Goal: Feedback & Contribution: Contribute content

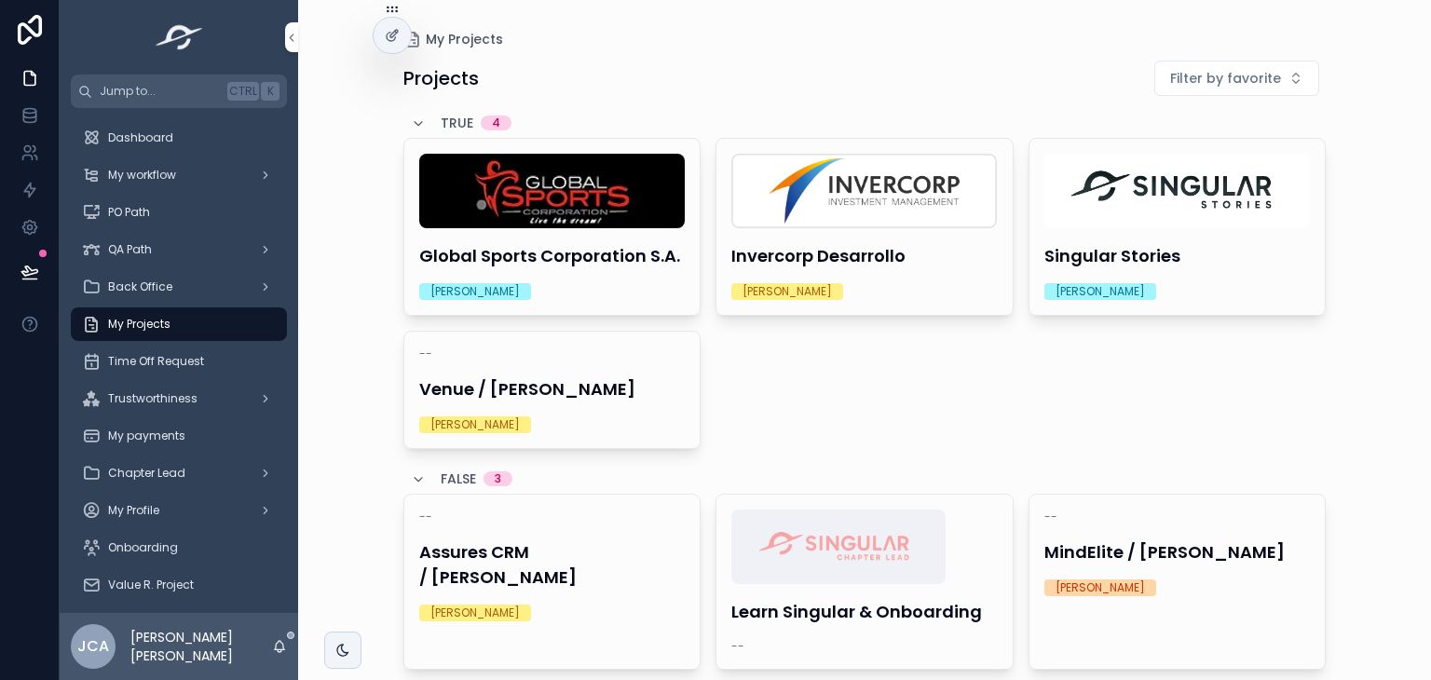
scroll to position [77, 0]
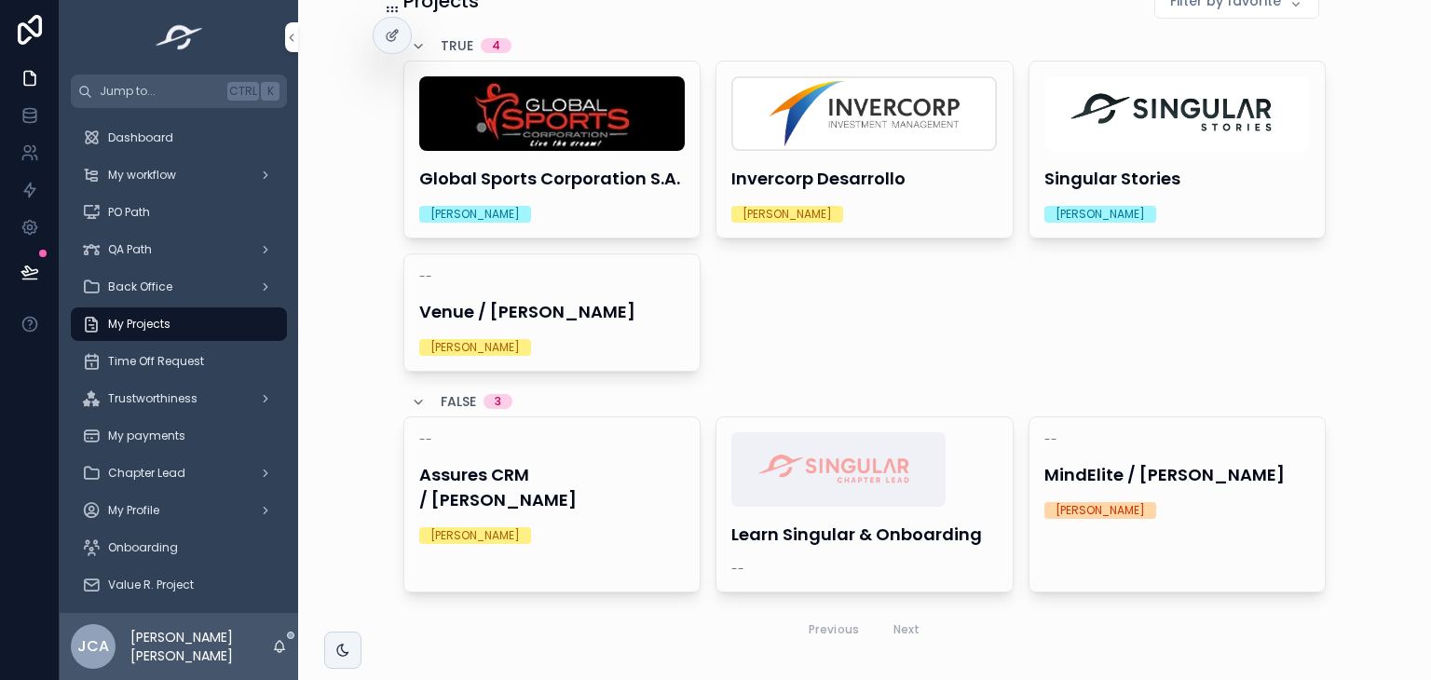
click at [1105, 185] on h4 "Singular Stories" at bounding box center [1177, 178] width 266 height 25
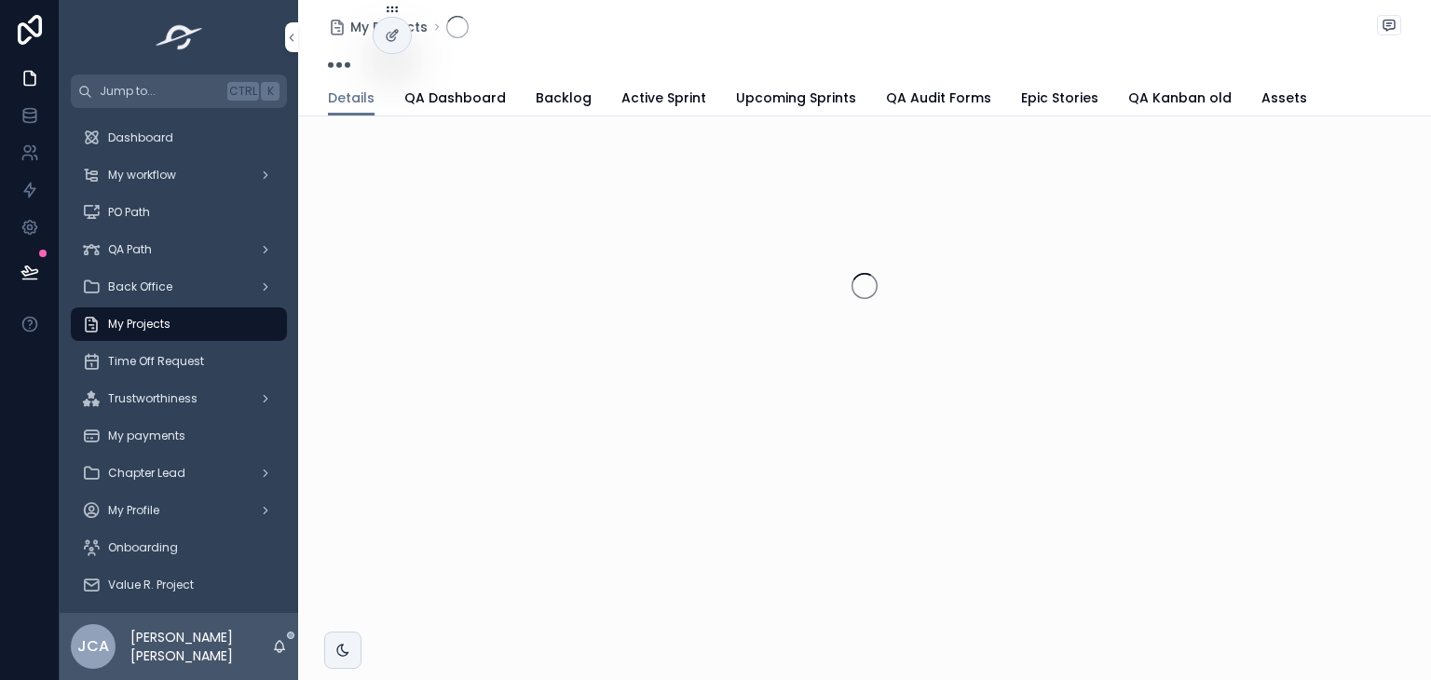
click at [675, 88] on span "Active Sprint" at bounding box center [663, 97] width 85 height 19
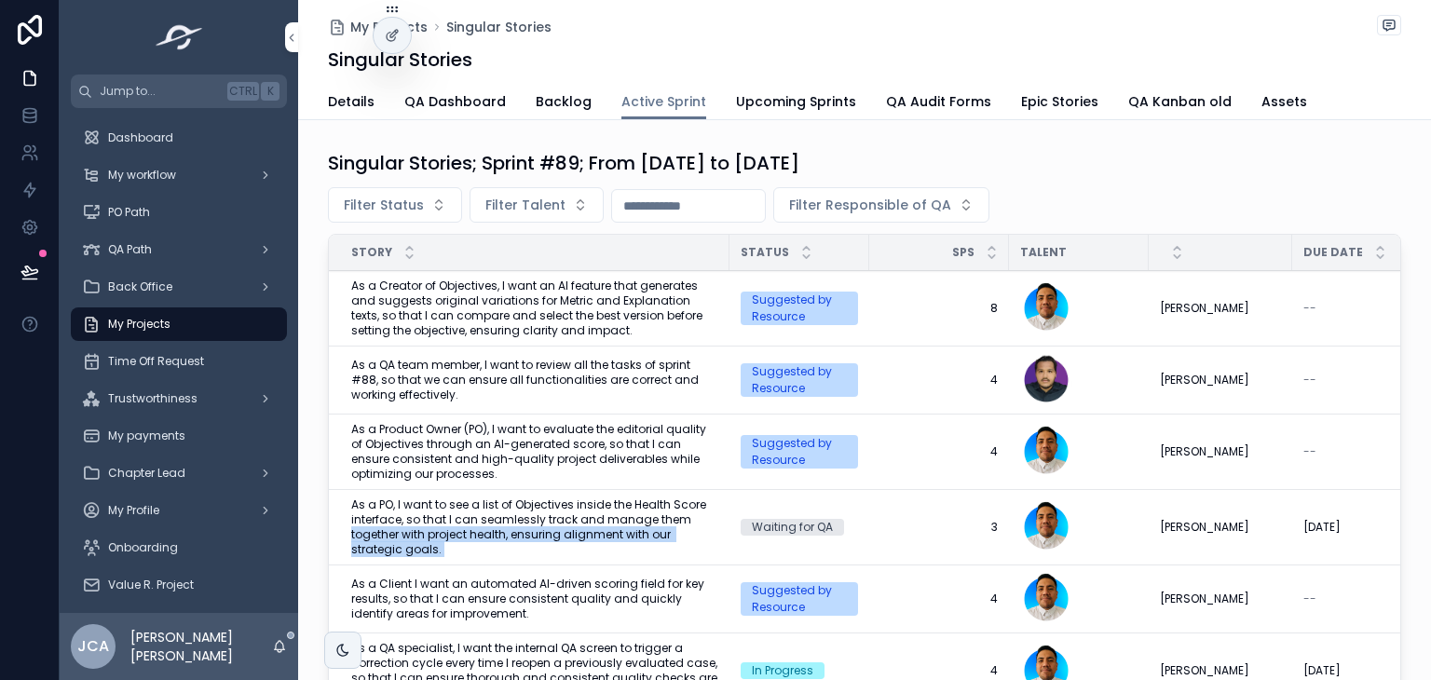
drag, startPoint x: 742, startPoint y: 504, endPoint x: 715, endPoint y: 522, distance: 32.3
click at [715, 522] on tr "As a PO, I want to see a list of Objectives inside the Health Score interface, …" at bounding box center [957, 527] width 1257 height 75
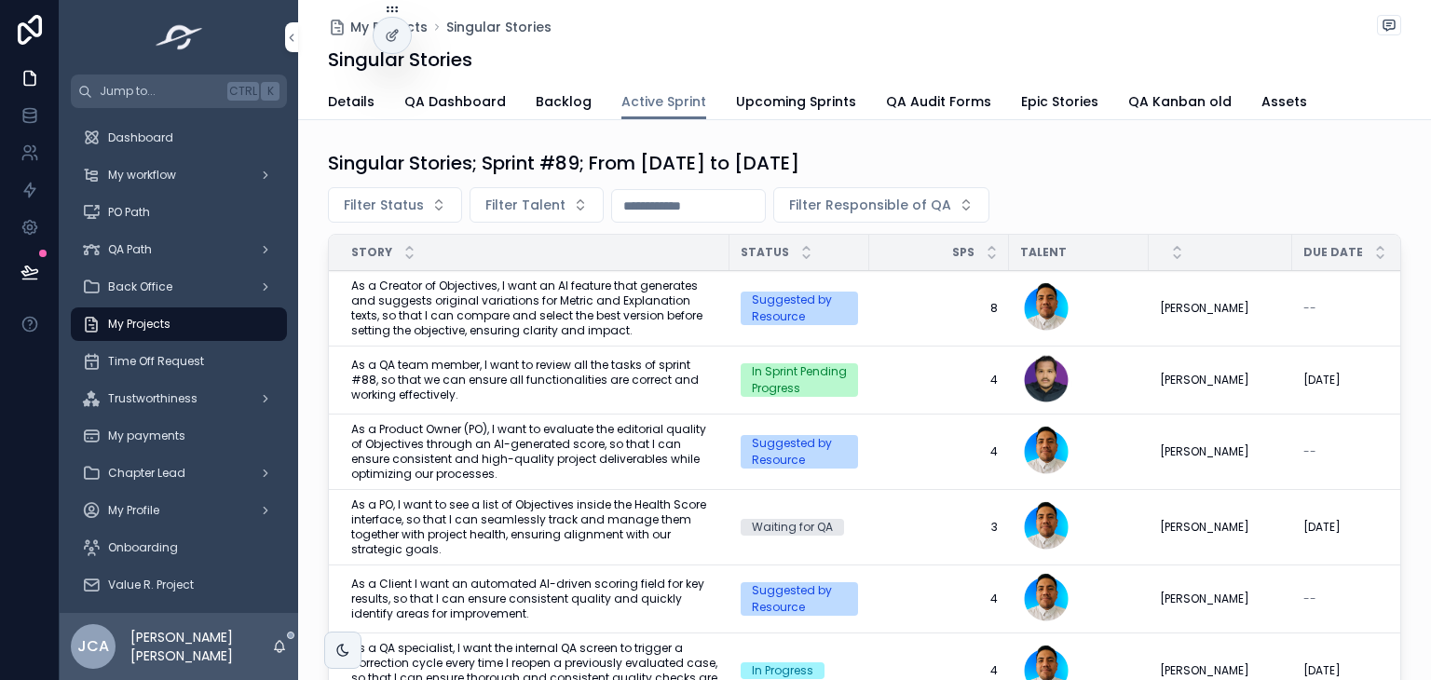
click at [1191, 153] on div "Singular Stories; Sprint #89; From [DATE] to [DATE]" at bounding box center [864, 163] width 1073 height 26
click at [136, 133] on span "Dashboard" at bounding box center [140, 137] width 65 height 15
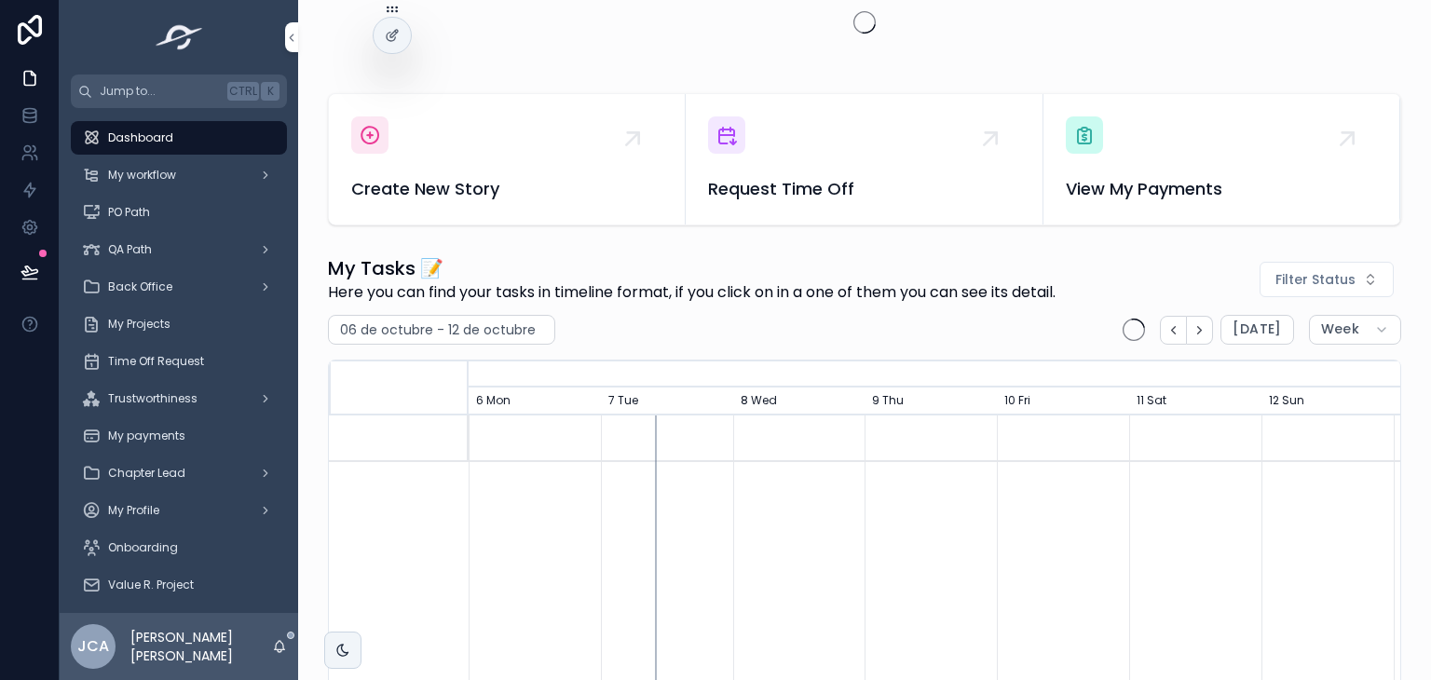
scroll to position [604, 0]
click at [257, 145] on div "Dashboard" at bounding box center [179, 138] width 194 height 30
click at [238, 160] on div "My workflow" at bounding box center [179, 175] width 194 height 30
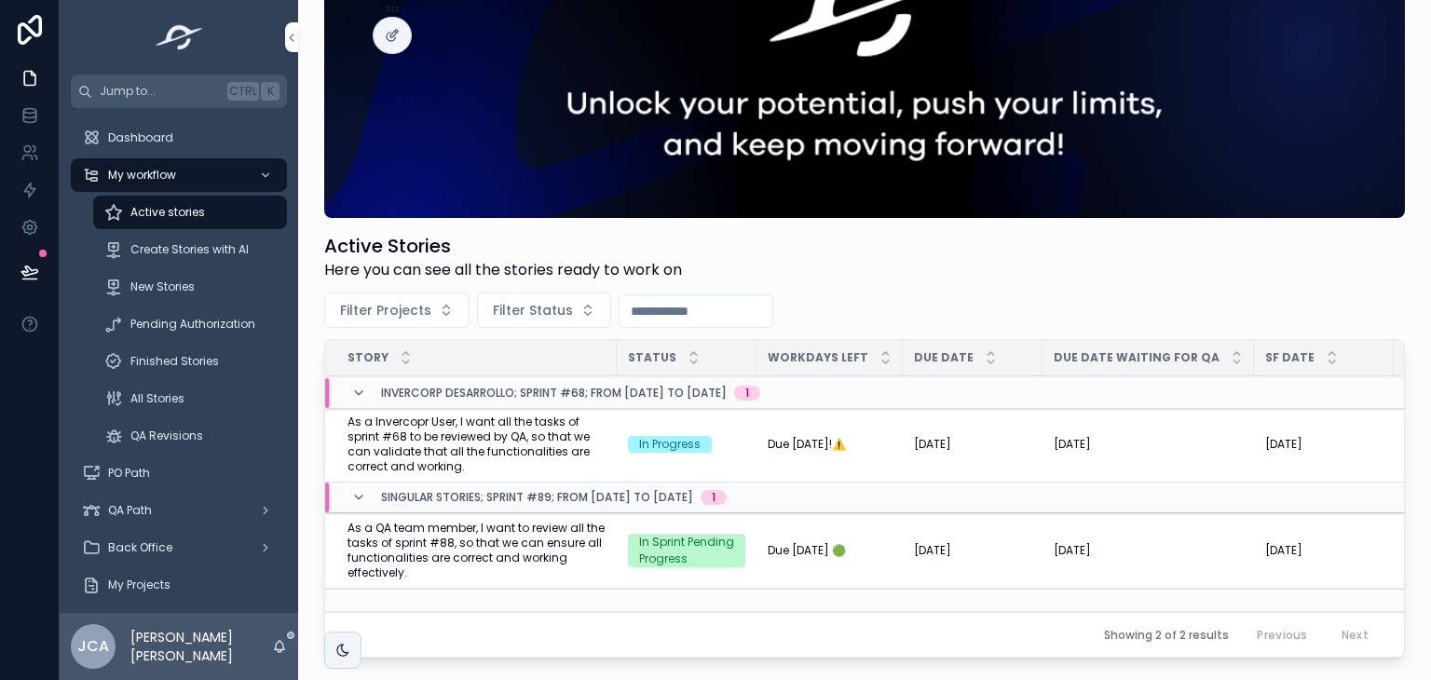
scroll to position [142, 0]
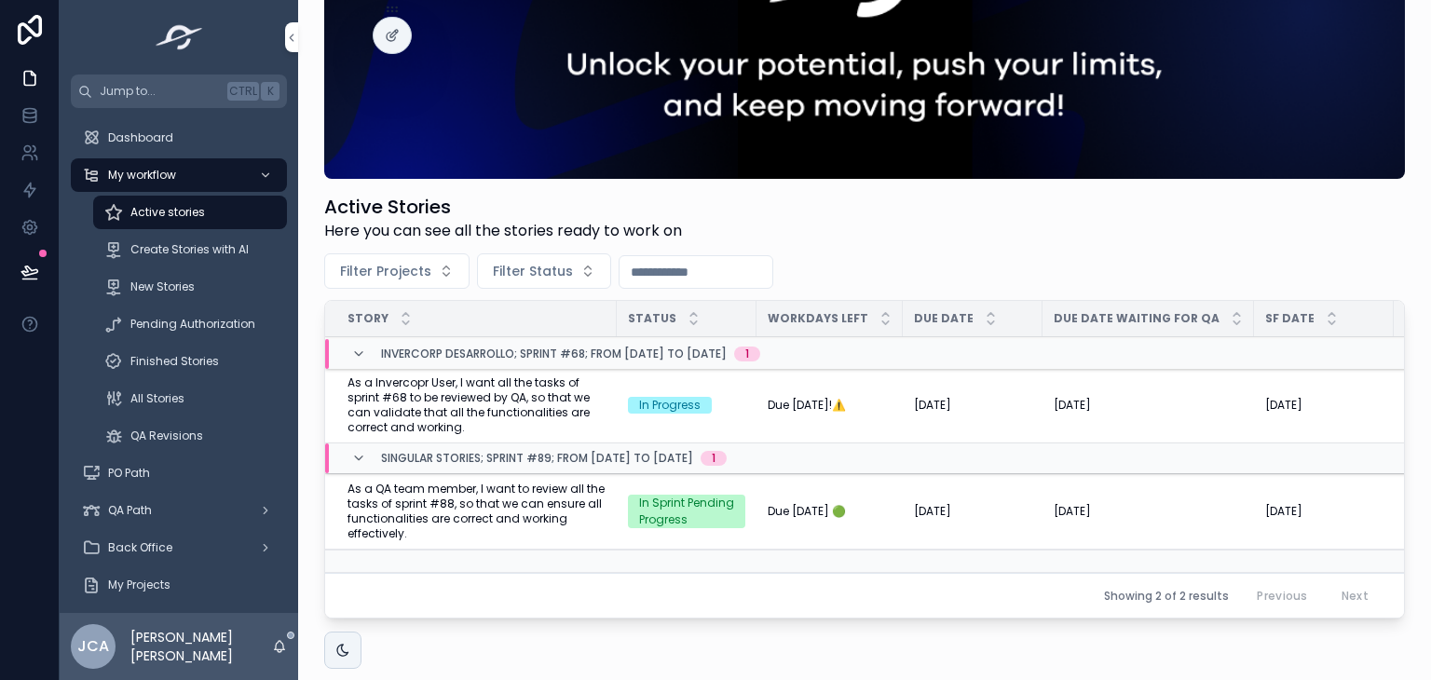
click at [0, 0] on span "Mark as In Progress" at bounding box center [0, 0] width 0 height 0
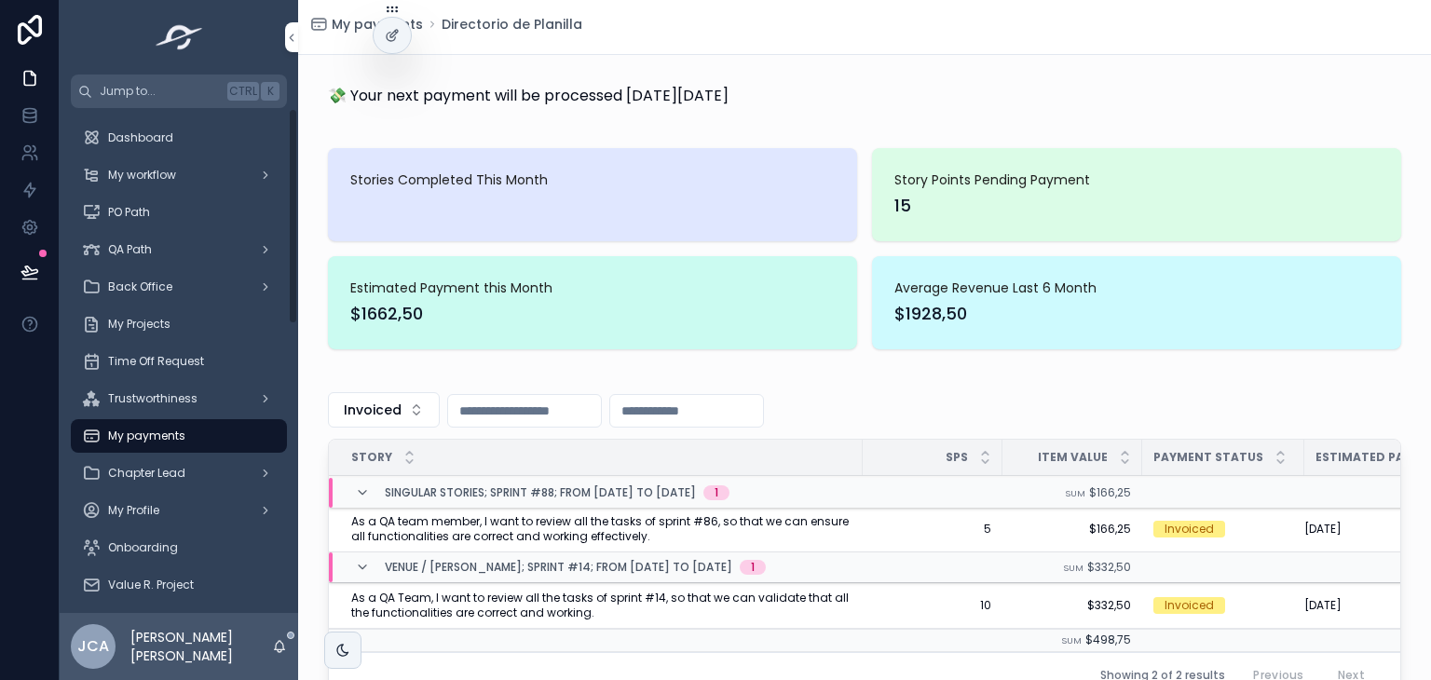
scroll to position [183, 0]
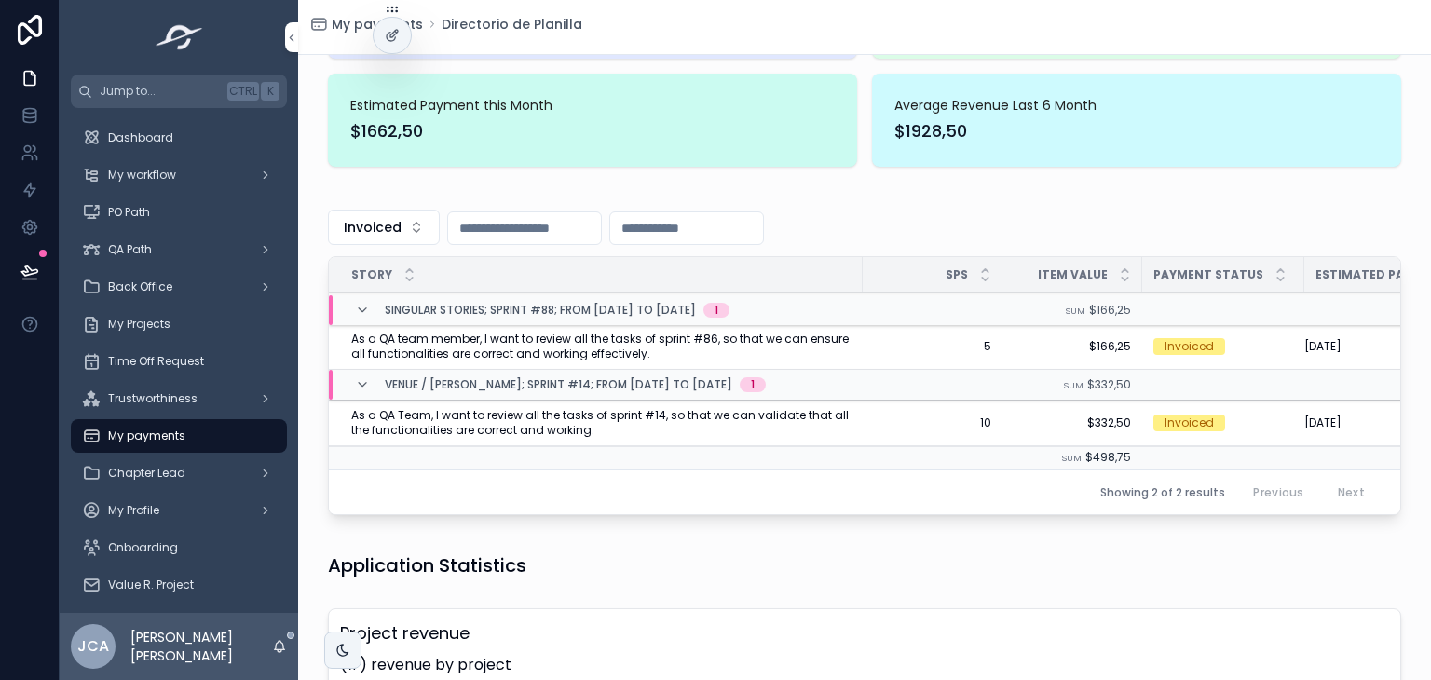
click at [245, 246] on div "QA Path" at bounding box center [179, 250] width 194 height 30
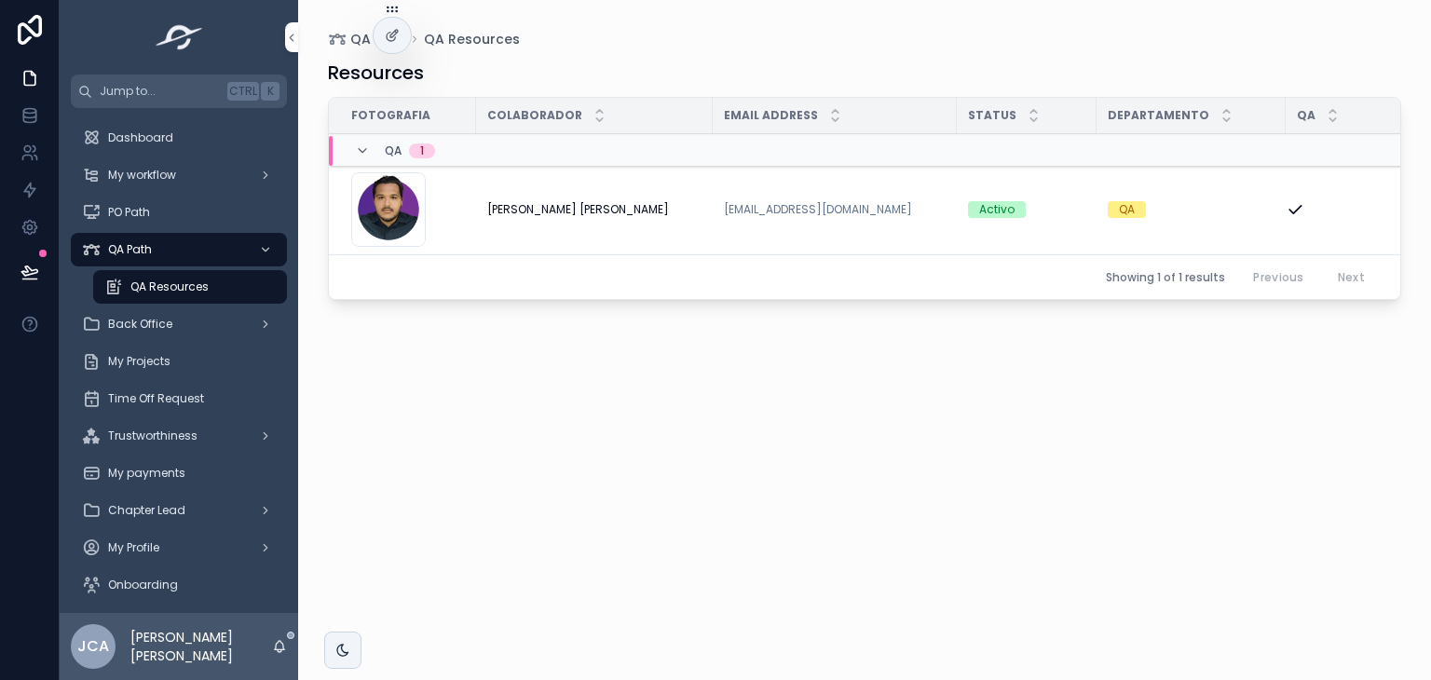
click at [510, 211] on span "[PERSON_NAME] [PERSON_NAME]" at bounding box center [578, 209] width 182 height 15
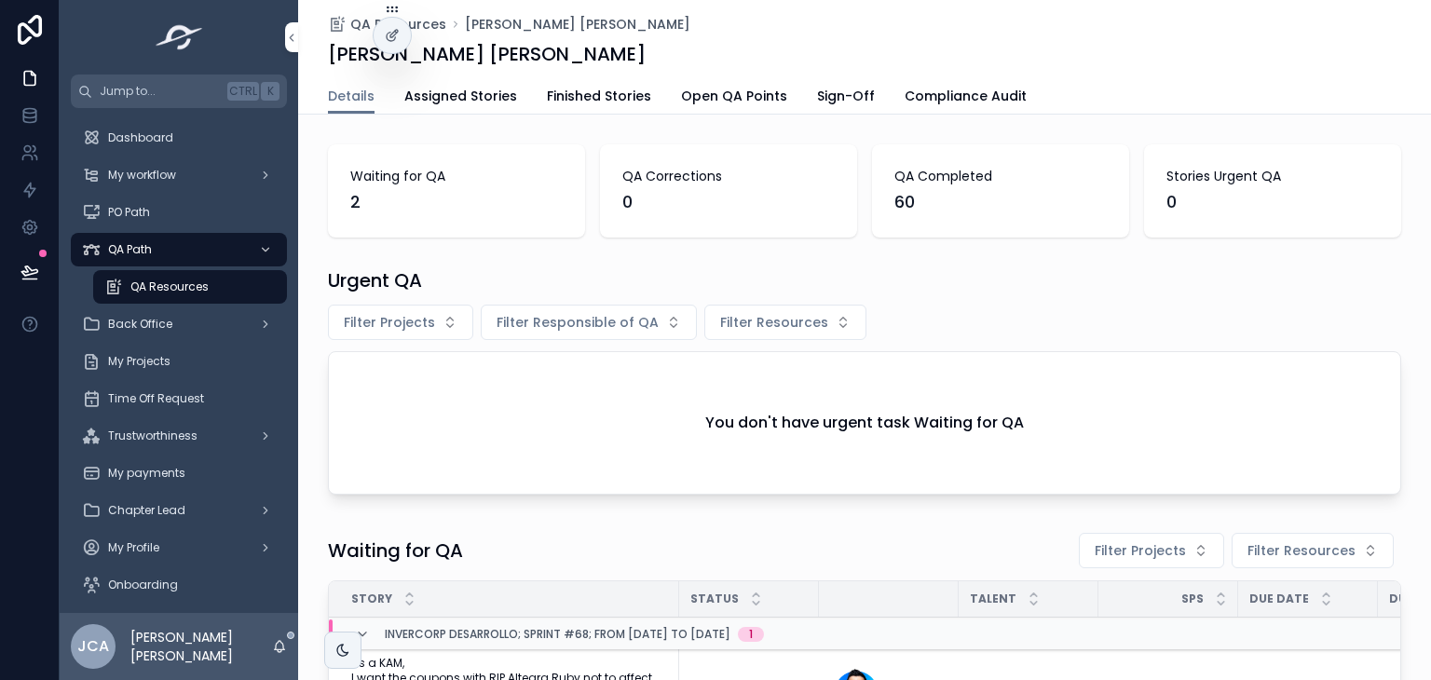
click at [817, 107] on link "Sign-Off" at bounding box center [846, 97] width 58 height 37
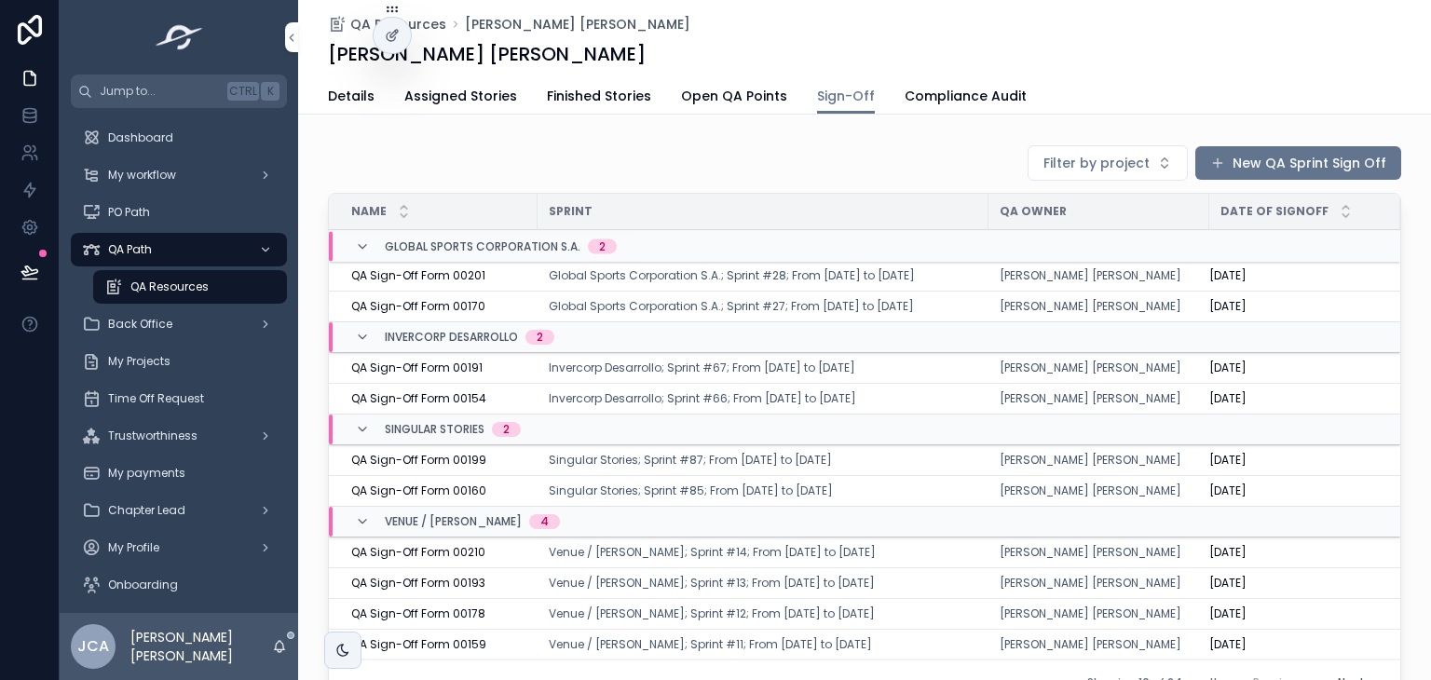
click at [1259, 146] on button "New QA Sprint Sign Off" at bounding box center [1298, 163] width 206 height 34
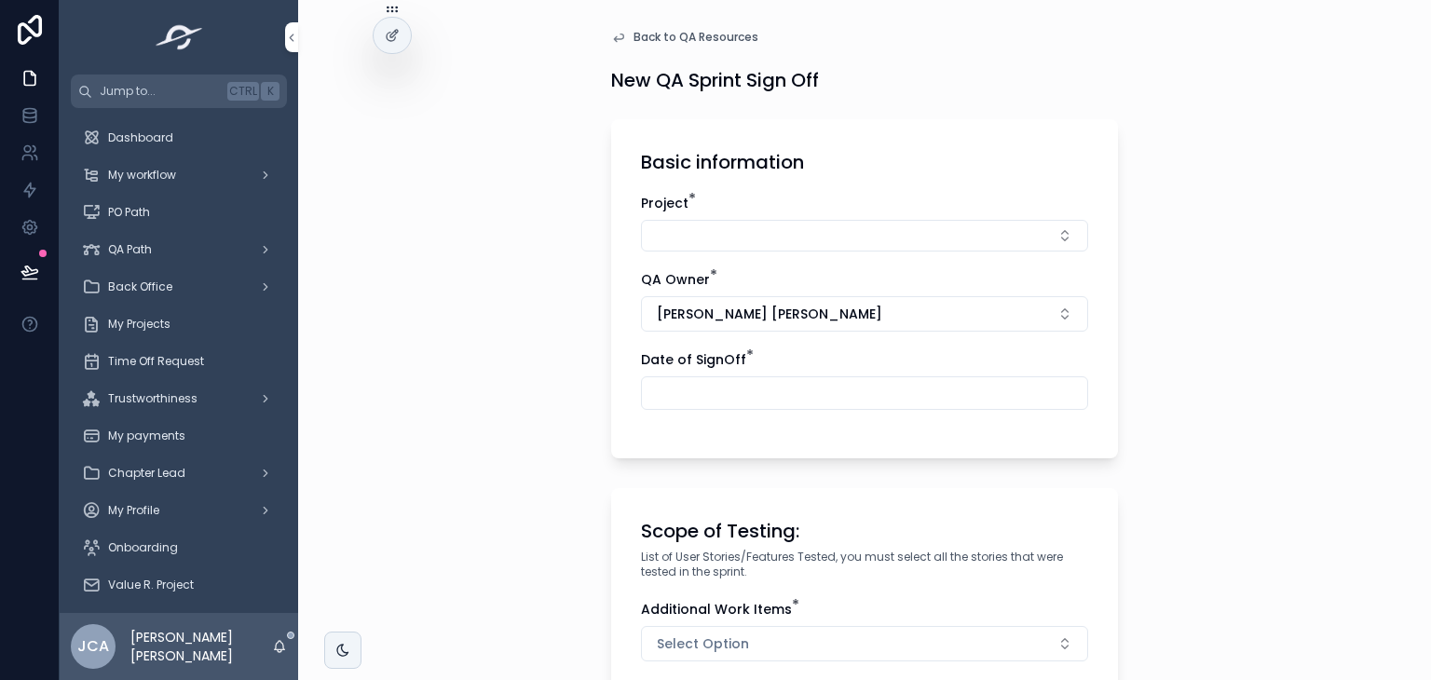
click at [805, 233] on button "Select Button" at bounding box center [864, 236] width 447 height 32
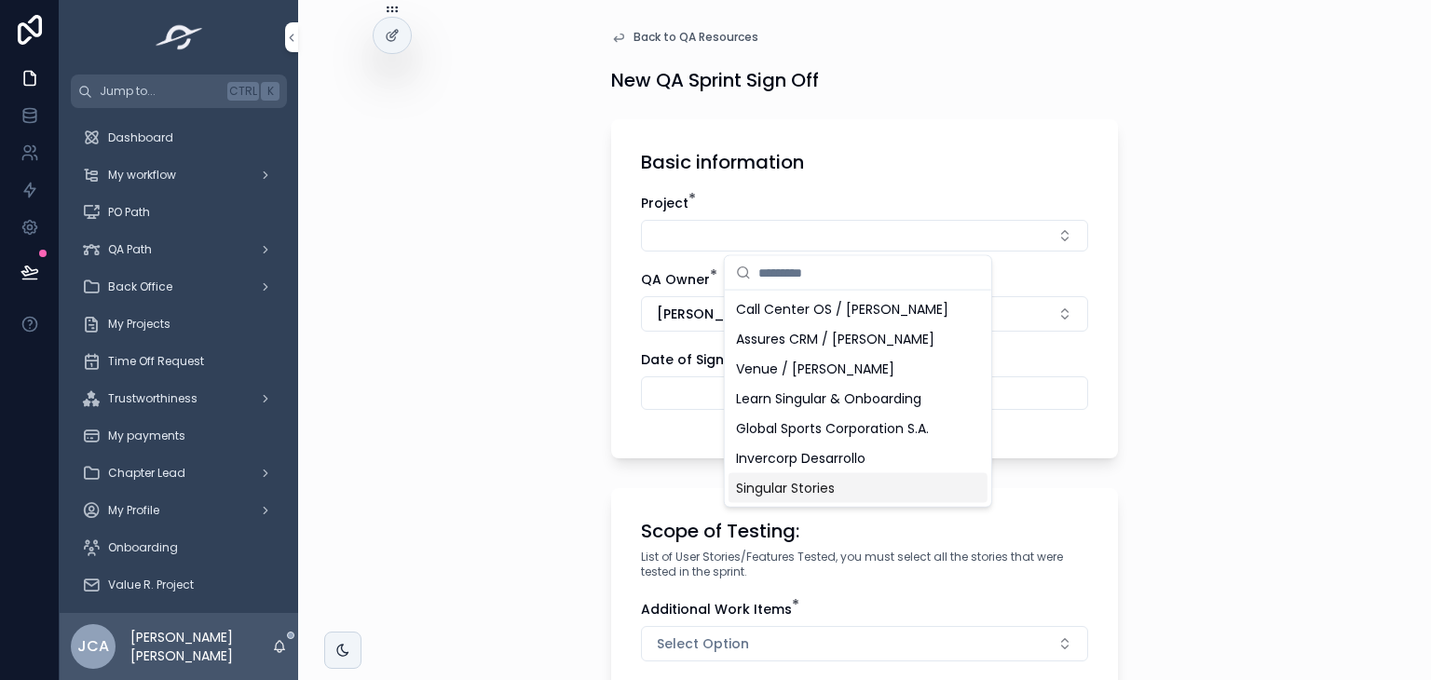
click at [750, 492] on span "Singular Stories" at bounding box center [785, 488] width 99 height 19
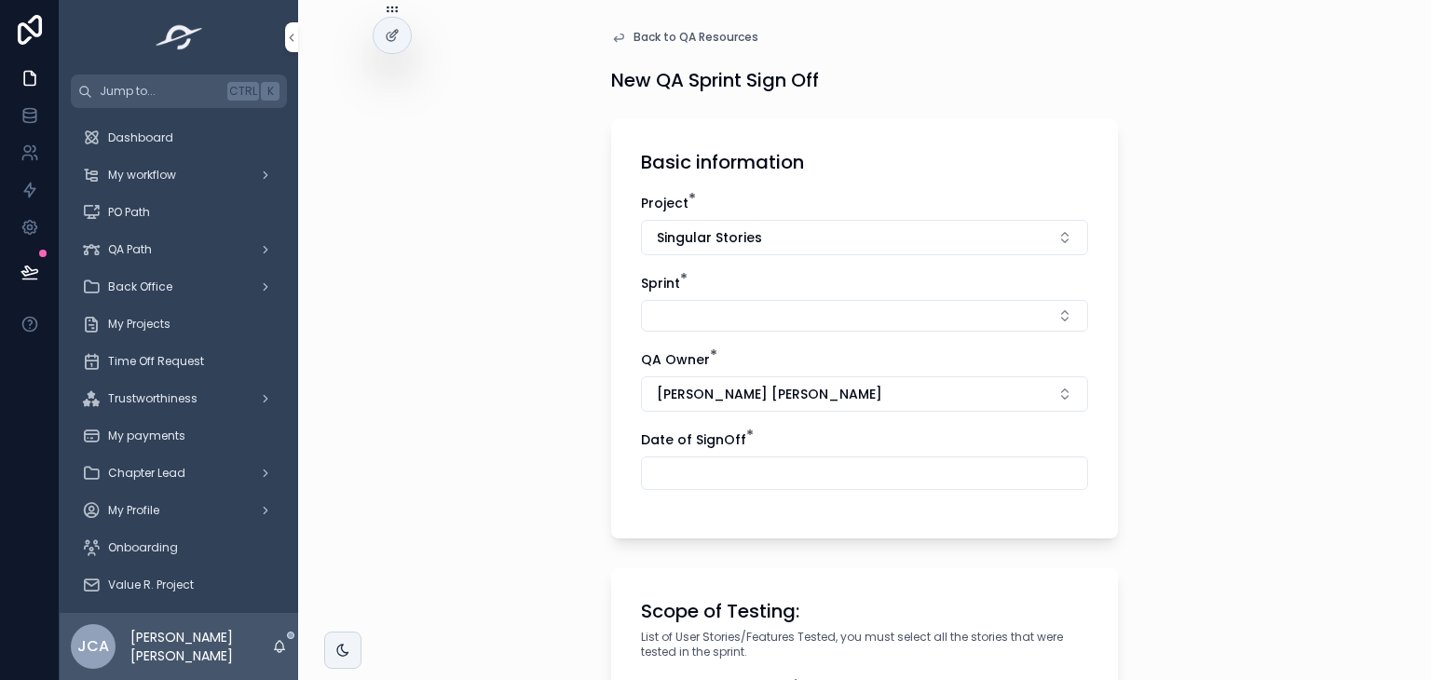
click at [802, 318] on button "Select Button" at bounding box center [864, 316] width 447 height 32
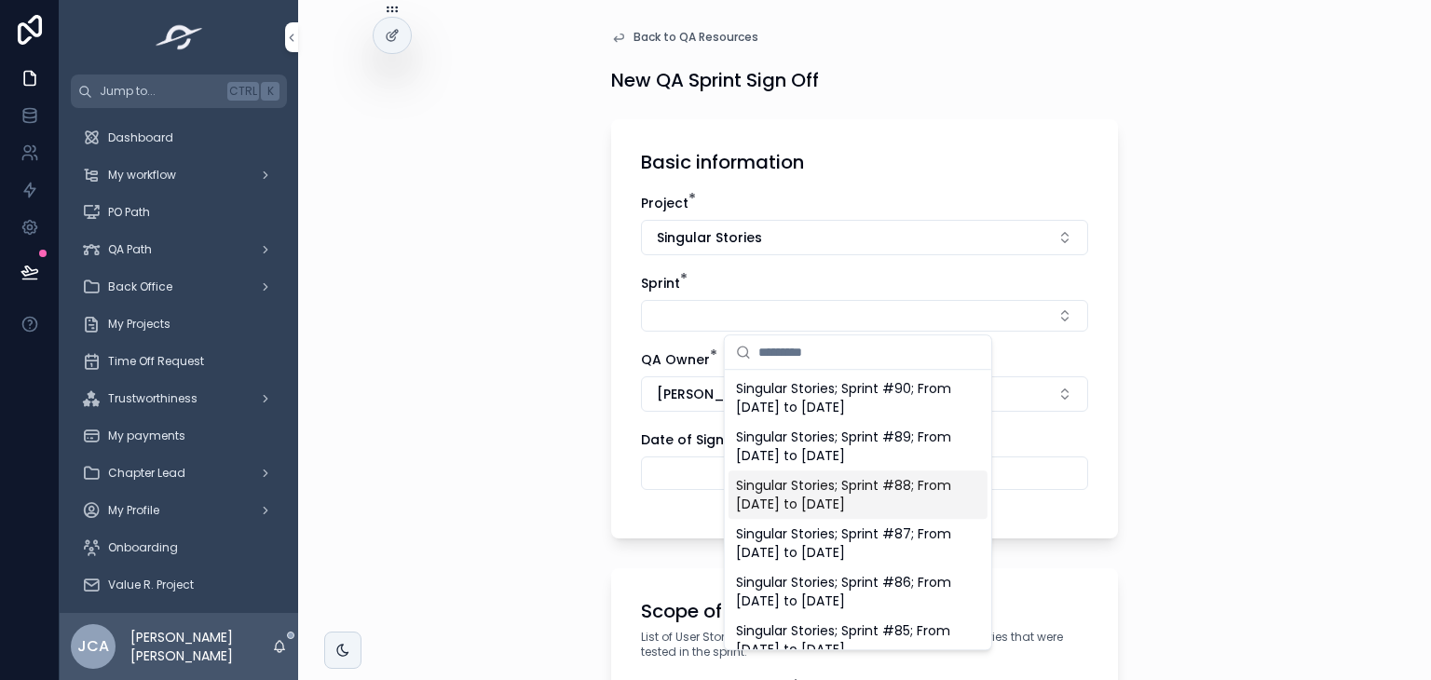
click at [816, 482] on span "Singular Stories; Sprint #88; From [DATE] to [DATE]" at bounding box center [847, 494] width 222 height 37
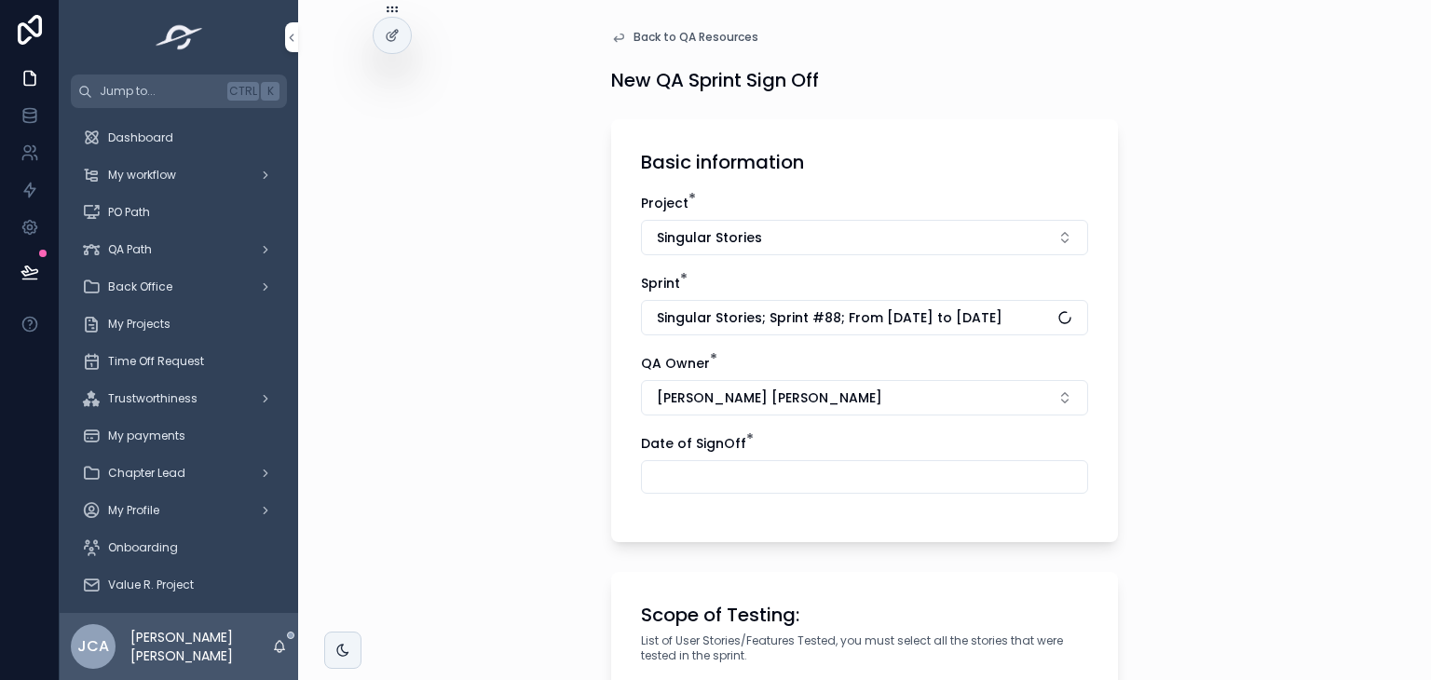
click at [727, 485] on input "scrollable content" at bounding box center [864, 477] width 445 height 26
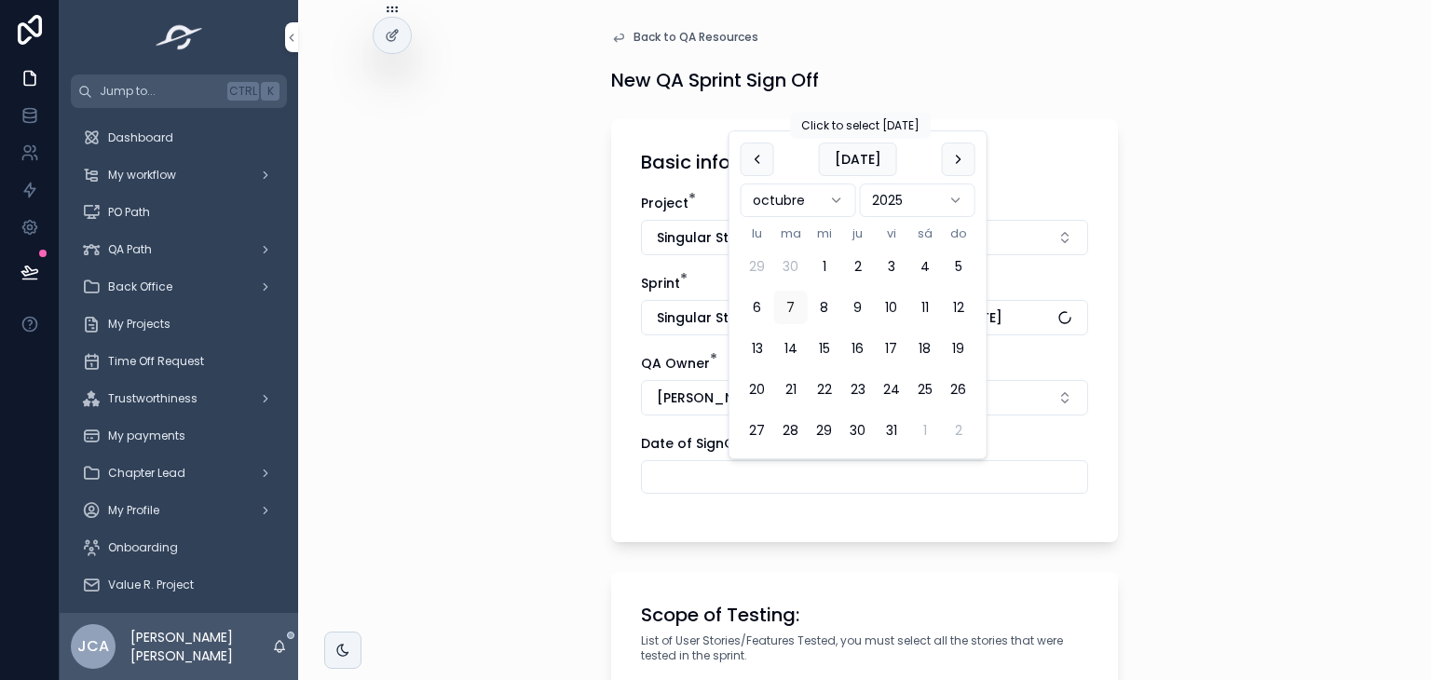
click at [852, 154] on button "[DATE]" at bounding box center [858, 160] width 78 height 34
type input "*********"
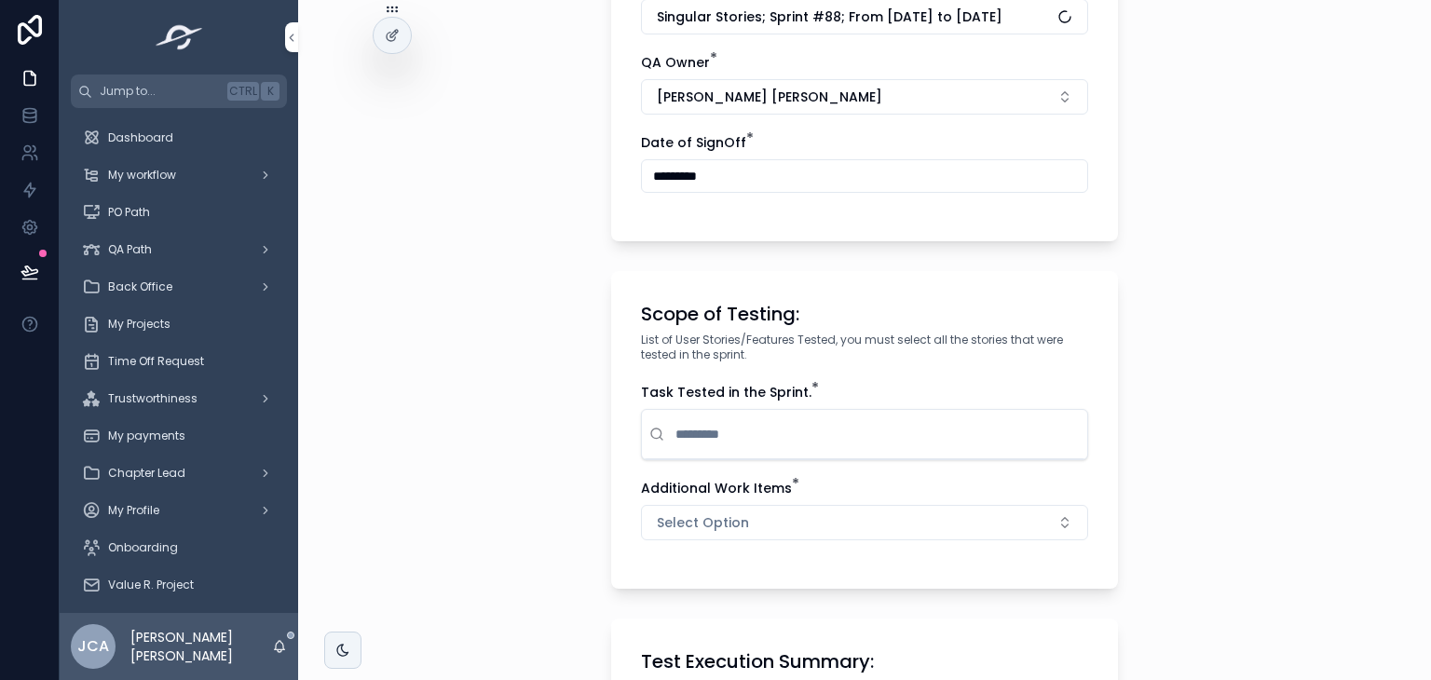
scroll to position [389, 0]
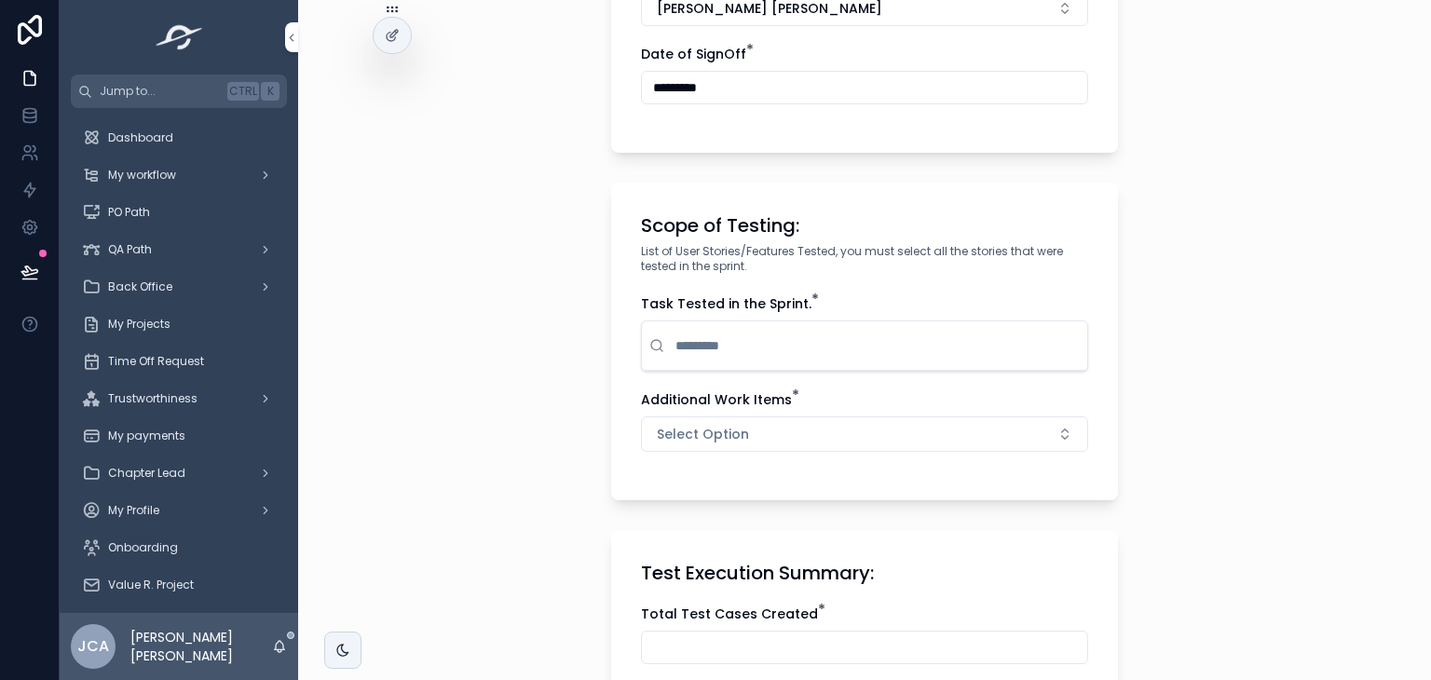
click at [747, 360] on input "scrollable content" at bounding box center [876, 346] width 408 height 34
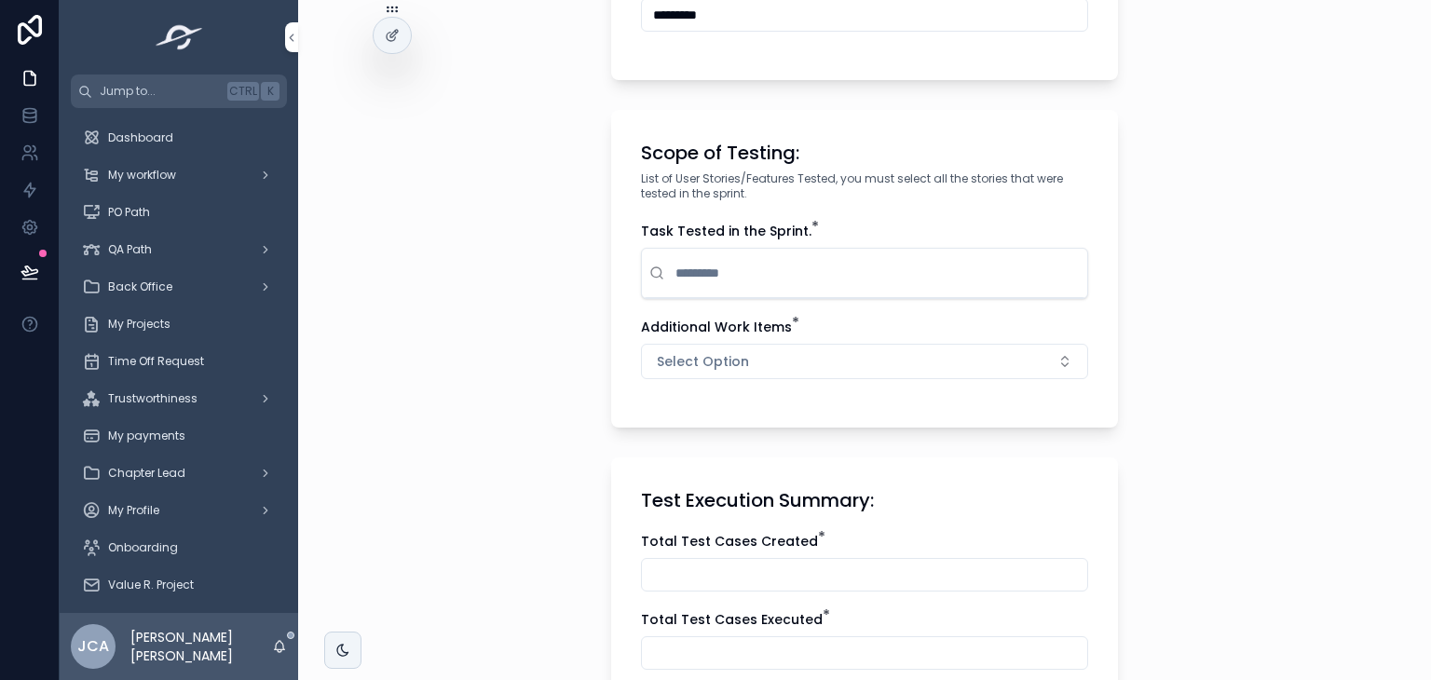
scroll to position [462, 0]
click at [779, 260] on input "scrollable content" at bounding box center [876, 273] width 408 height 34
click at [756, 364] on button "Select Option" at bounding box center [864, 361] width 447 height 35
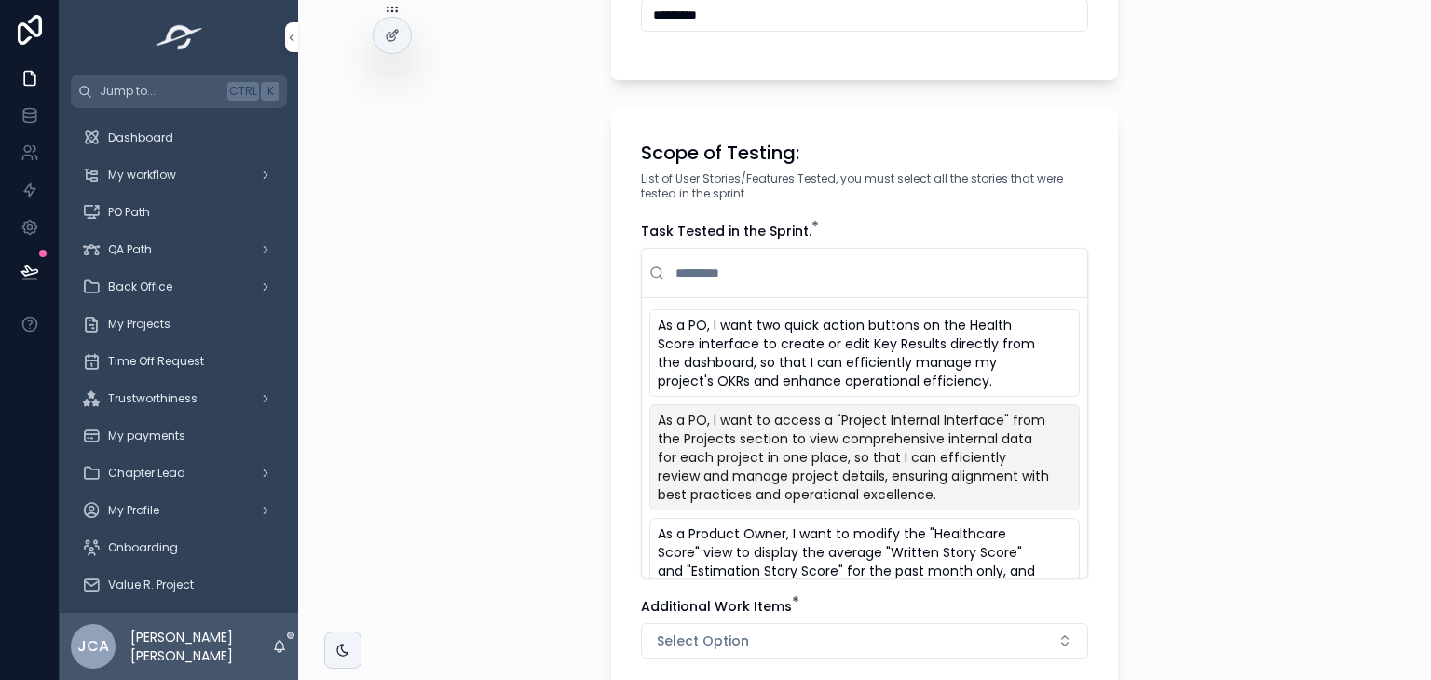
click at [761, 457] on span "As a PO, I want to access a "Project Internal Interface" from the Projects sect…" at bounding box center [853, 457] width 391 height 93
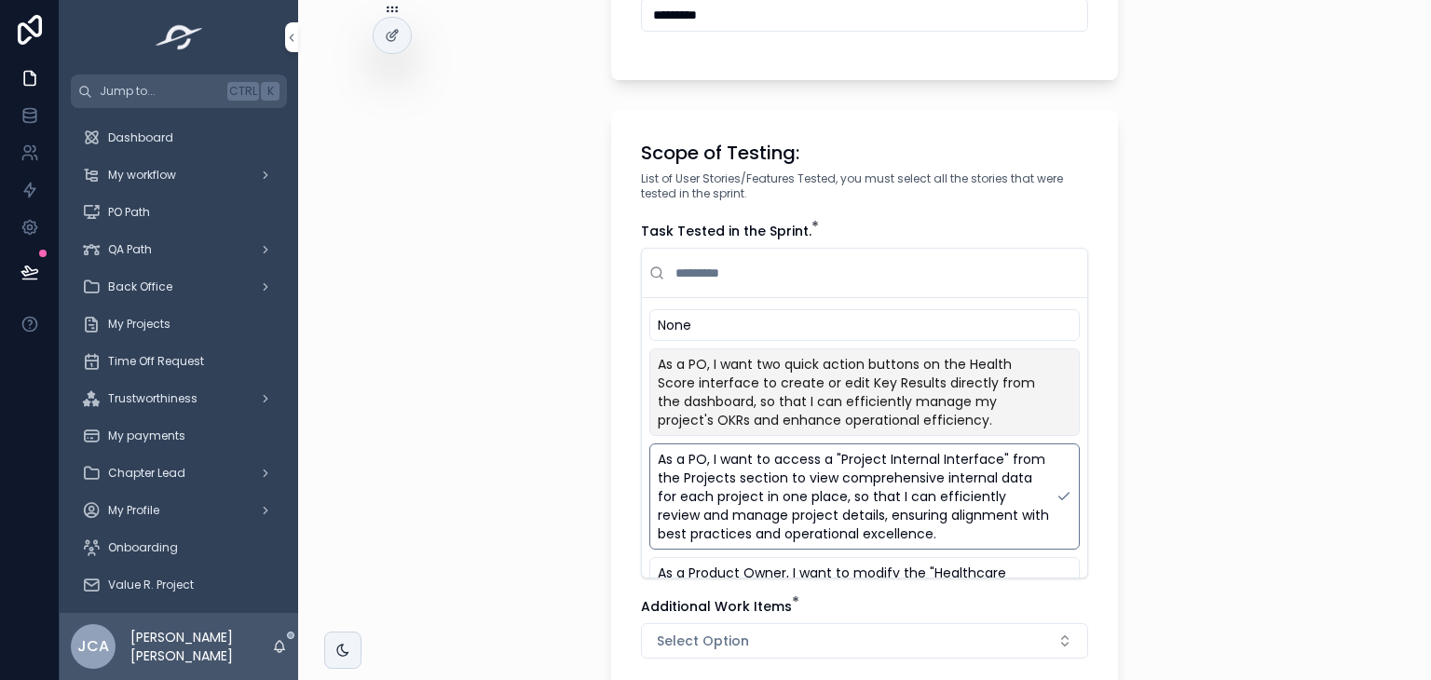
drag, startPoint x: 761, startPoint y: 457, endPoint x: 797, endPoint y: 404, distance: 64.3
click at [797, 404] on div "None As a PO, I want two quick action buttons on the Health Score interface to …" at bounding box center [864, 666] width 430 height 714
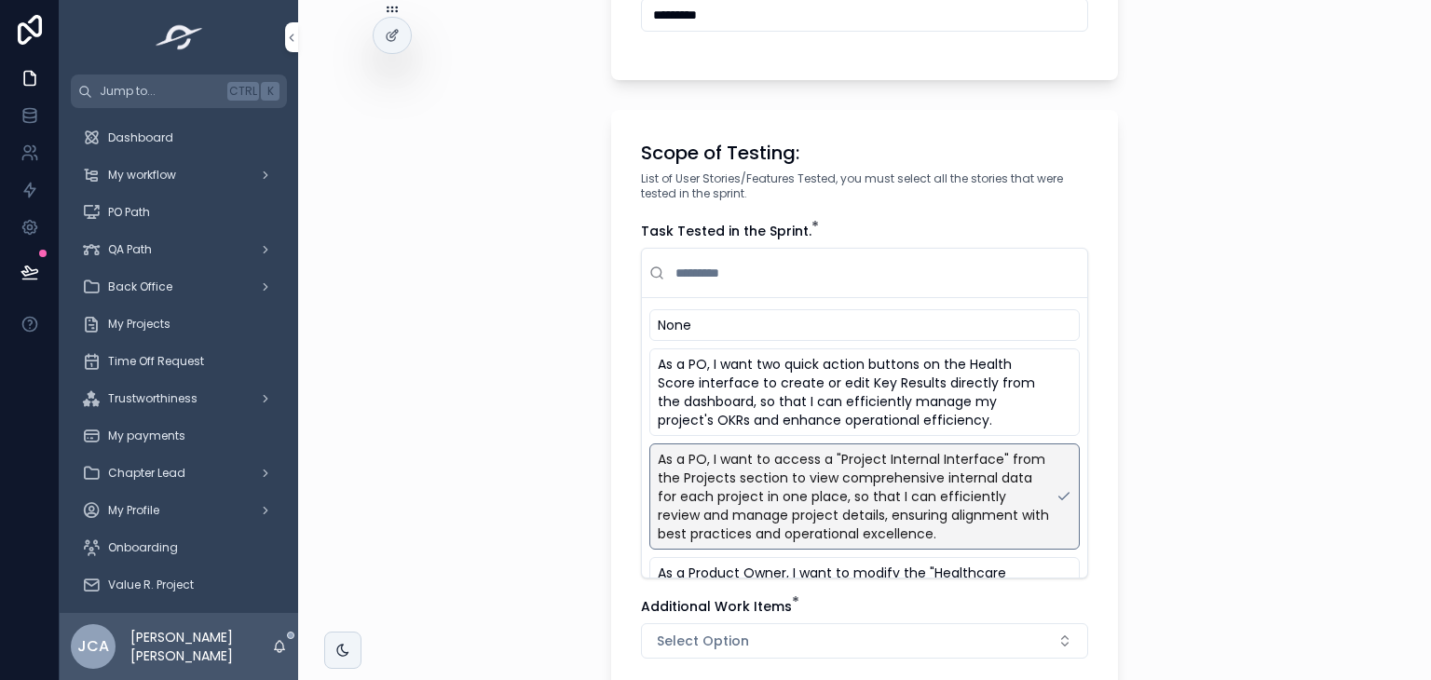
click at [787, 474] on span "As a PO, I want to access a "Project Internal Interface" from the Projects sect…" at bounding box center [853, 496] width 391 height 93
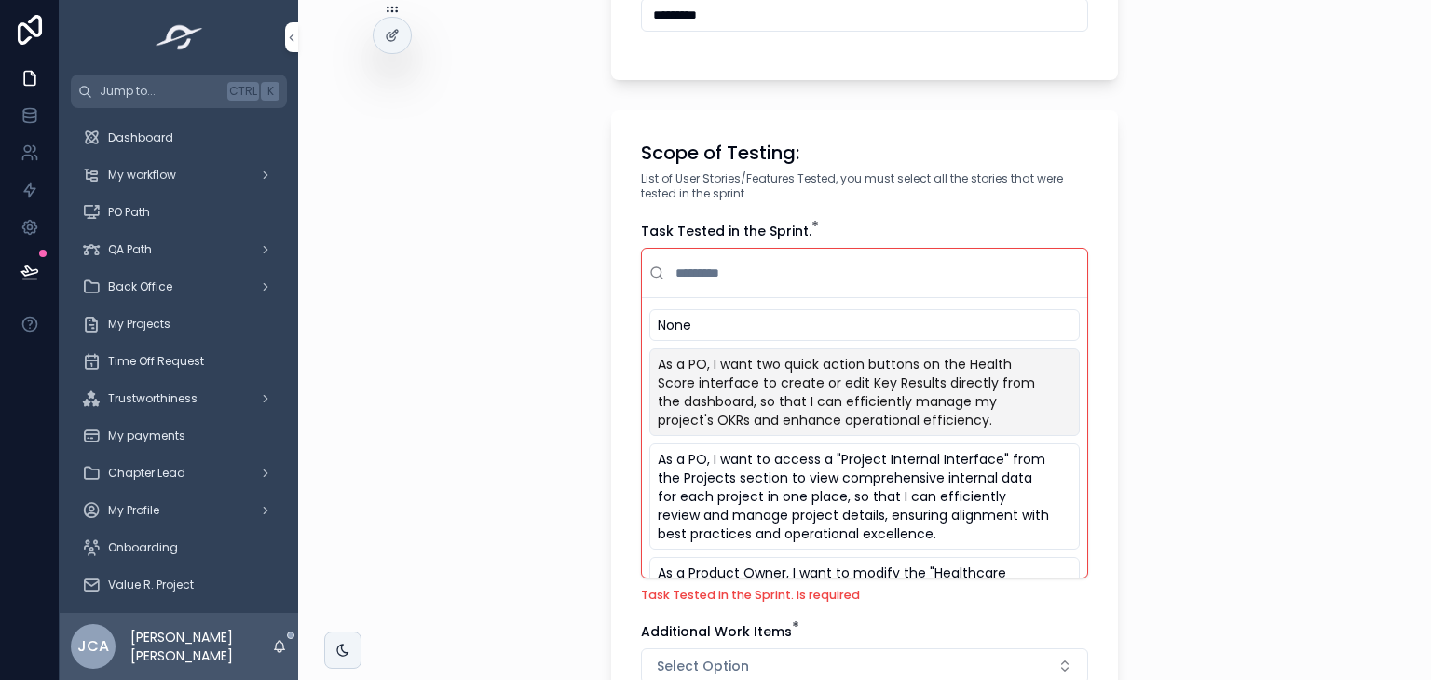
click at [825, 392] on span "As a PO, I want two quick action buttons on the Health Score interface to creat…" at bounding box center [853, 392] width 391 height 75
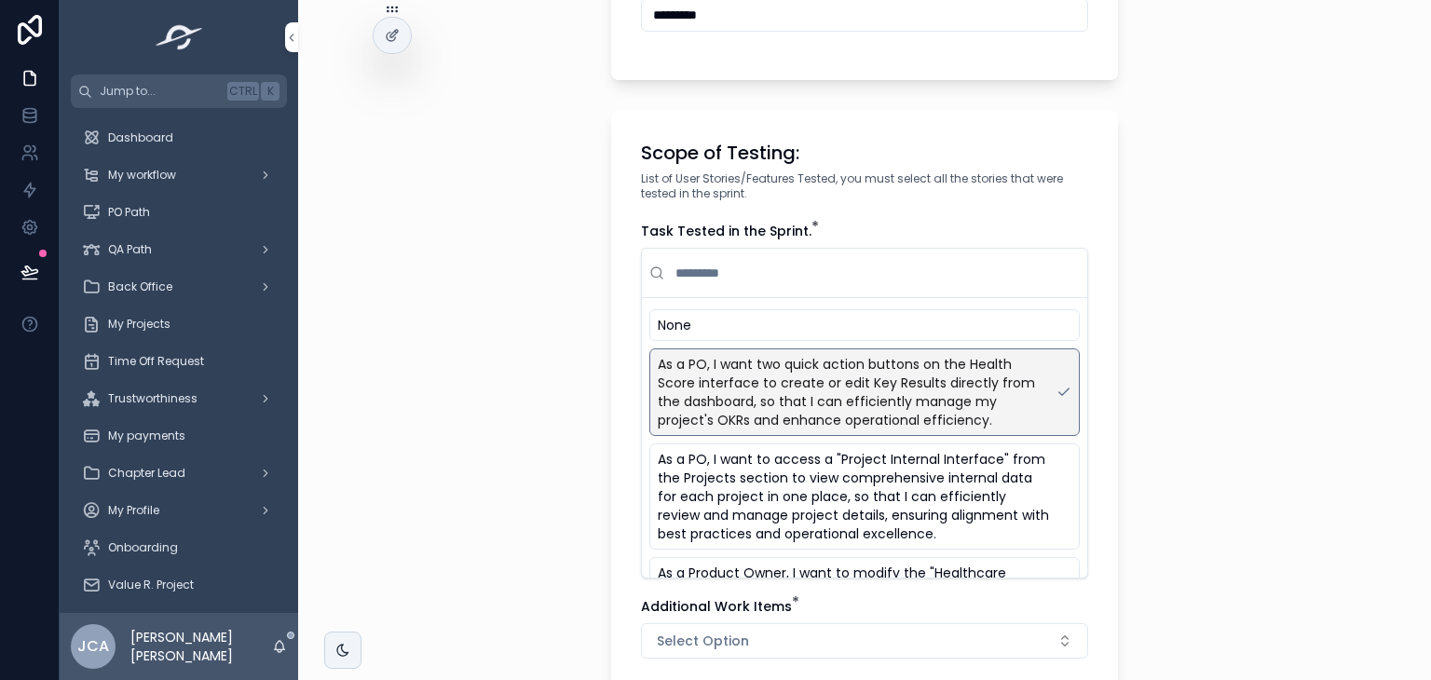
click at [816, 438] on div "None As a PO, I want two quick action buttons on the Health Score interface to …" at bounding box center [864, 666] width 430 height 714
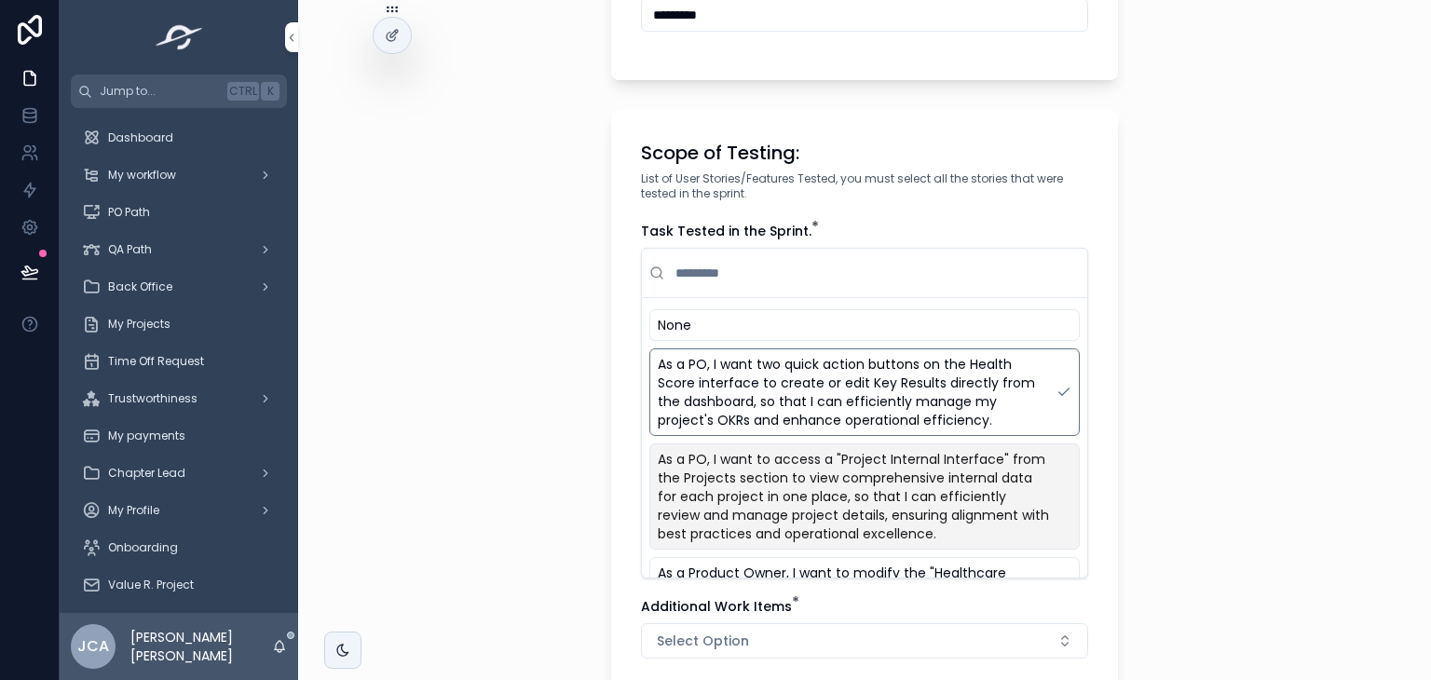
click at [796, 475] on span "As a PO, I want to access a "Project Internal Interface" from the Projects sect…" at bounding box center [853, 496] width 391 height 93
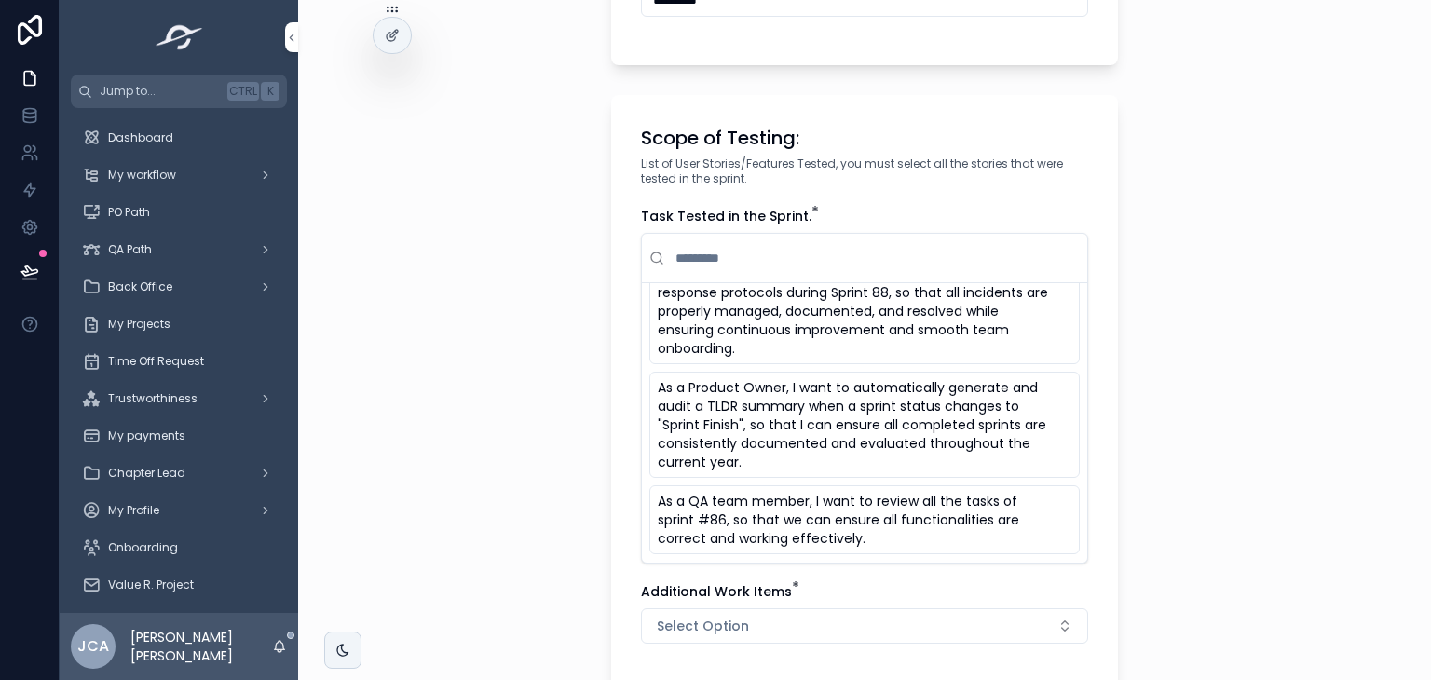
scroll to position [480, 0]
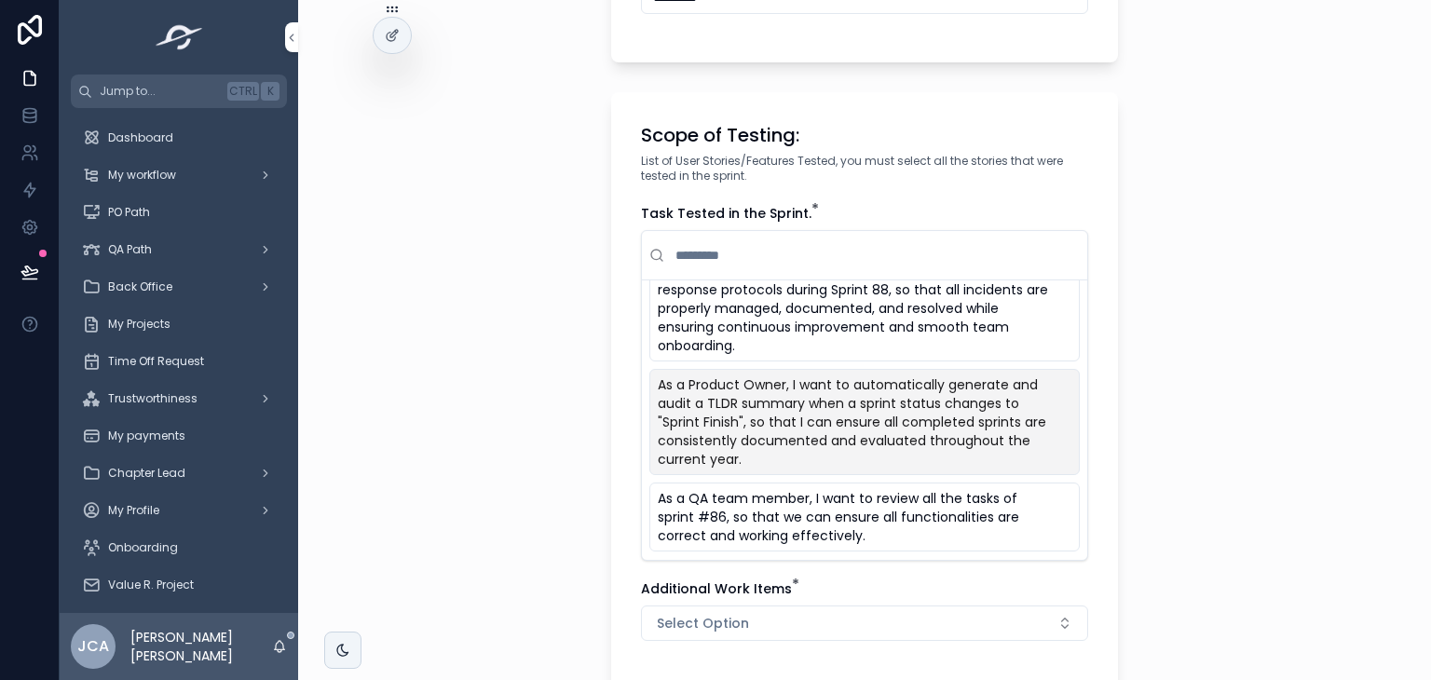
click at [868, 388] on span "As a Product Owner, I want to automatically generate and audit a TLDR summary w…" at bounding box center [853, 421] width 391 height 93
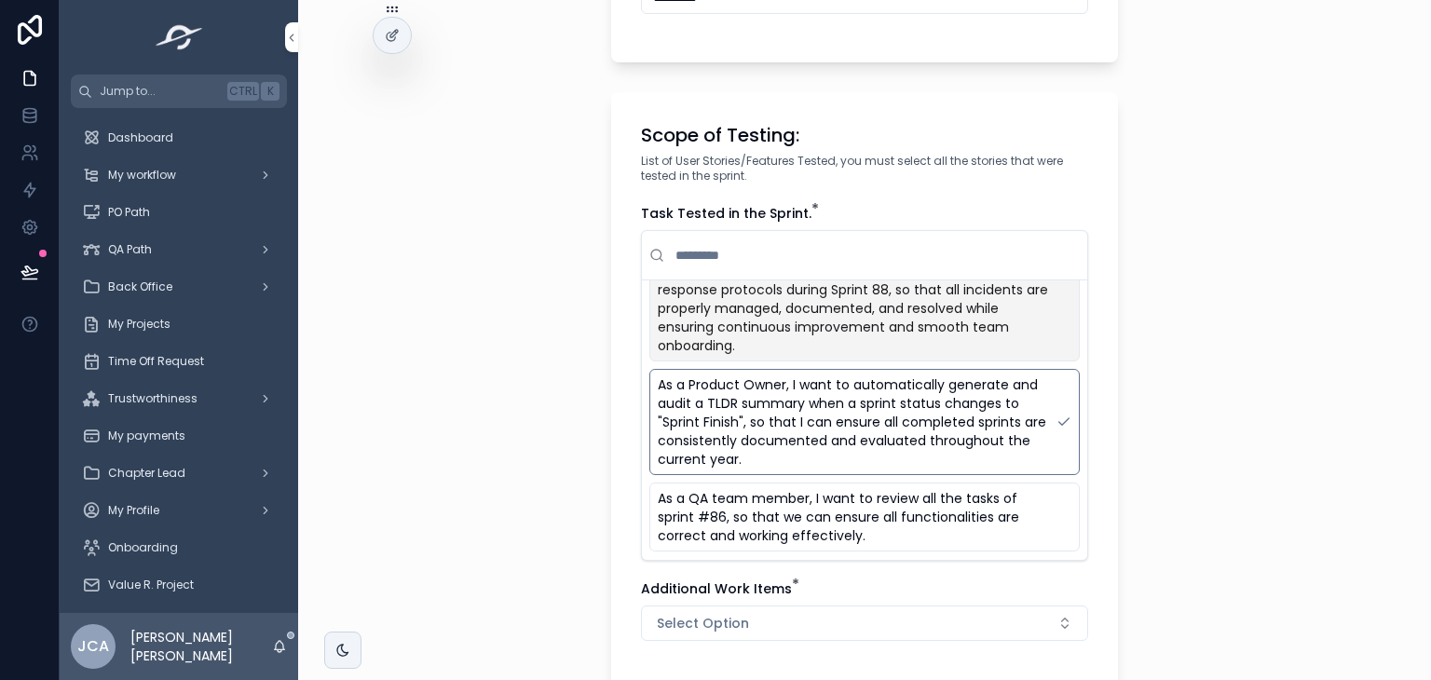
click at [879, 333] on span "As a Client, I want the support and maintenance team to handle requests efficie…" at bounding box center [853, 299] width 391 height 112
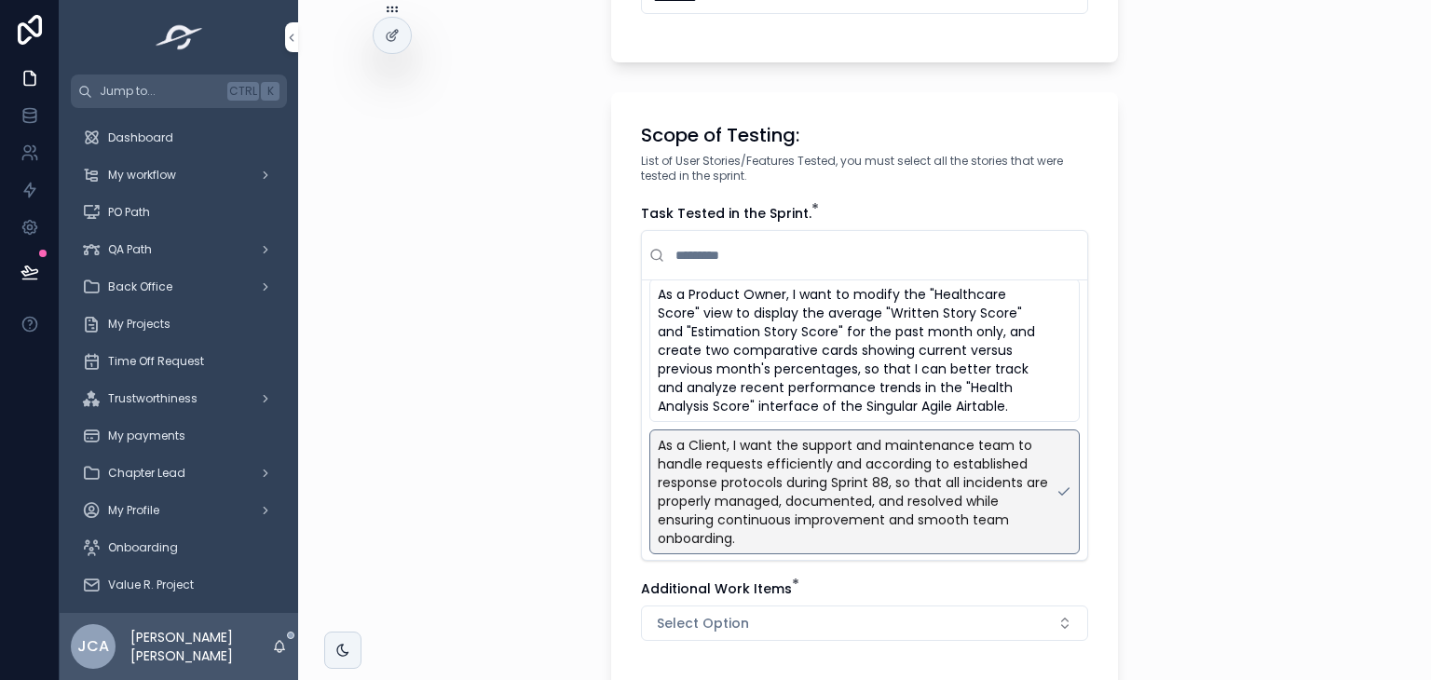
scroll to position [256, 0]
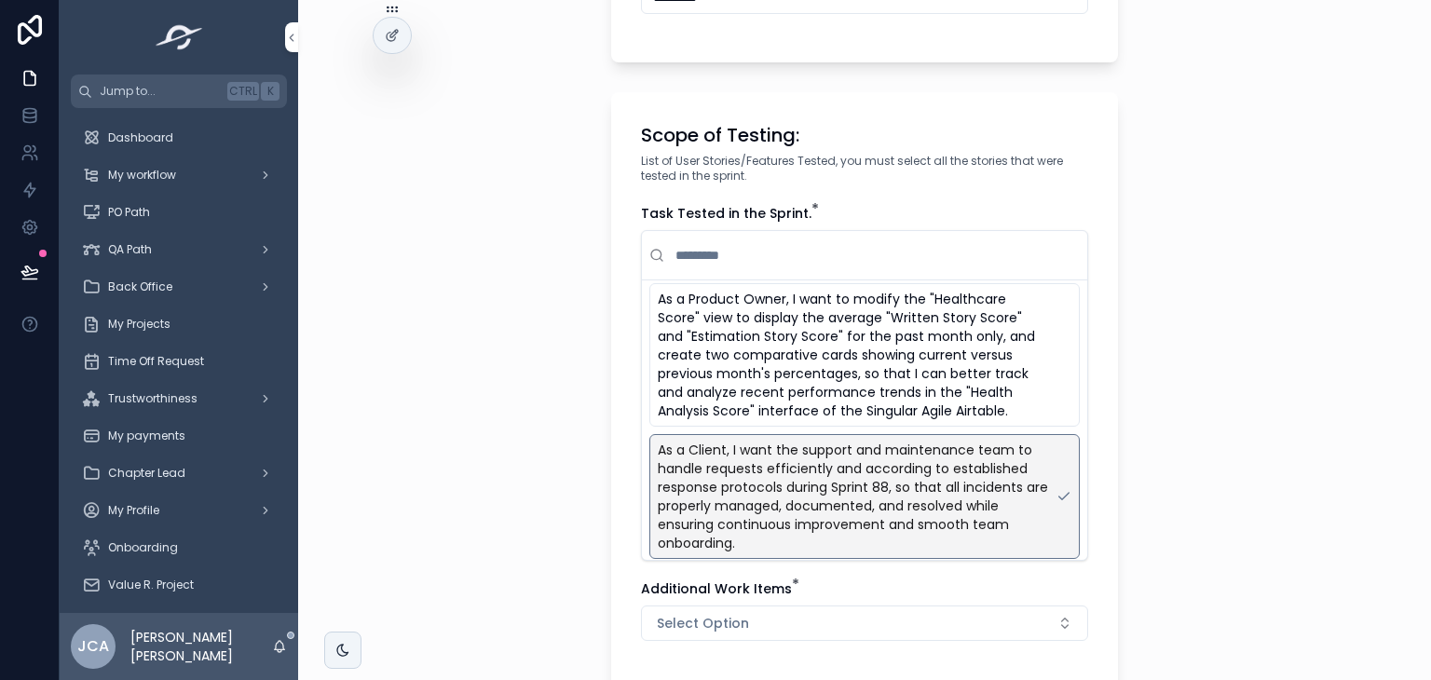
click at [879, 338] on span "As a Product Owner, I want to modify the "Healthcare Score" view to display the…" at bounding box center [853, 355] width 391 height 130
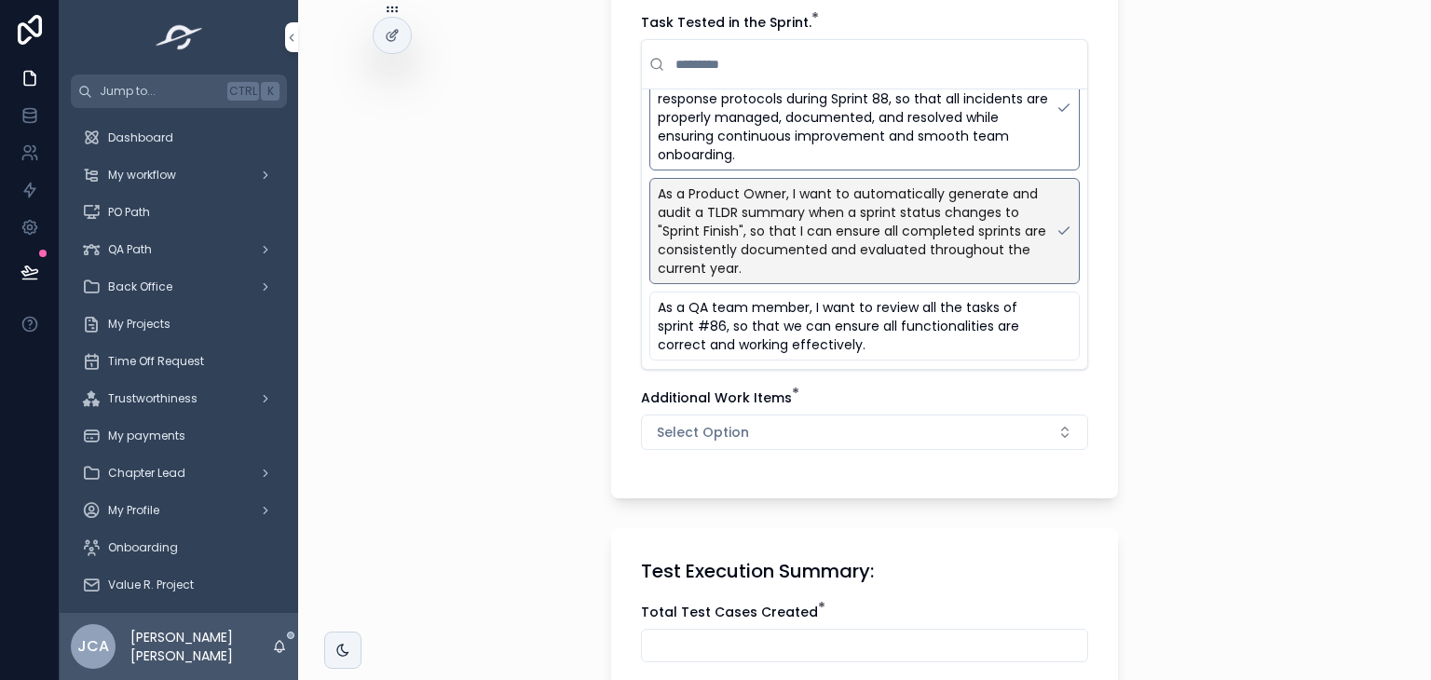
scroll to position [673, 0]
click at [706, 414] on button "Select Option" at bounding box center [864, 430] width 447 height 35
click at [765, 517] on div "No" at bounding box center [857, 530] width 259 height 28
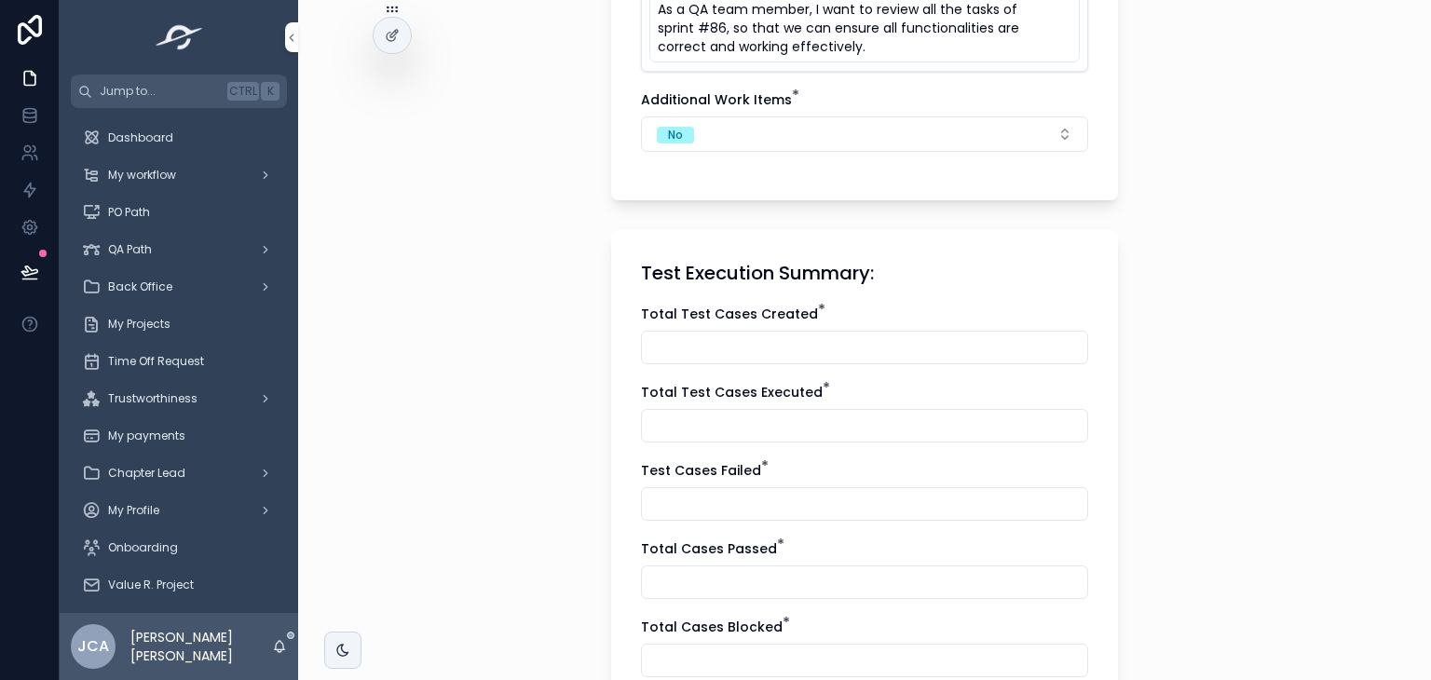
scroll to position [971, 0]
click at [817, 329] on div "scrollable content" at bounding box center [864, 346] width 447 height 34
click at [709, 348] on input "scrollable content" at bounding box center [864, 346] width 445 height 26
type input "*"
click at [696, 428] on input "scrollable content" at bounding box center [864, 424] width 445 height 26
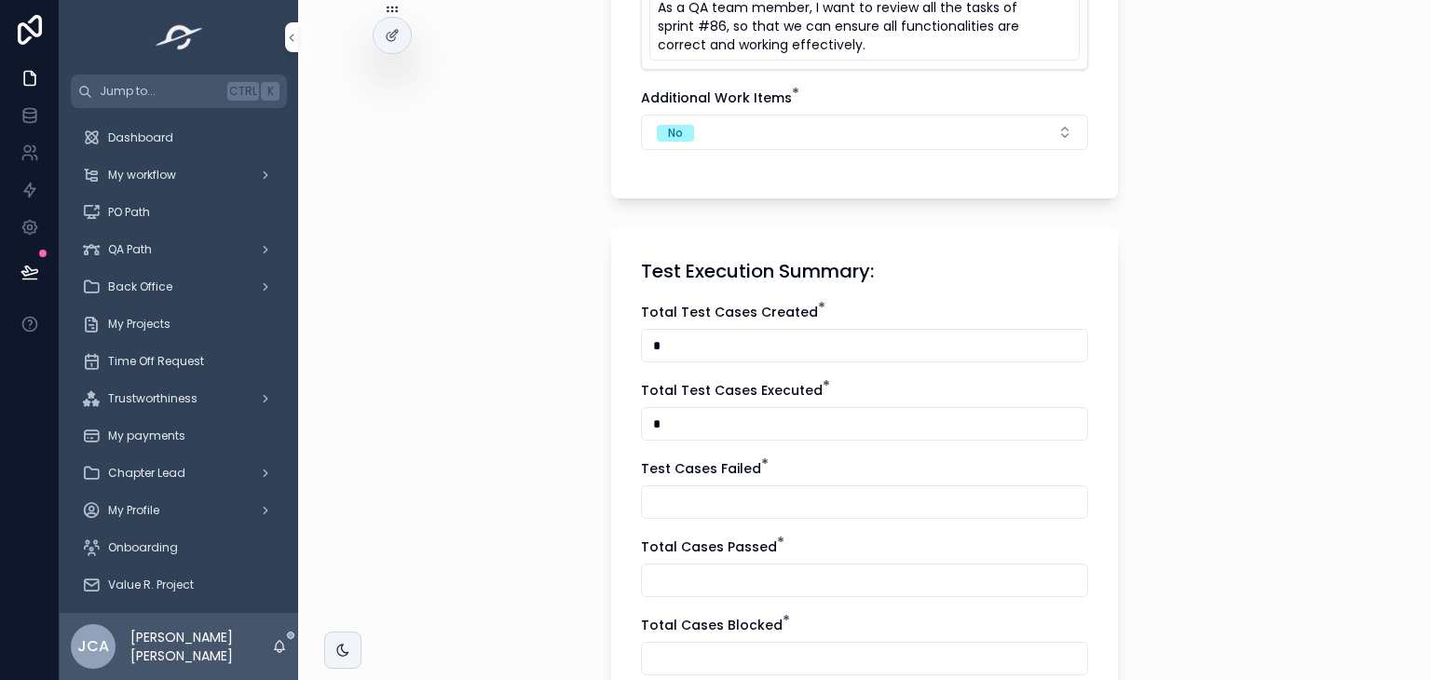
type input "*"
click at [700, 489] on input "scrollable content" at bounding box center [864, 502] width 445 height 26
type input "*"
click at [715, 564] on div "scrollable content" at bounding box center [864, 581] width 447 height 34
click at [714, 583] on input "scrollable content" at bounding box center [864, 580] width 445 height 26
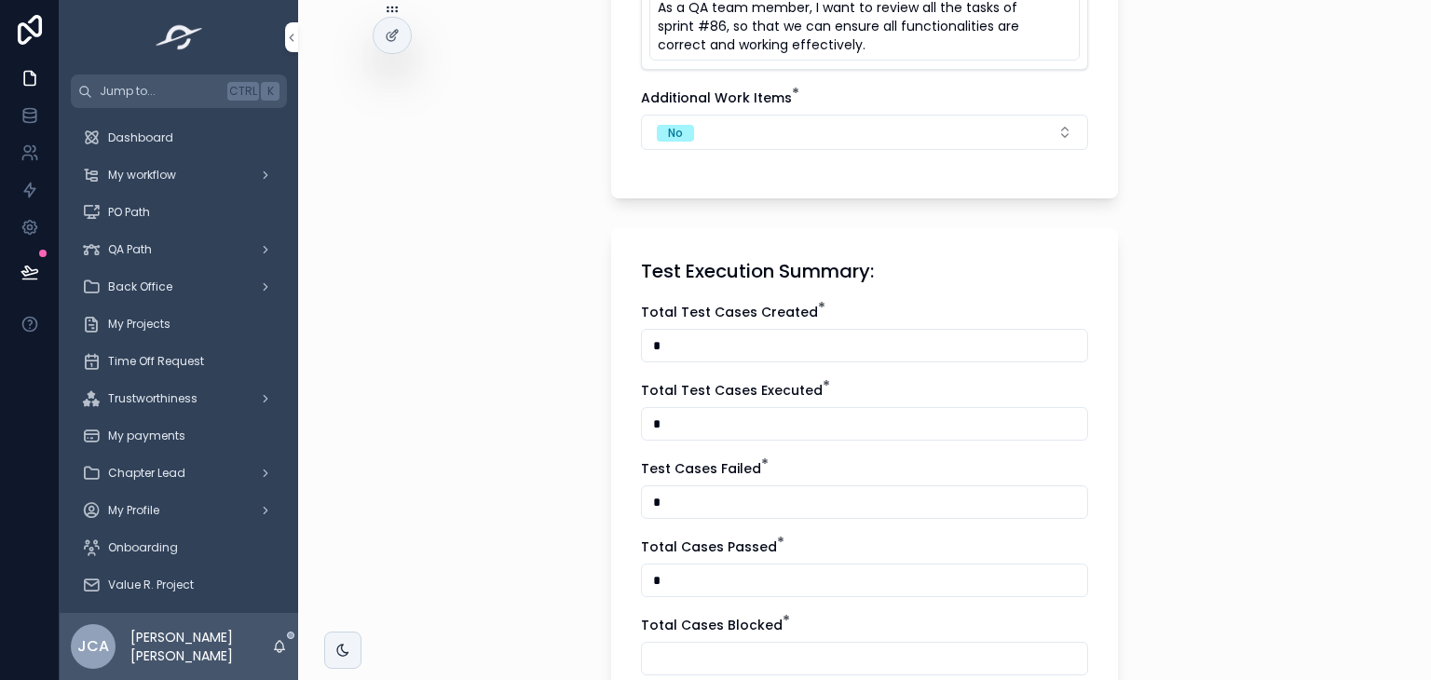
scroll to position [1162, 0]
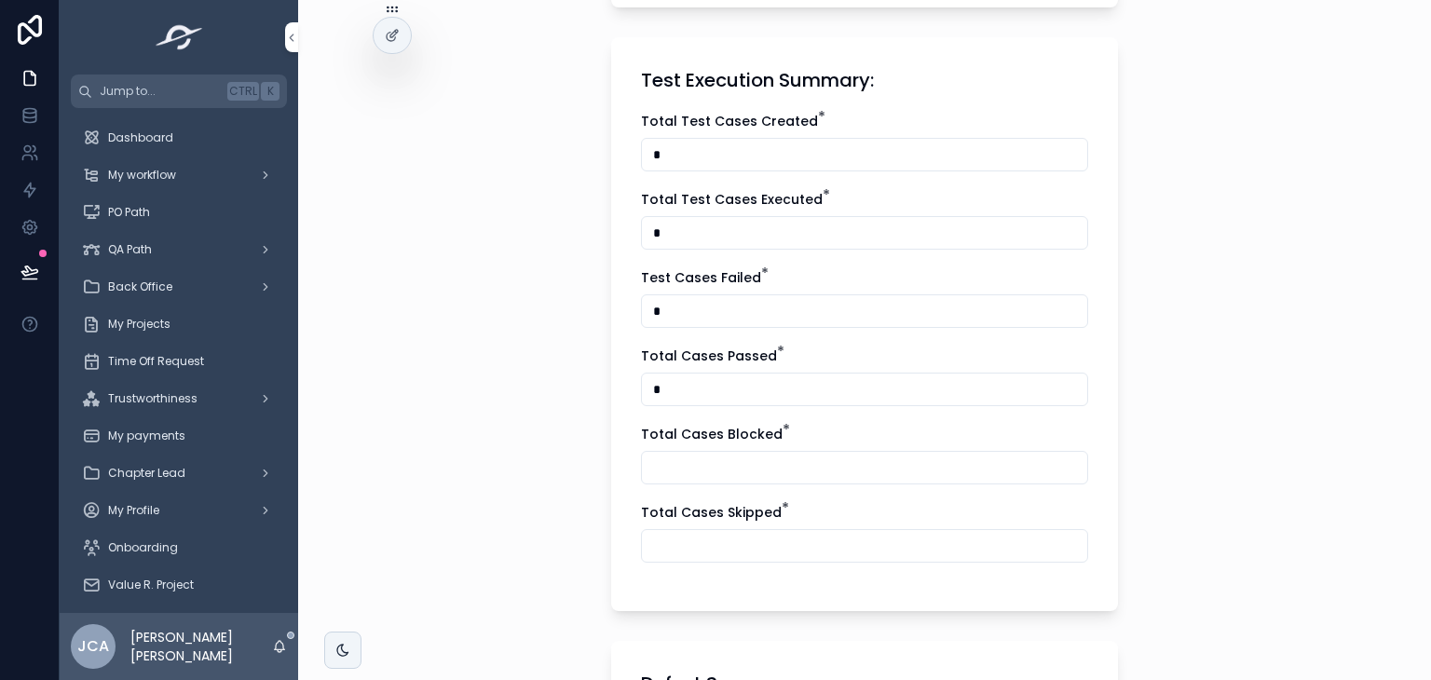
type input "*"
click at [776, 465] on input "scrollable content" at bounding box center [864, 468] width 445 height 26
type input "*"
click at [780, 555] on input "scrollable content" at bounding box center [864, 546] width 445 height 26
type input "*"
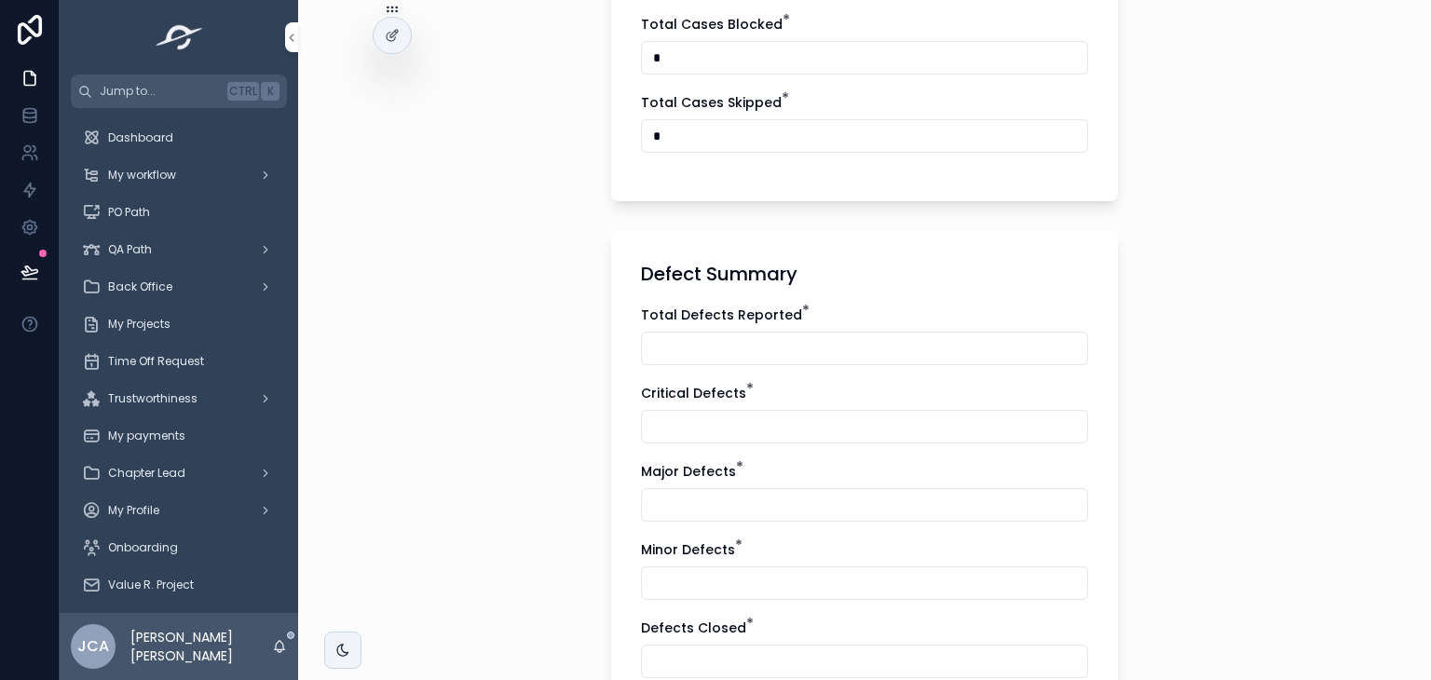
scroll to position [1687, 0]
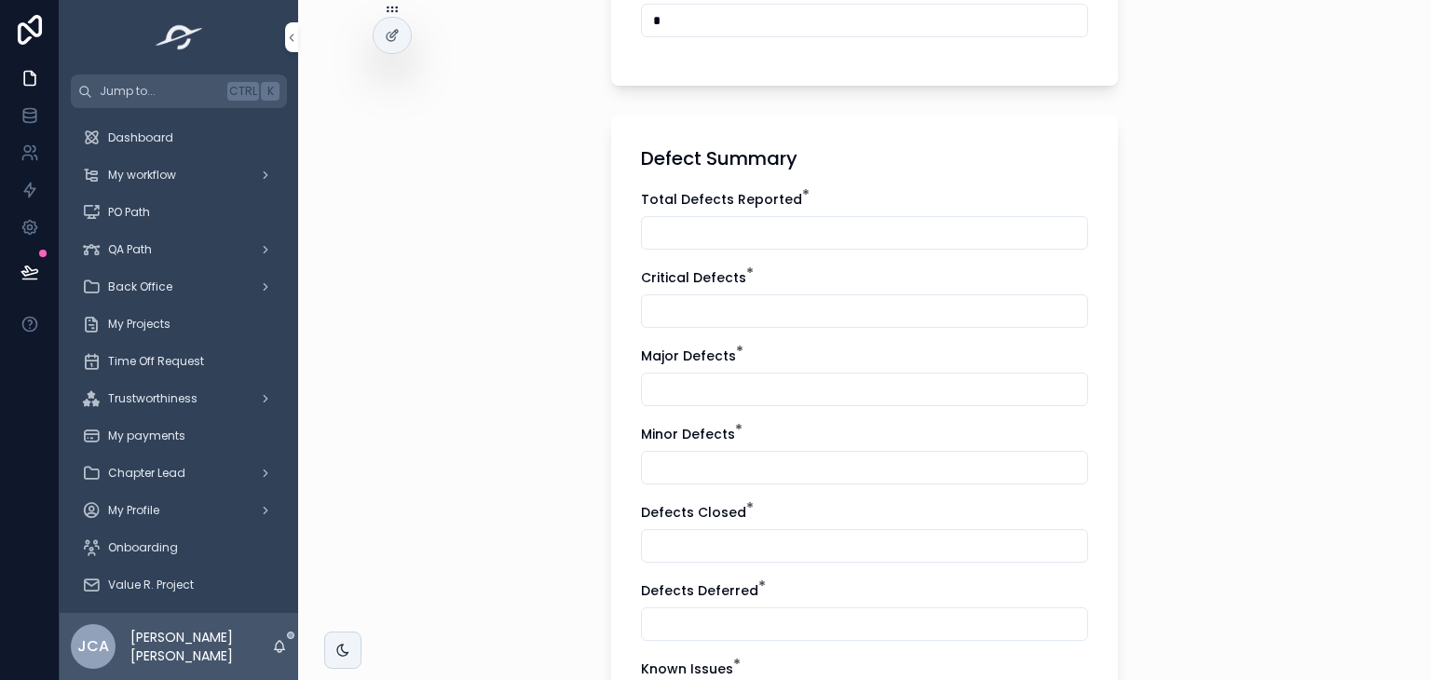
click at [749, 239] on input "scrollable content" at bounding box center [864, 233] width 445 height 26
type input "*"
click at [719, 330] on div "Total Defects Reported * * Critical Defects * Major Defects * Minor Defects * D…" at bounding box center [864, 475] width 447 height 570
click at [722, 322] on div "scrollable content" at bounding box center [864, 311] width 447 height 34
click at [740, 298] on input "scrollable content" at bounding box center [864, 311] width 445 height 26
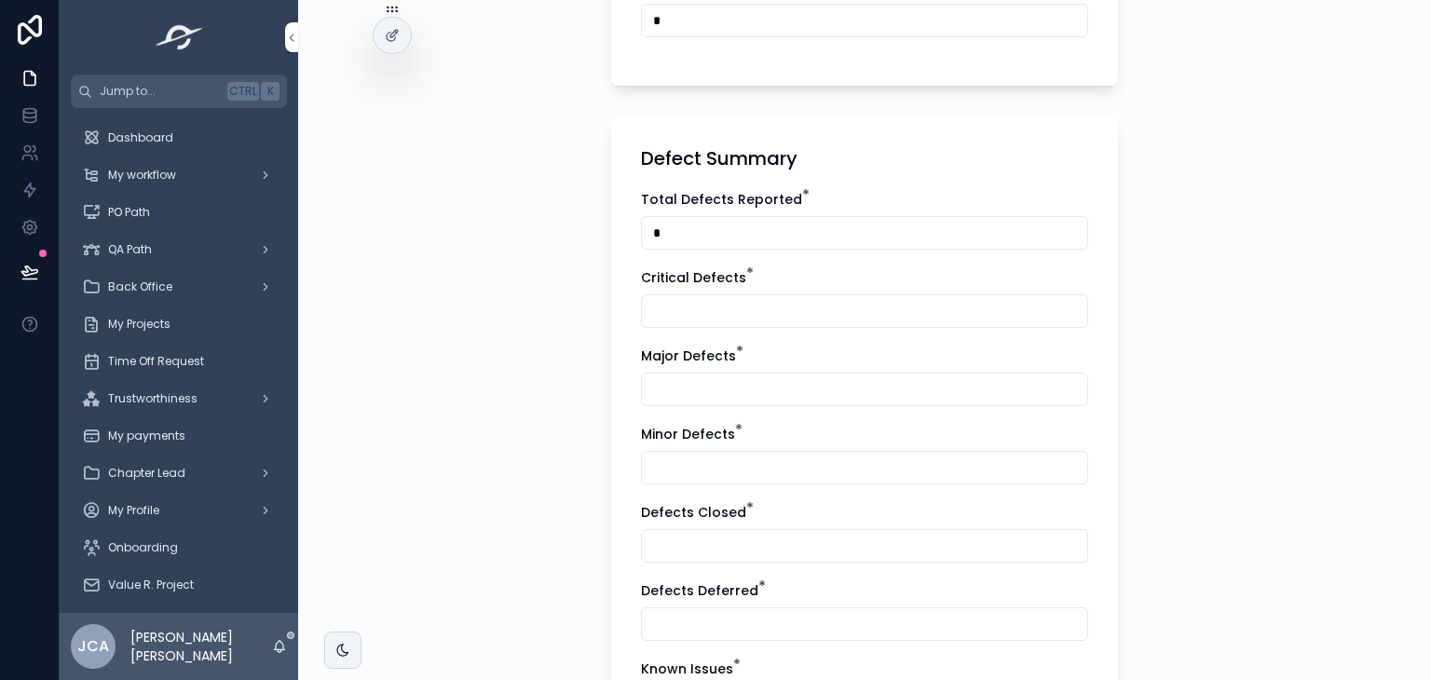
type input "*"
click at [722, 387] on input "scrollable content" at bounding box center [864, 389] width 445 height 26
type input "*"
click at [730, 466] on input "scrollable content" at bounding box center [864, 468] width 445 height 26
type input "*"
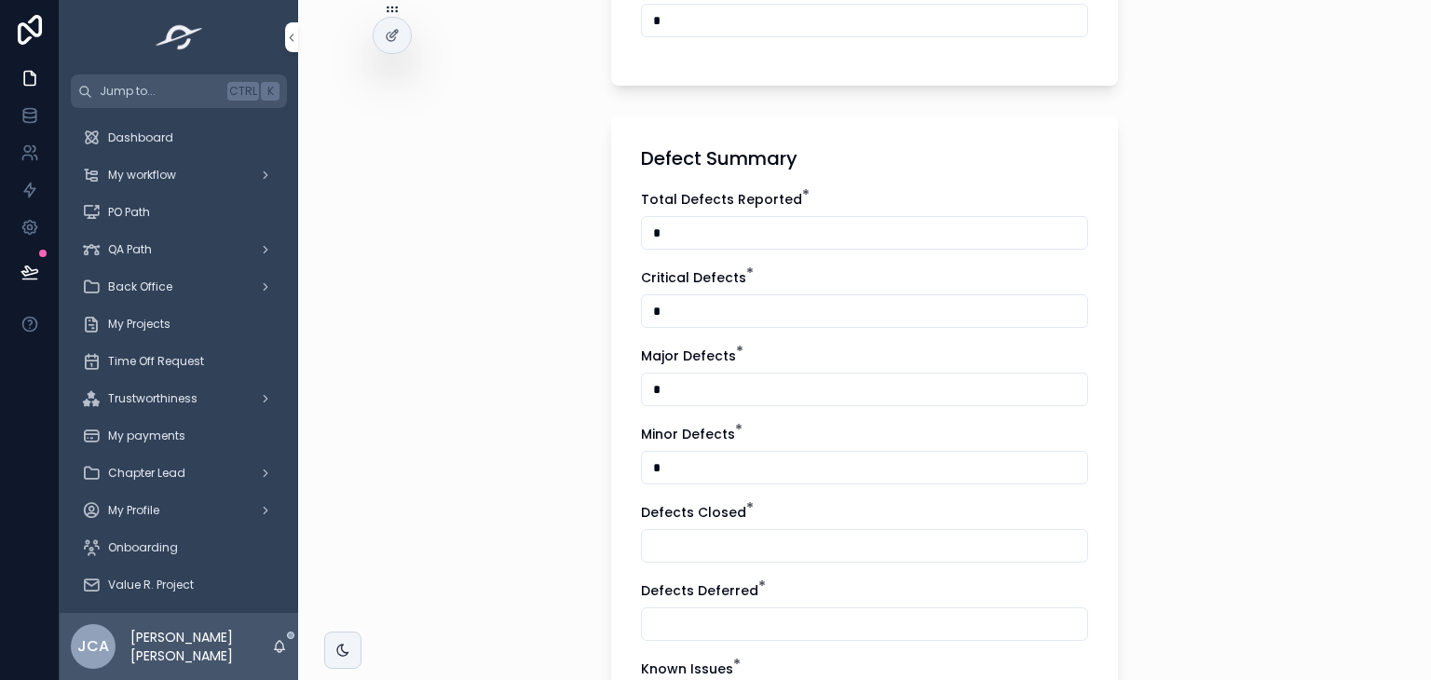
click at [703, 549] on input "scrollable content" at bounding box center [864, 546] width 445 height 26
type input "*"
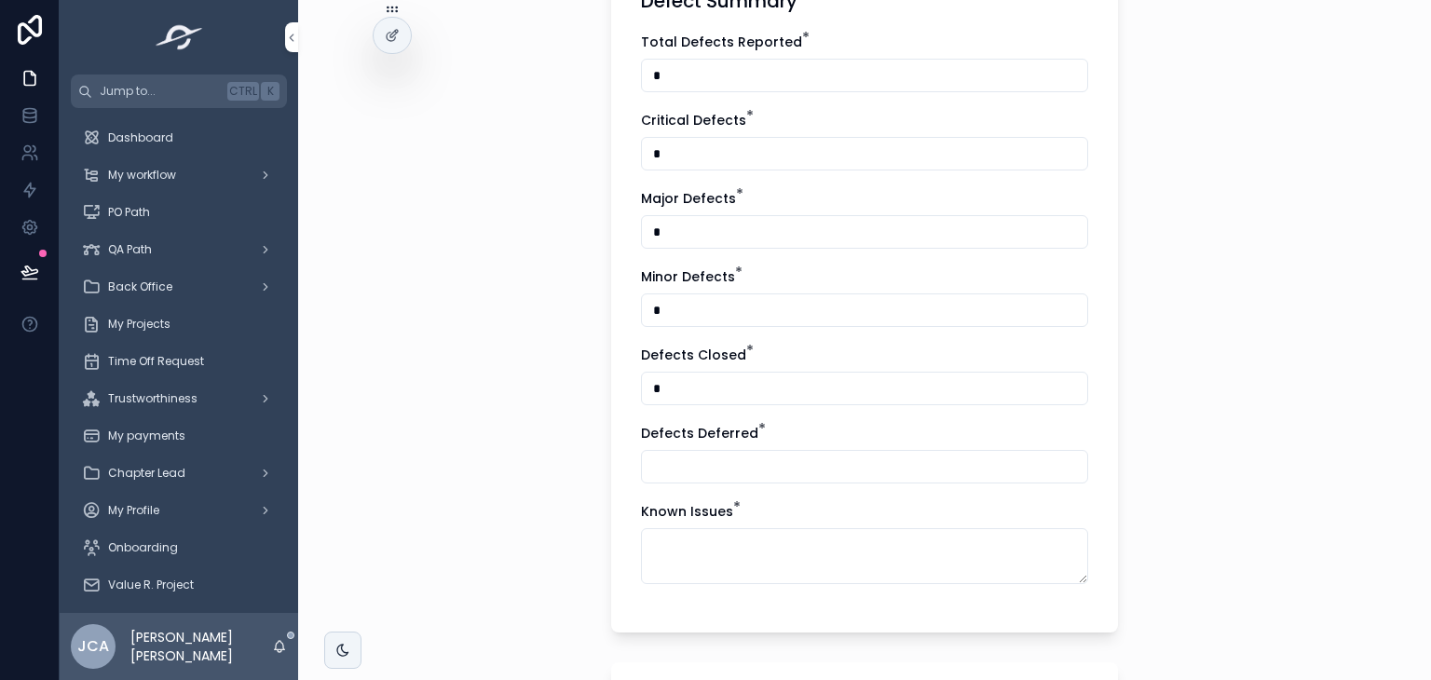
scroll to position [1848, 0]
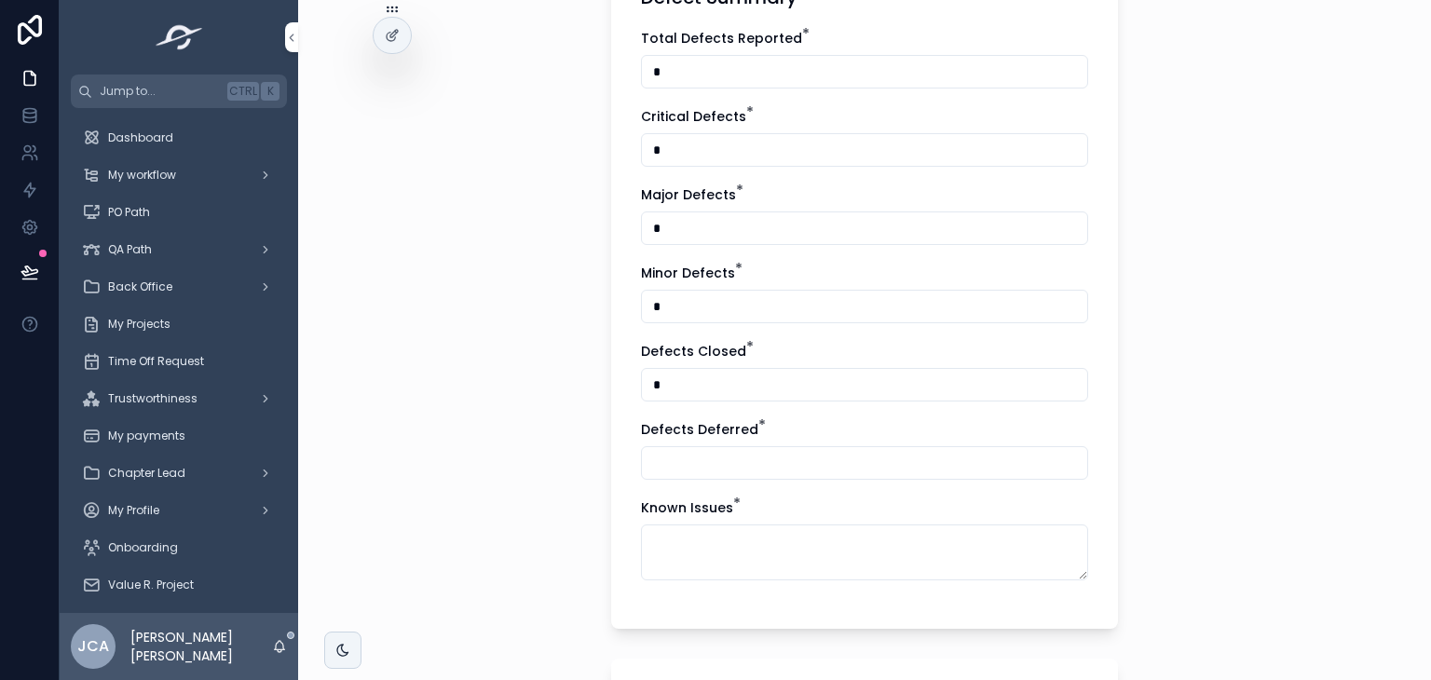
click at [746, 446] on div "scrollable content" at bounding box center [864, 463] width 447 height 34
click at [749, 461] on input "scrollable content" at bounding box center [864, 463] width 445 height 26
type input "*"
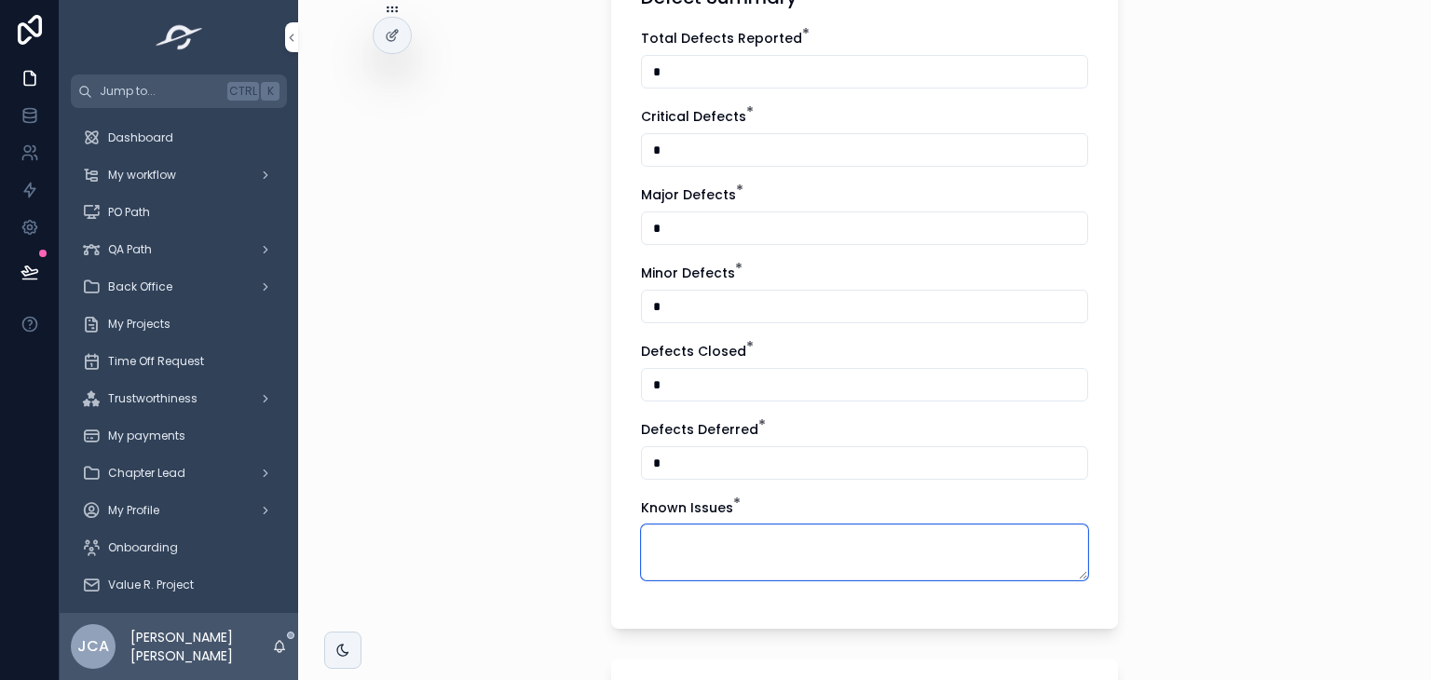
click at [742, 553] on textarea "scrollable content" at bounding box center [864, 552] width 447 height 56
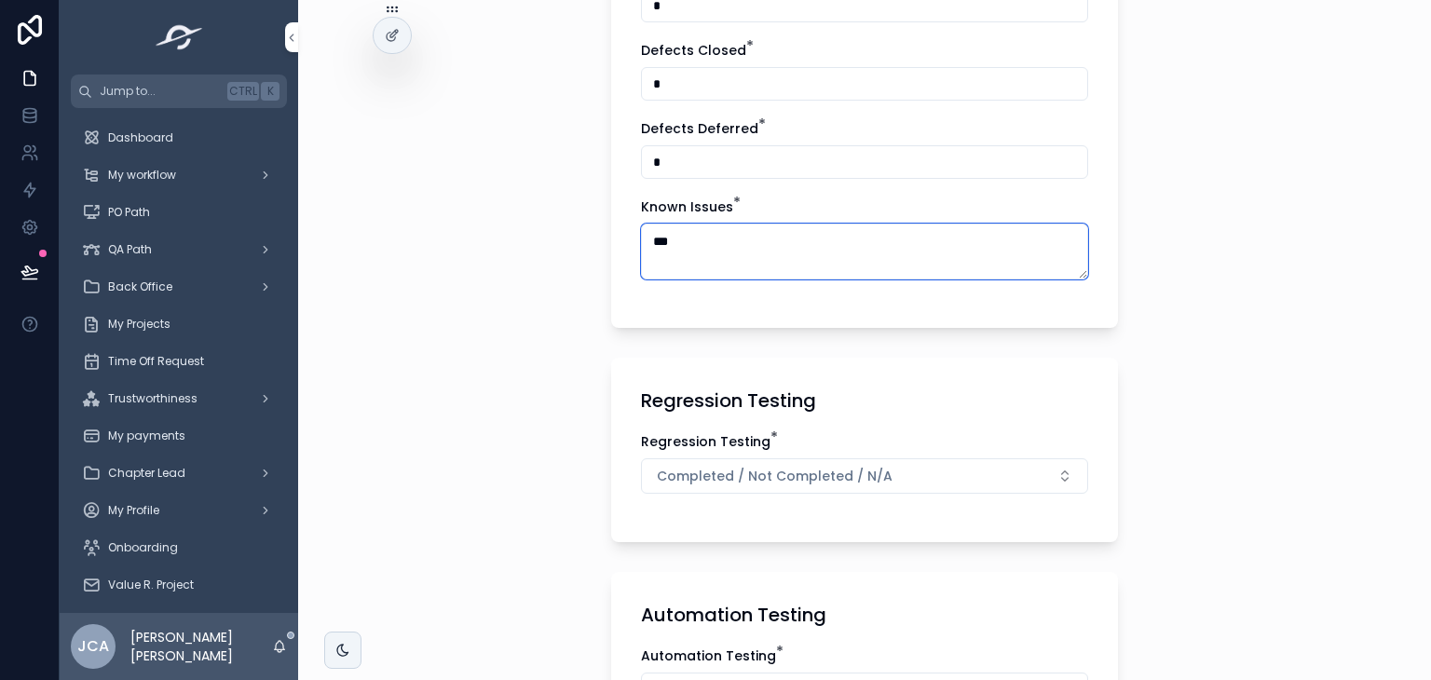
scroll to position [2291, 0]
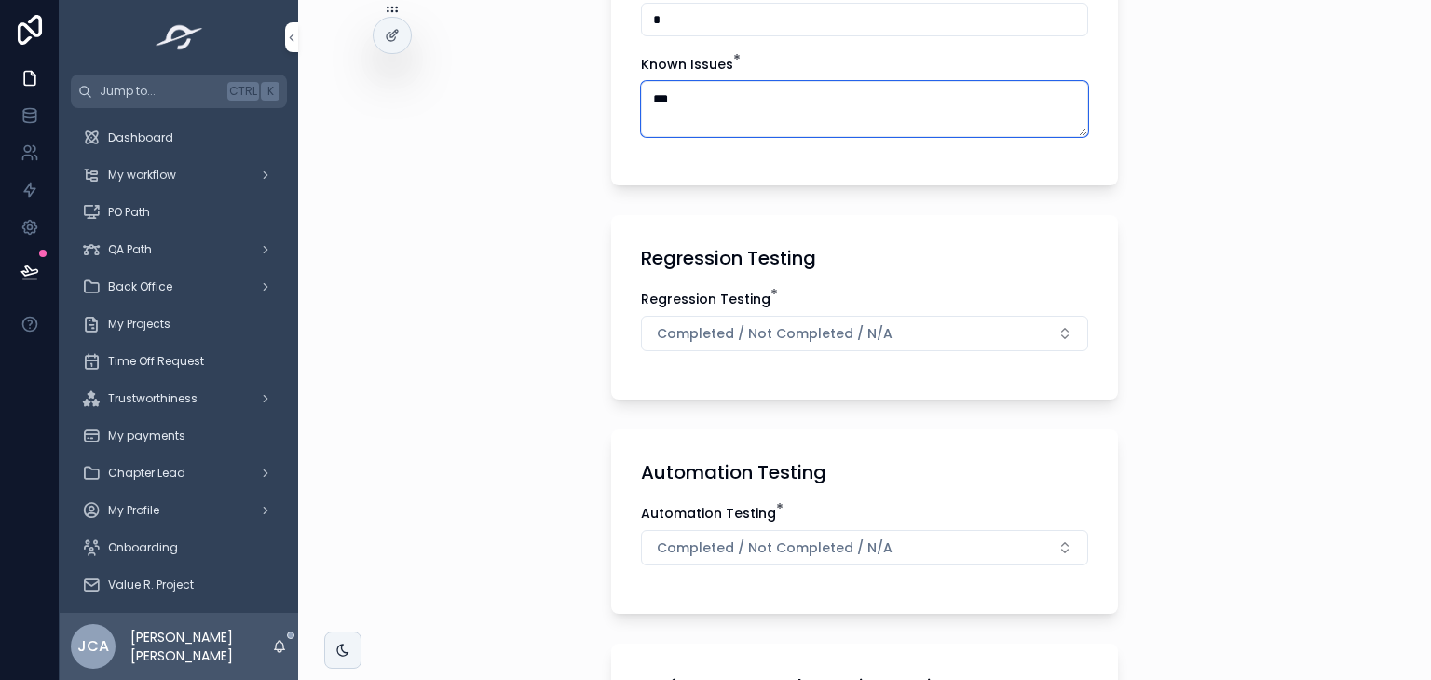
type textarea "***"
click at [864, 324] on span "Completed / Not Completed / N/A" at bounding box center [775, 333] width 236 height 19
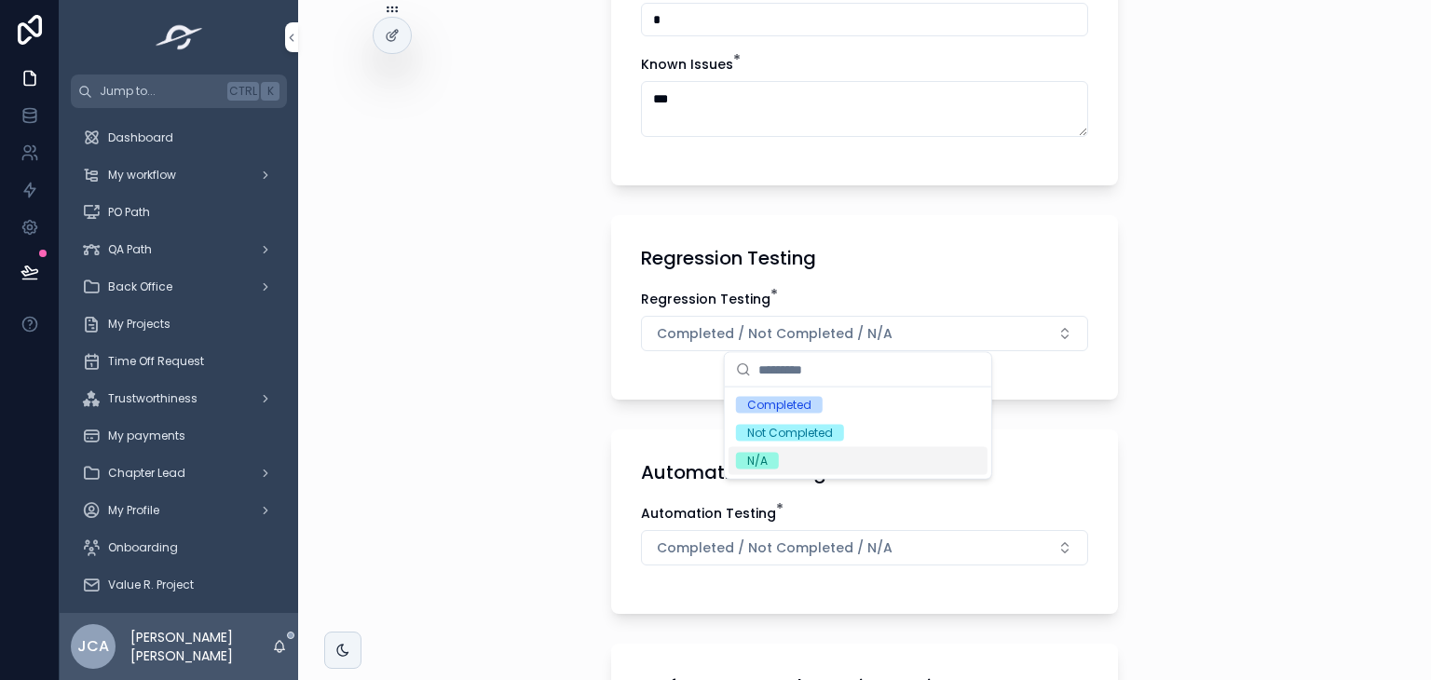
click at [816, 459] on div "N/A" at bounding box center [857, 461] width 259 height 28
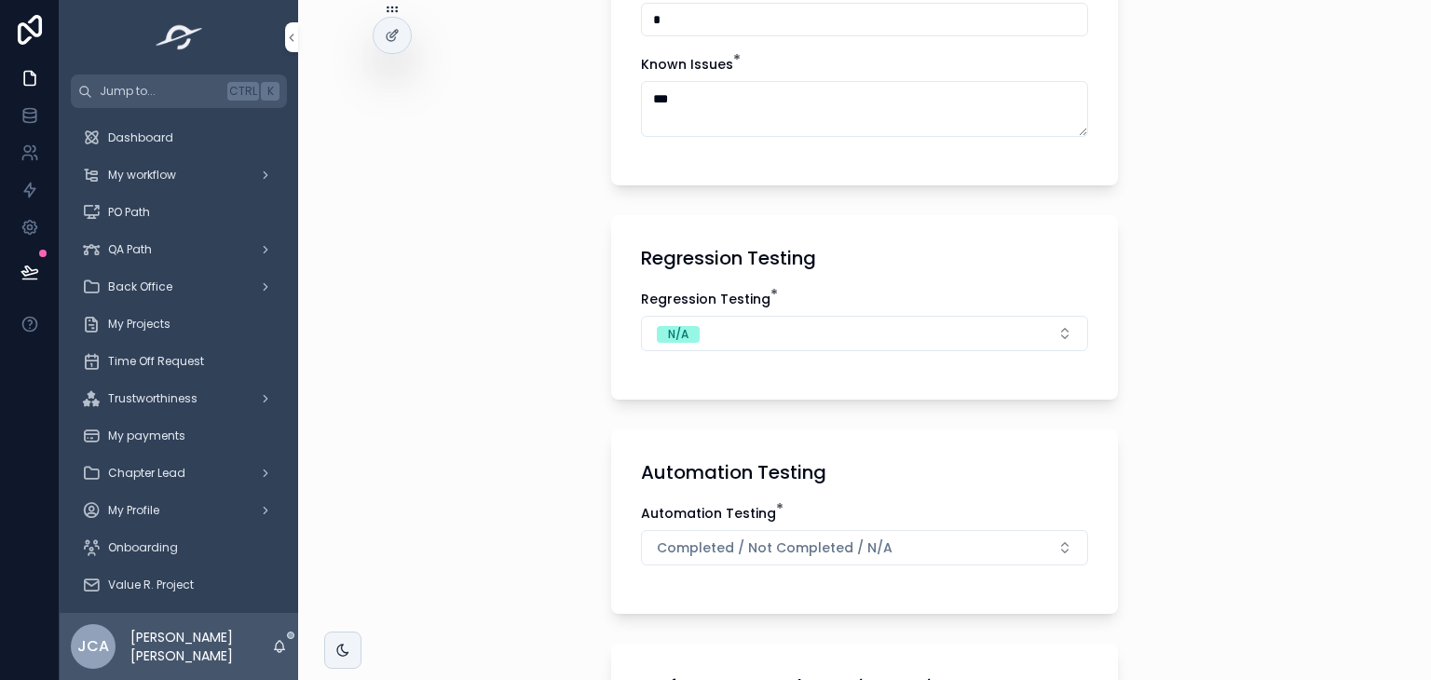
click at [768, 544] on span "Completed / Not Completed / N/A" at bounding box center [775, 547] width 236 height 19
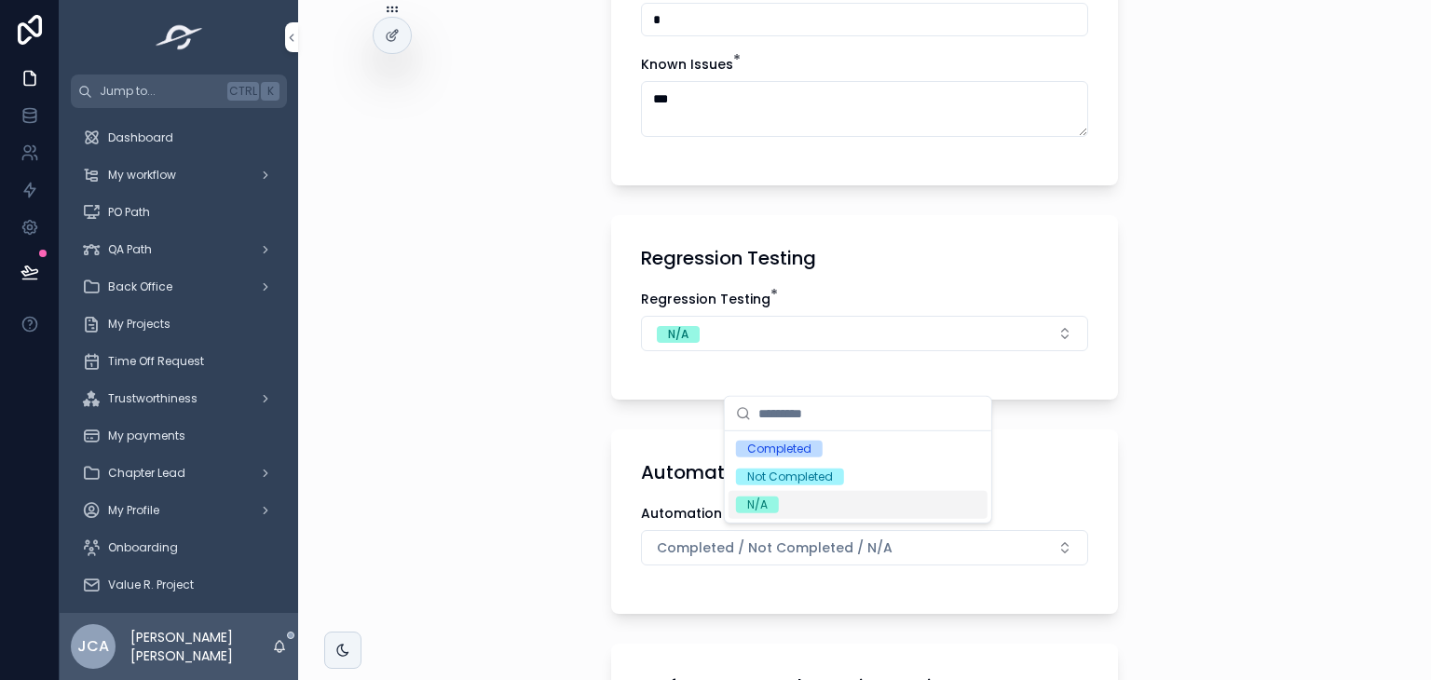
click at [772, 508] on span "N/A" at bounding box center [757, 504] width 43 height 17
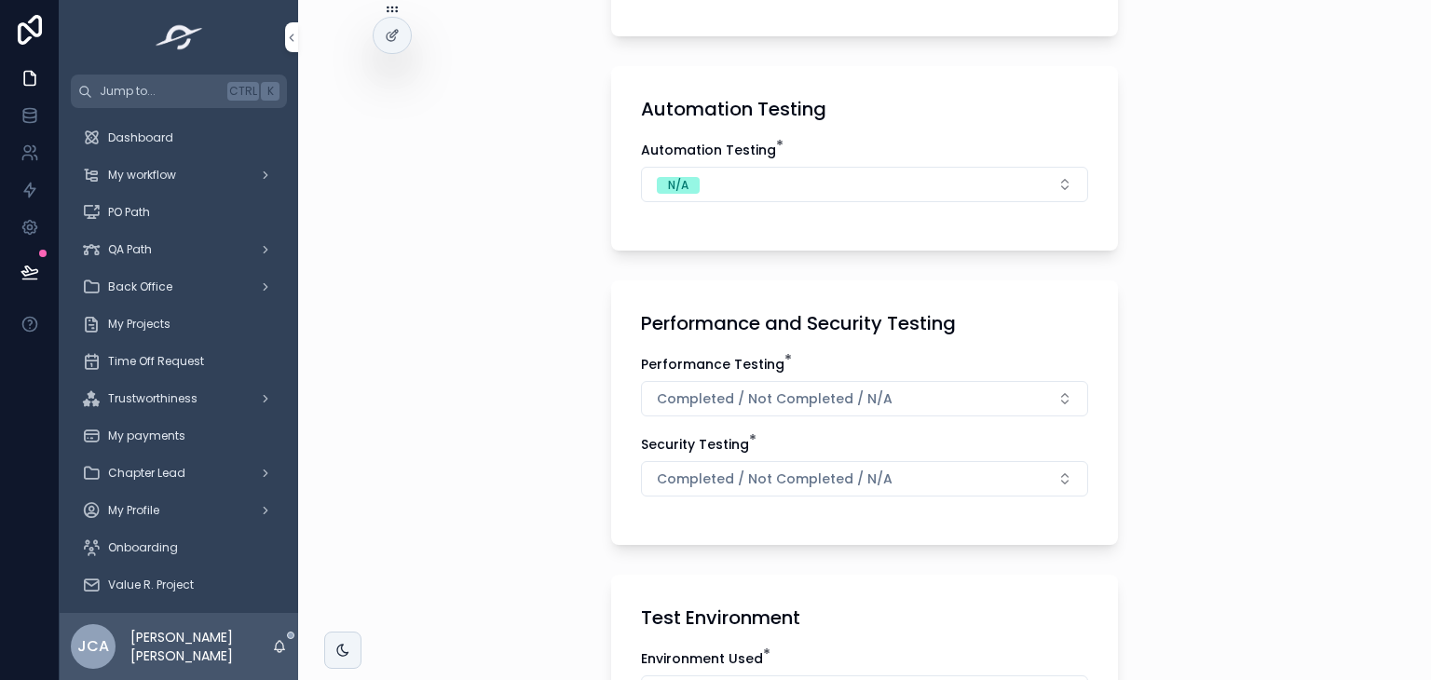
scroll to position [2656, 0]
click at [819, 383] on button "Completed / Not Completed / N/A" at bounding box center [864, 397] width 447 height 35
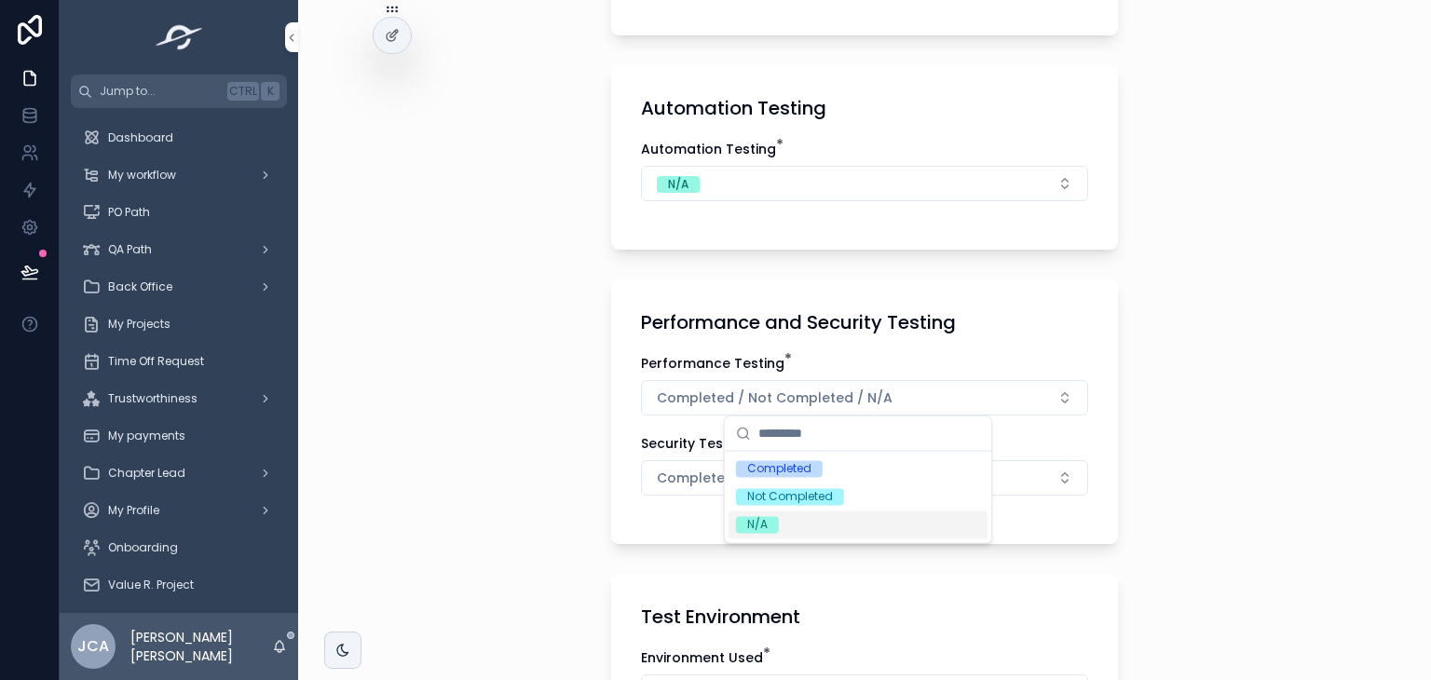
click at [757, 530] on div "N/A" at bounding box center [757, 524] width 20 height 17
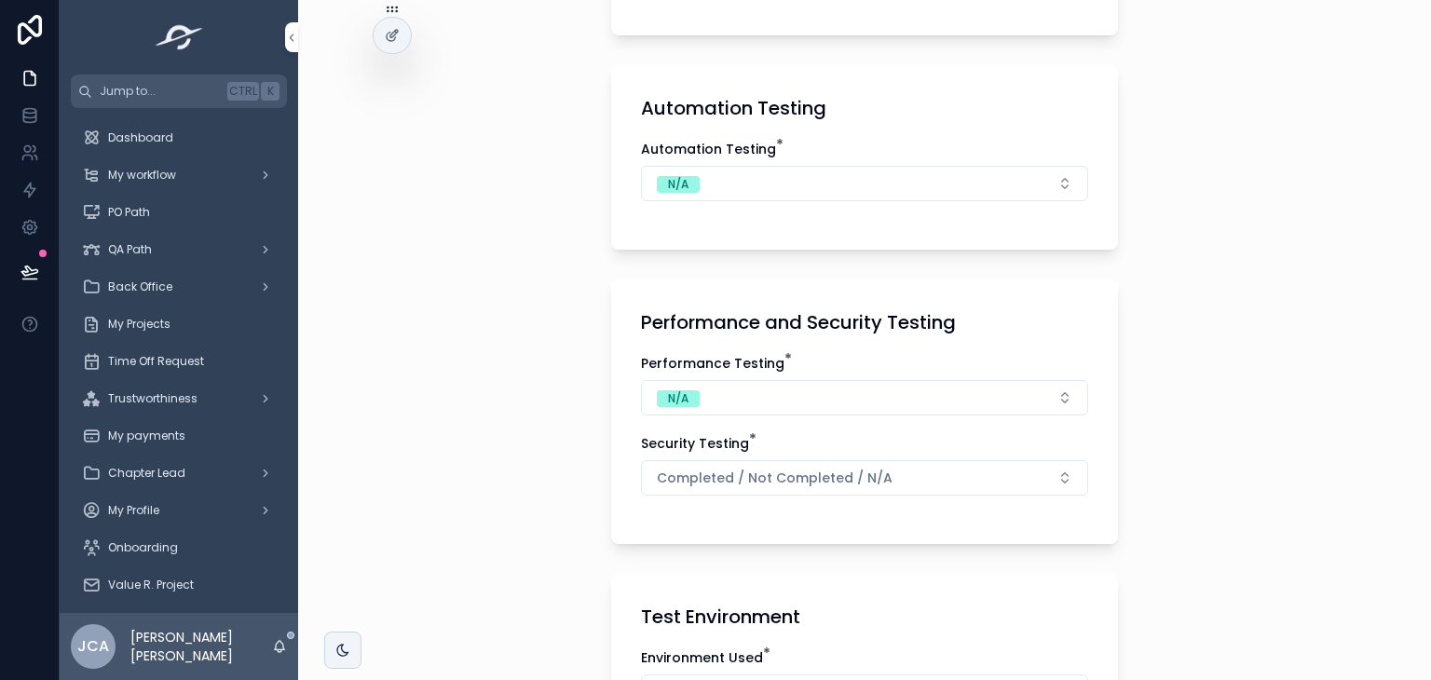
click at [719, 469] on span "Completed / Not Completed / N/A" at bounding box center [775, 478] width 236 height 19
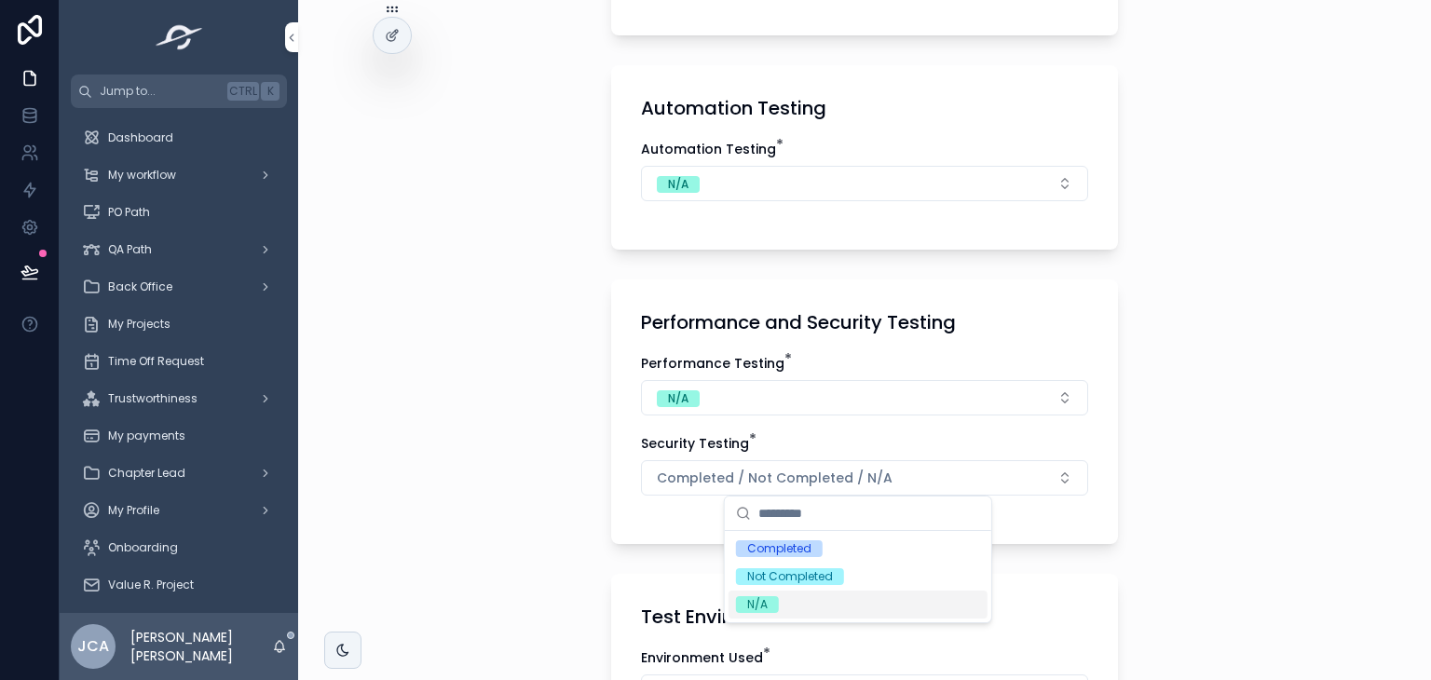
click at [760, 600] on div "N/A" at bounding box center [757, 604] width 20 height 17
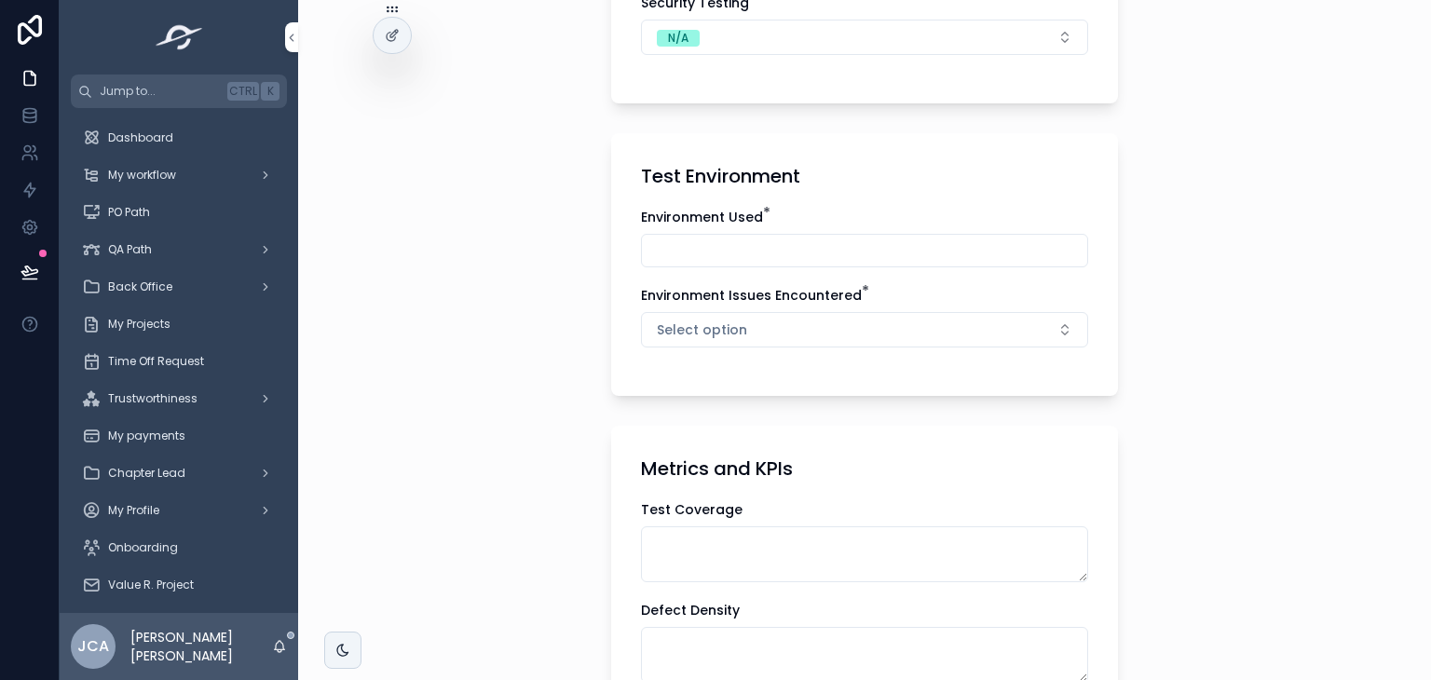
scroll to position [3096, 0]
click at [693, 239] on input "scrollable content" at bounding box center [864, 251] width 445 height 26
type input "**********"
click at [737, 317] on button "Select option" at bounding box center [864, 329] width 447 height 35
click at [755, 423] on div "No" at bounding box center [754, 428] width 15 height 17
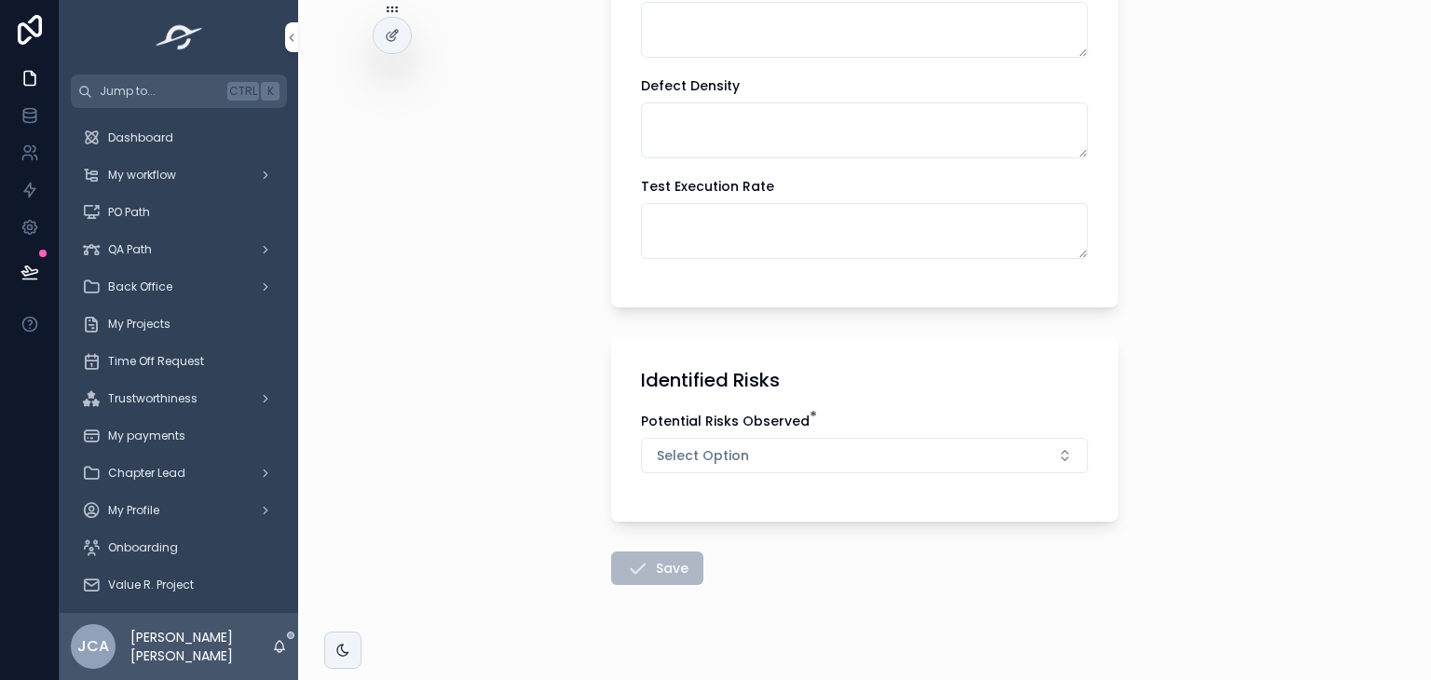
scroll to position [3640, 0]
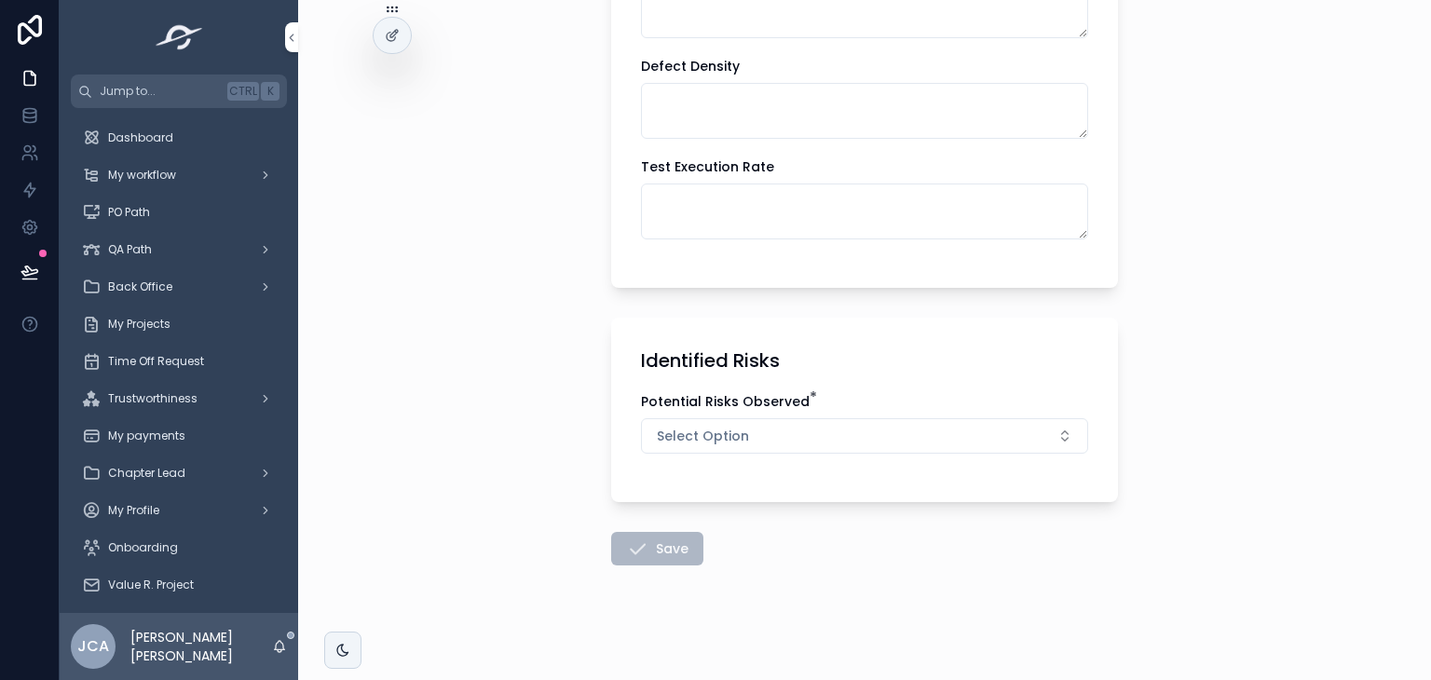
click at [732, 433] on span "Select Option" at bounding box center [703, 436] width 92 height 19
click at [755, 523] on div "No" at bounding box center [857, 534] width 259 height 28
click at [628, 547] on icon "scrollable content" at bounding box center [637, 548] width 22 height 22
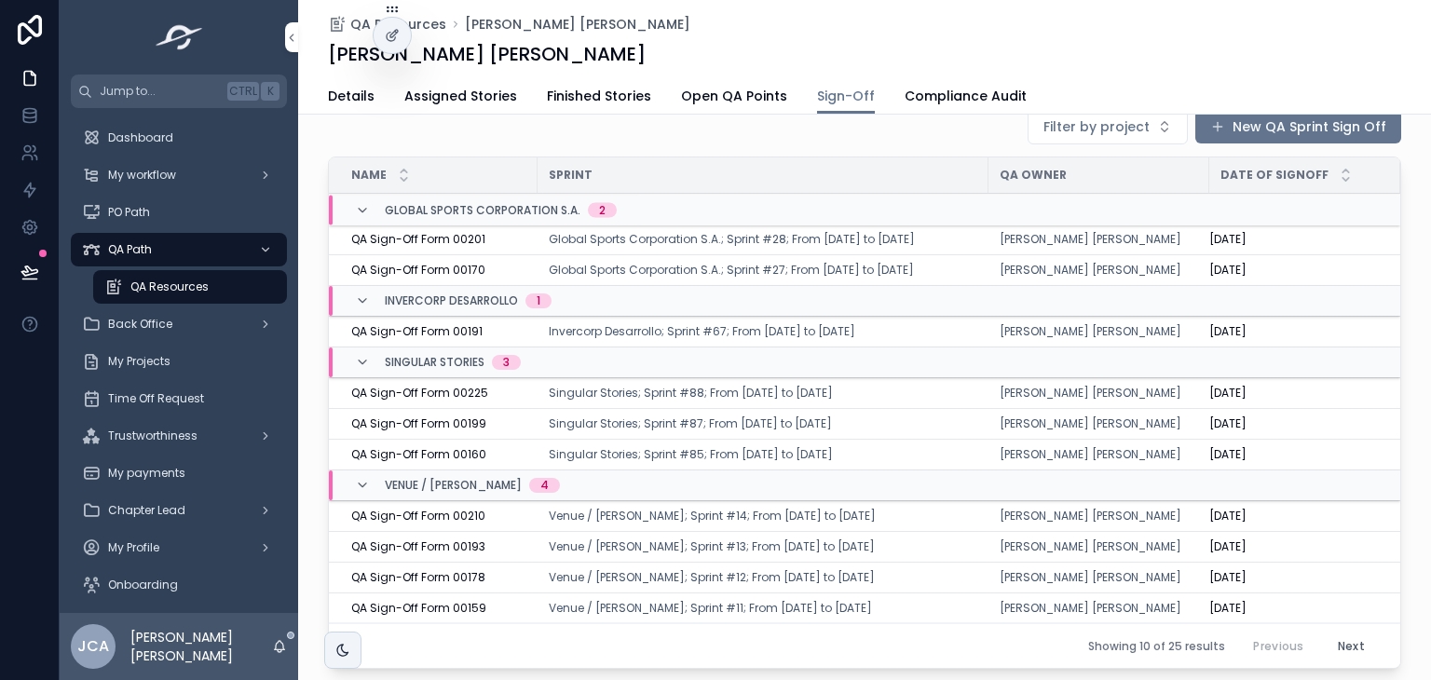
scroll to position [39, 0]
click at [425, 385] on span "QA Sign-Off Form 00225" at bounding box center [419, 390] width 137 height 15
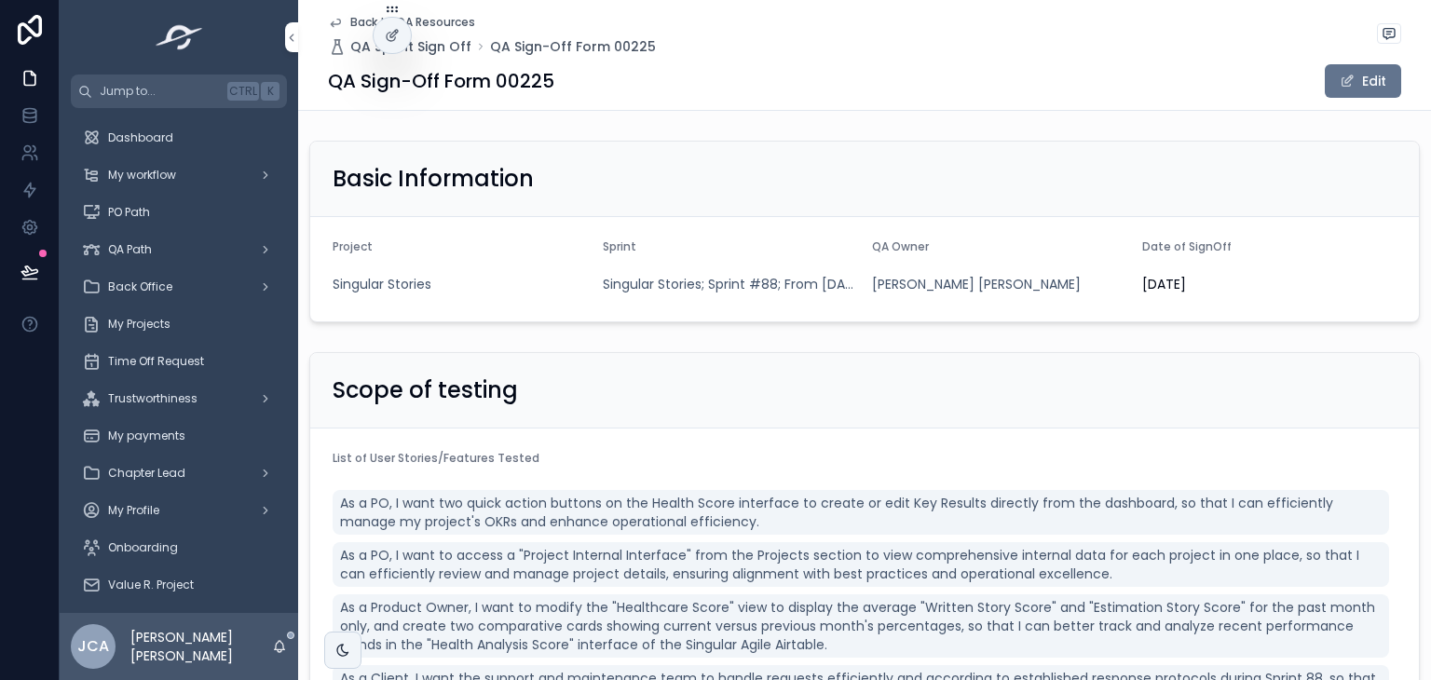
click at [183, 447] on div "My payments" at bounding box center [179, 436] width 194 height 30
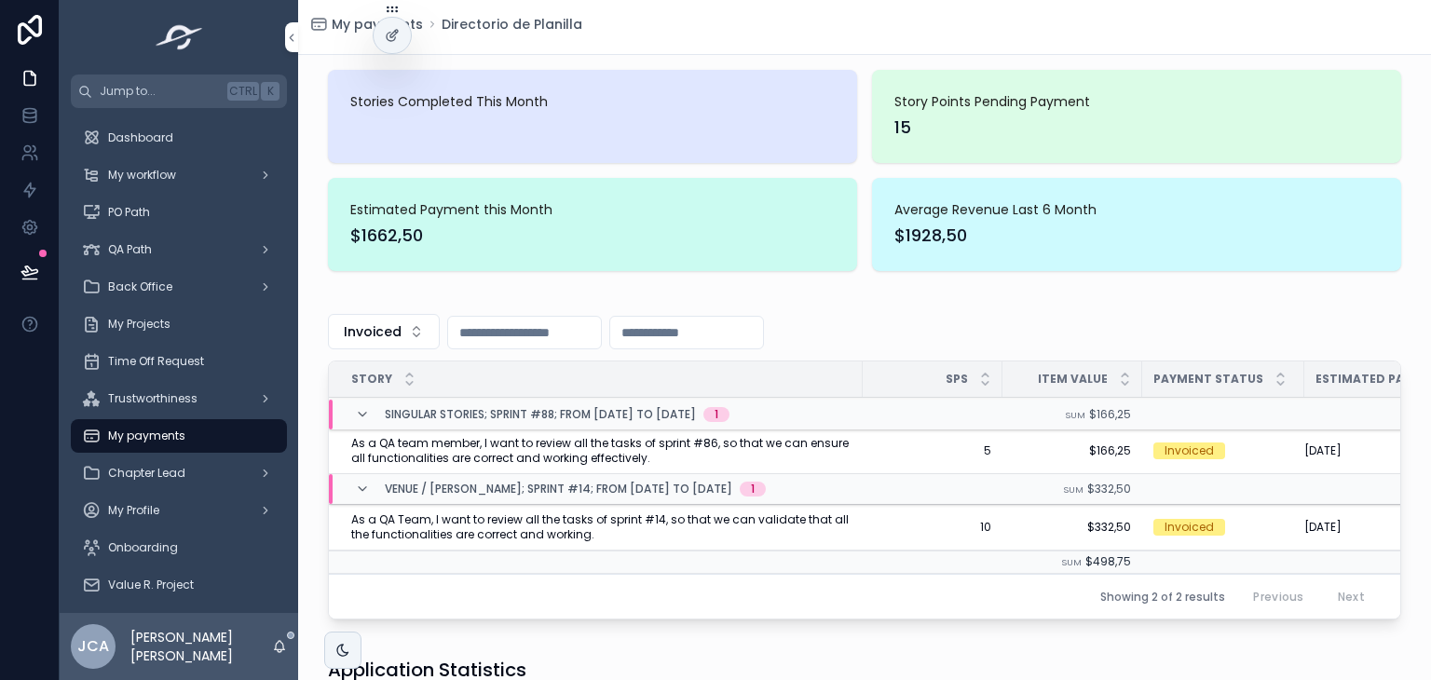
scroll to position [80, 0]
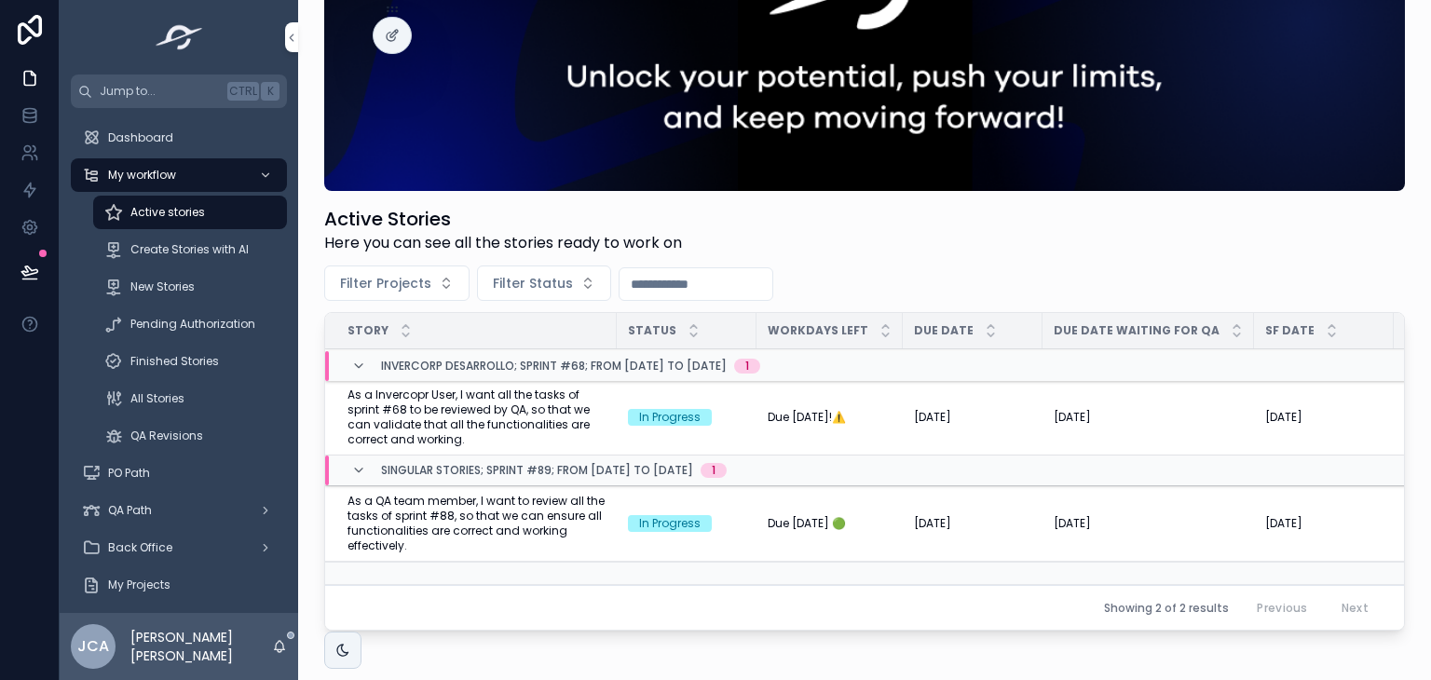
scroll to position [129, 0]
click at [823, 522] on span "Due in 2 days 🟢" at bounding box center [807, 523] width 78 height 15
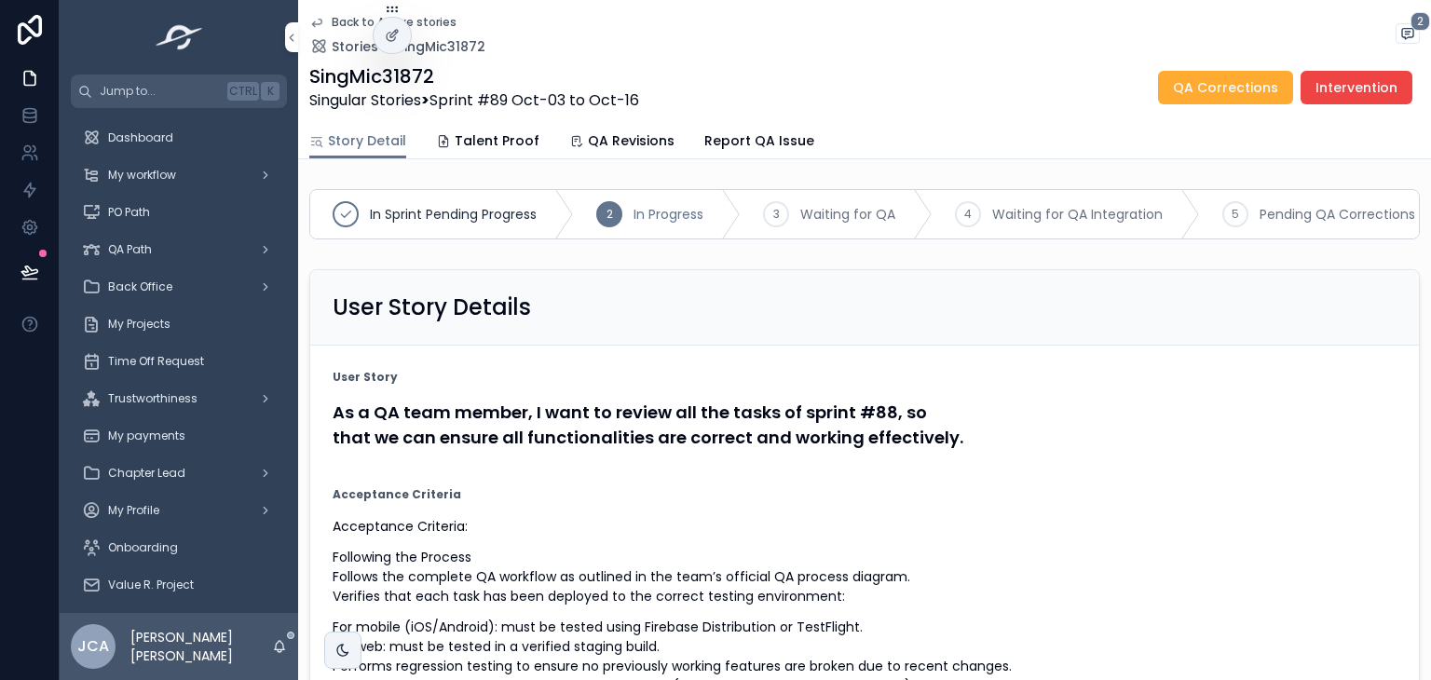
click at [610, 136] on span "QA Revisions" at bounding box center [631, 140] width 87 height 19
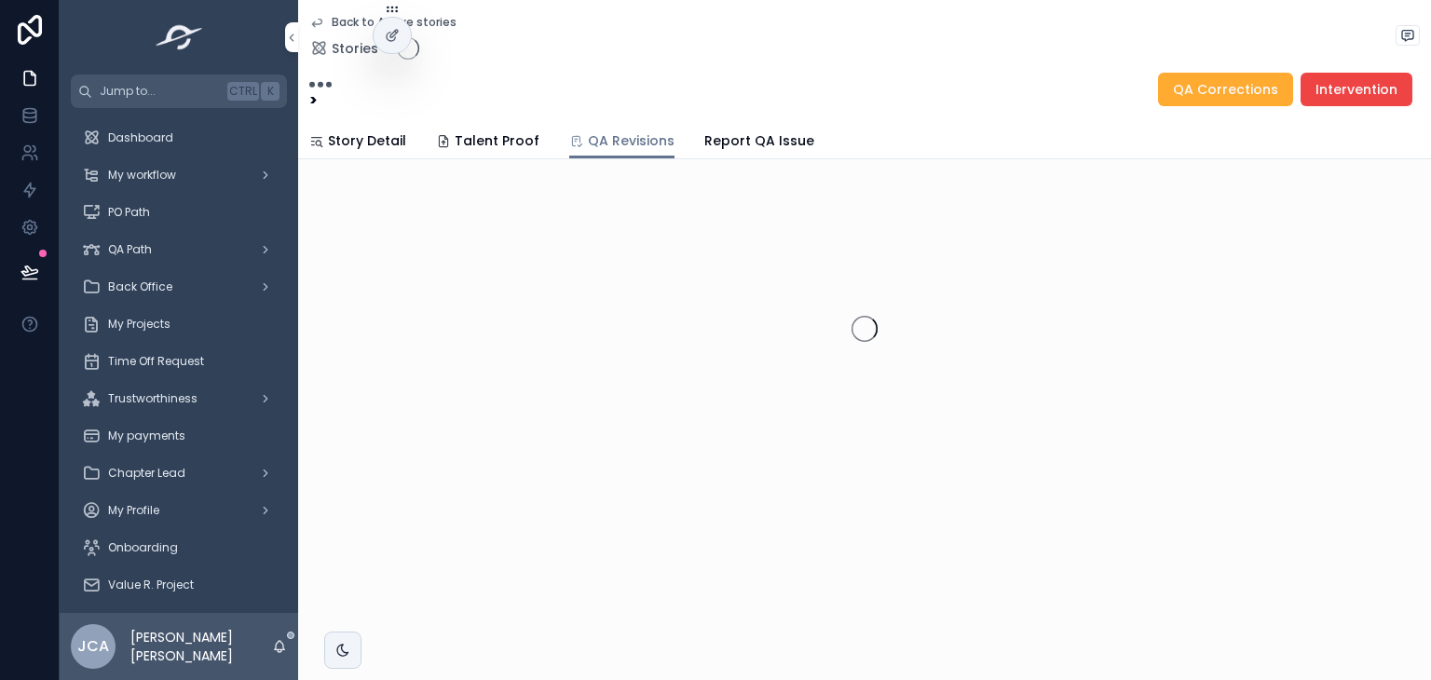
click at [475, 141] on span "Talent Proof" at bounding box center [497, 140] width 85 height 19
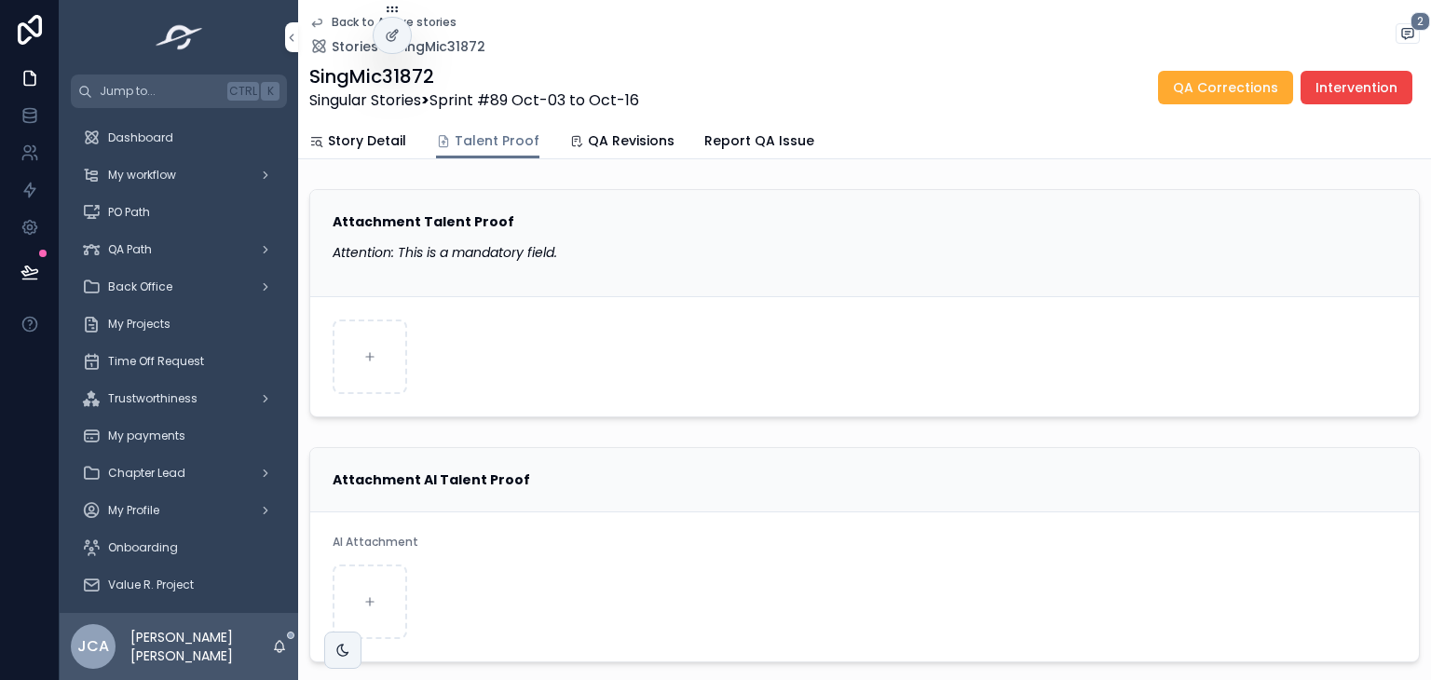
click at [367, 126] on link "Story Detail" at bounding box center [357, 142] width 97 height 37
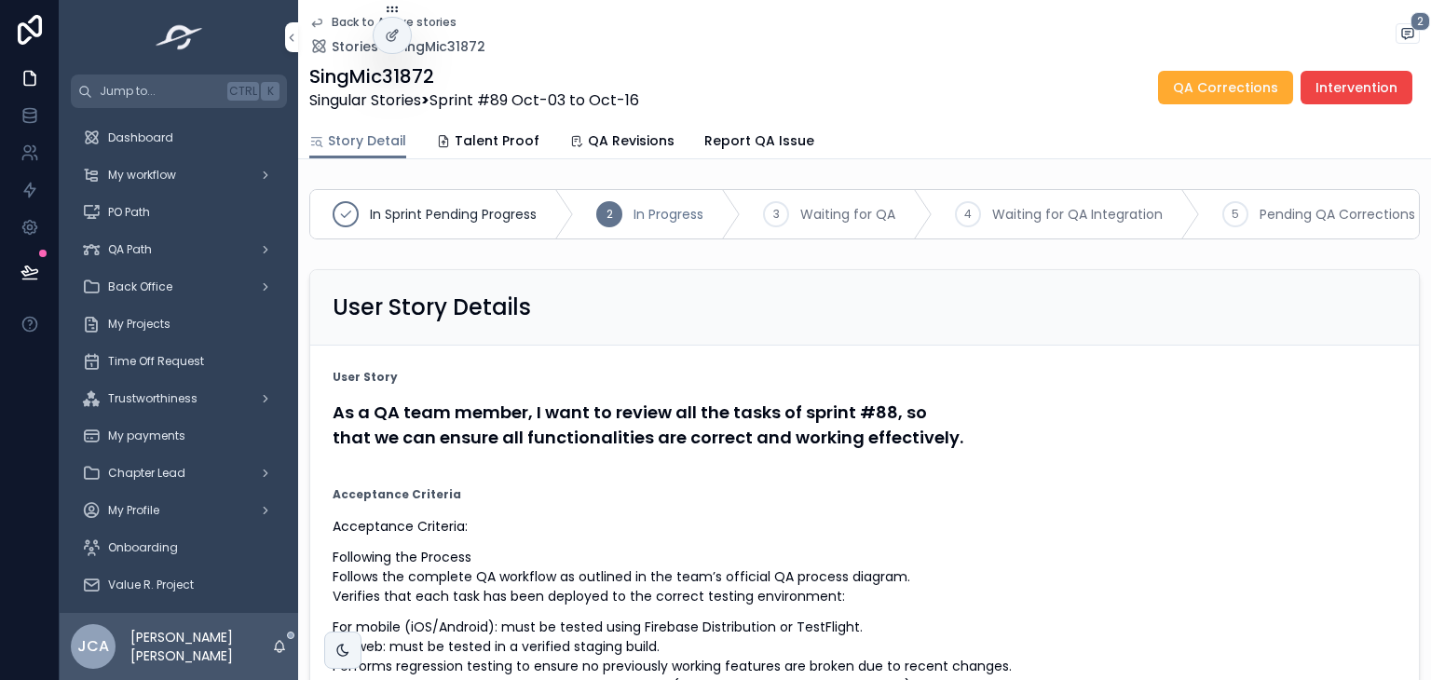
click at [461, 130] on link "Talent Proof" at bounding box center [487, 142] width 103 height 37
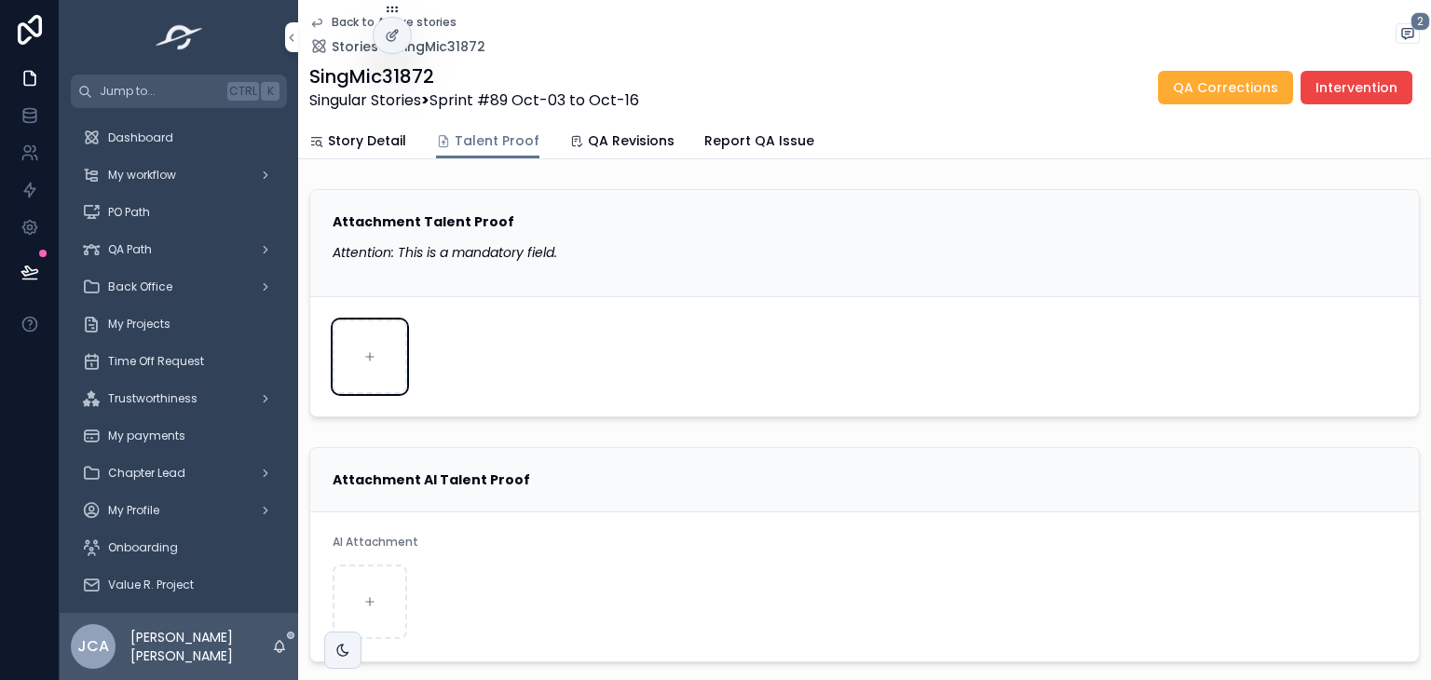
click at [389, 361] on div "scrollable content" at bounding box center [370, 357] width 75 height 75
type input "**********"
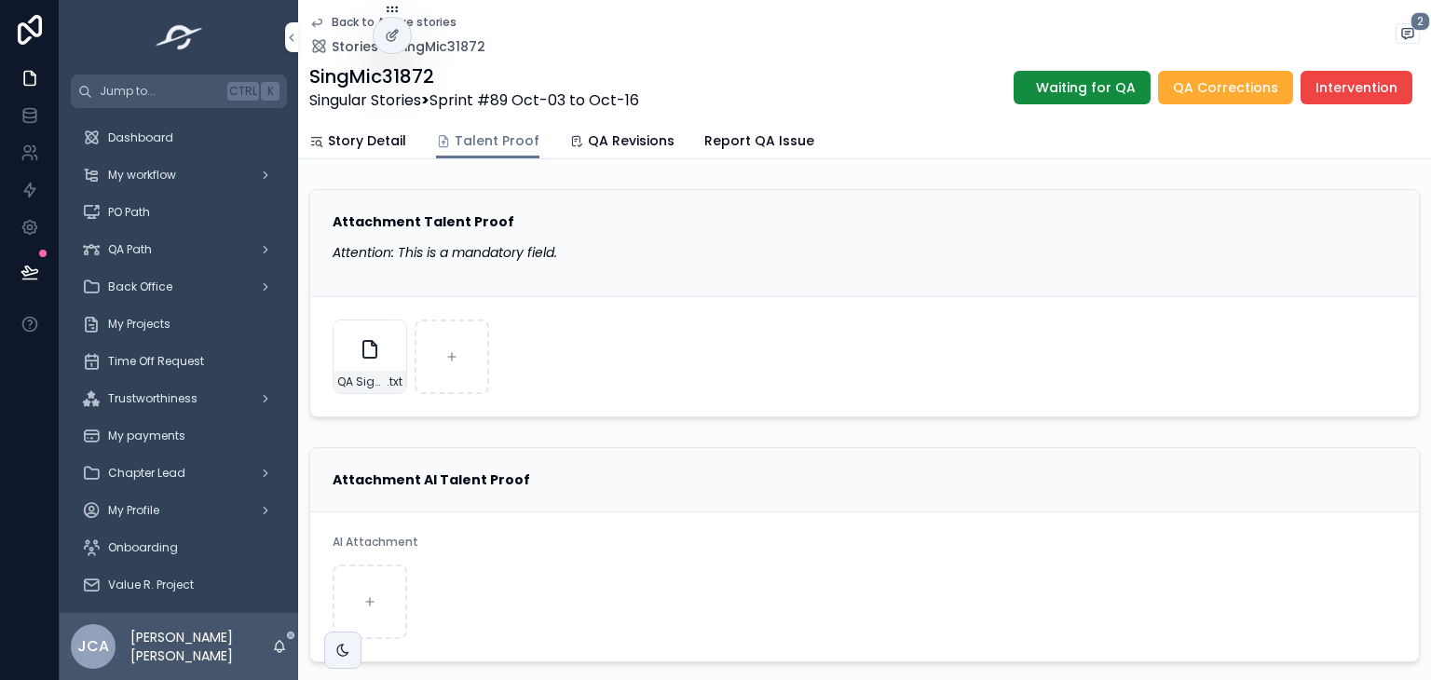
click at [1095, 87] on span "Waiting for QA" at bounding box center [1086, 87] width 100 height 19
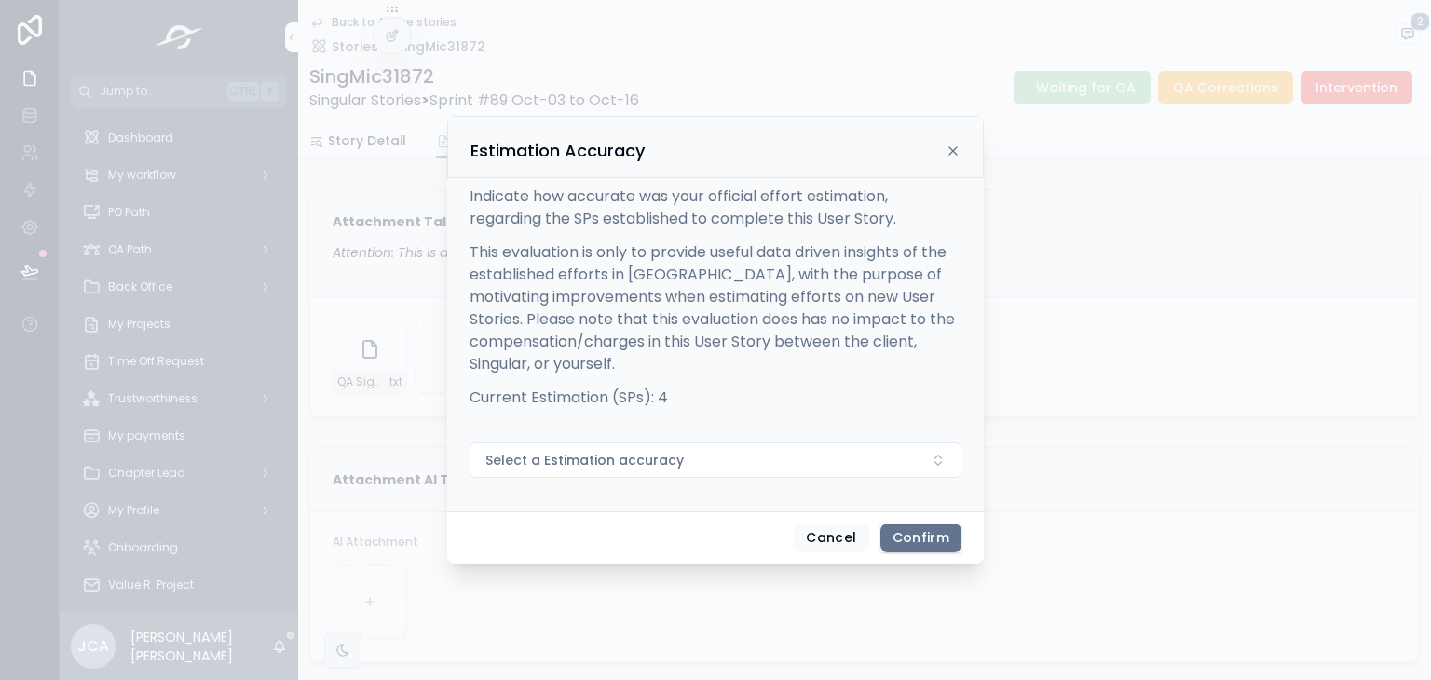
click at [799, 466] on button "Select a Estimation accuracy" at bounding box center [715, 459] width 492 height 35
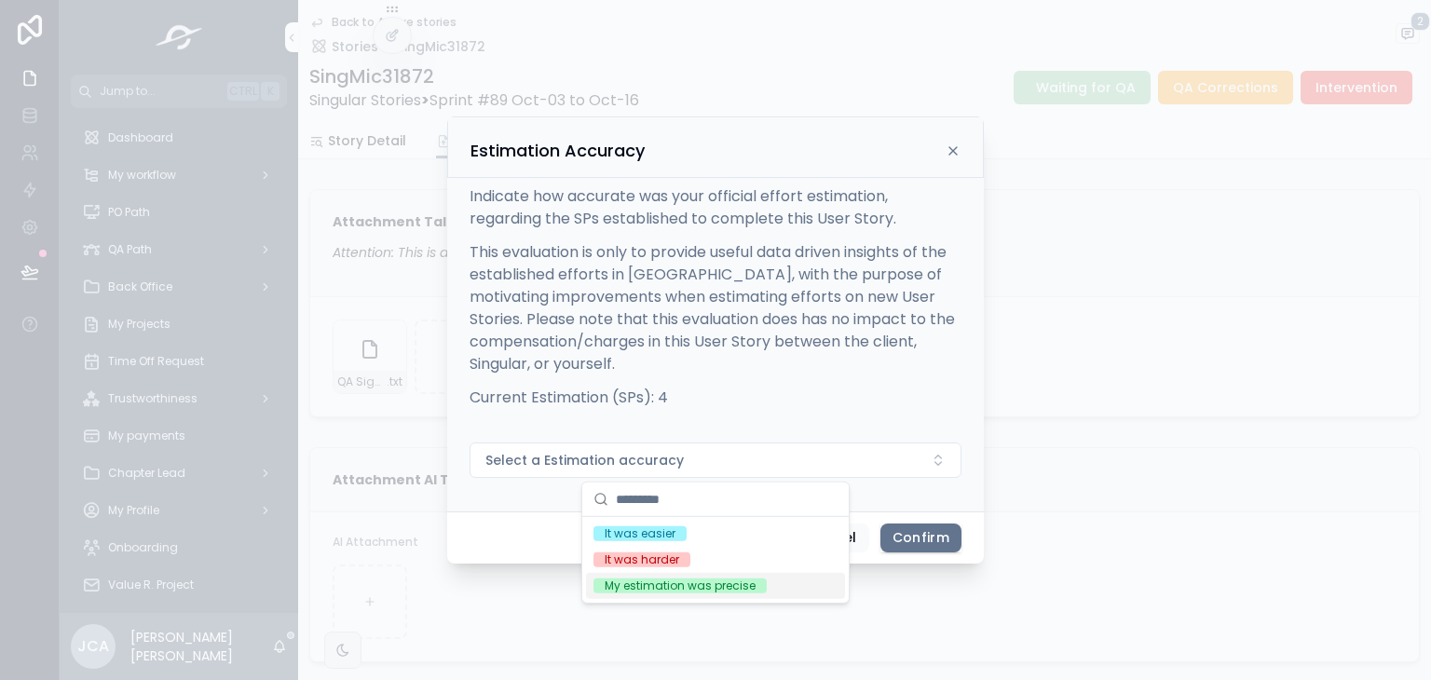
click at [661, 593] on div "My estimation was precise" at bounding box center [715, 586] width 259 height 26
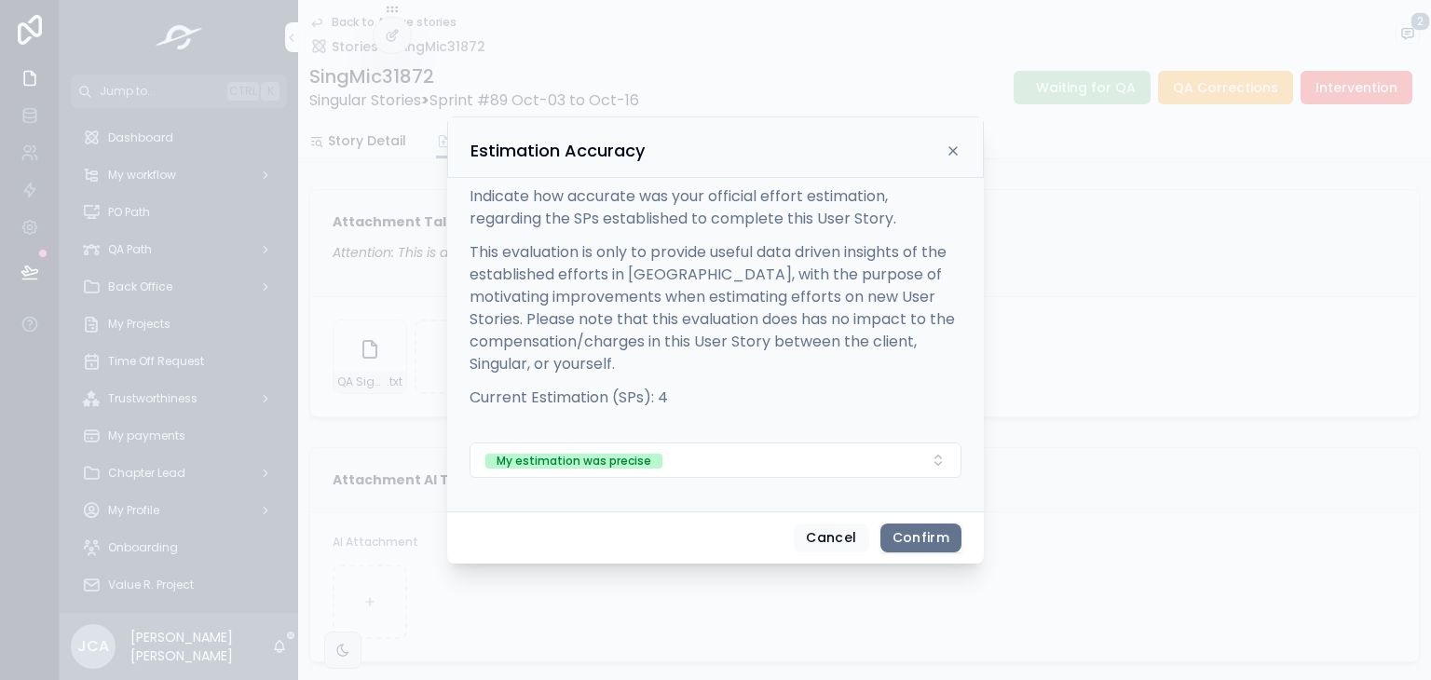
click at [920, 524] on button "Confirm" at bounding box center [920, 539] width 81 height 30
